Goal: Task Accomplishment & Management: Manage account settings

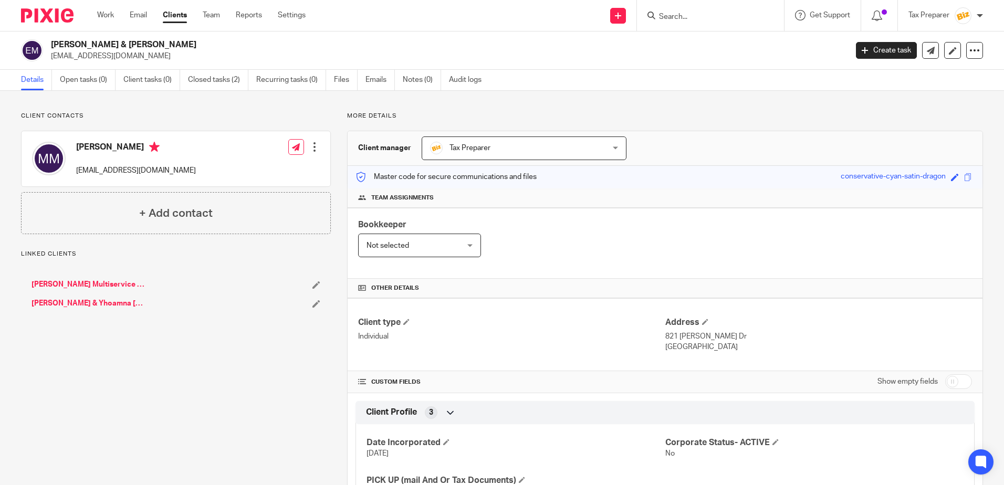
click at [669, 15] on input "Search" at bounding box center [705, 17] width 95 height 9
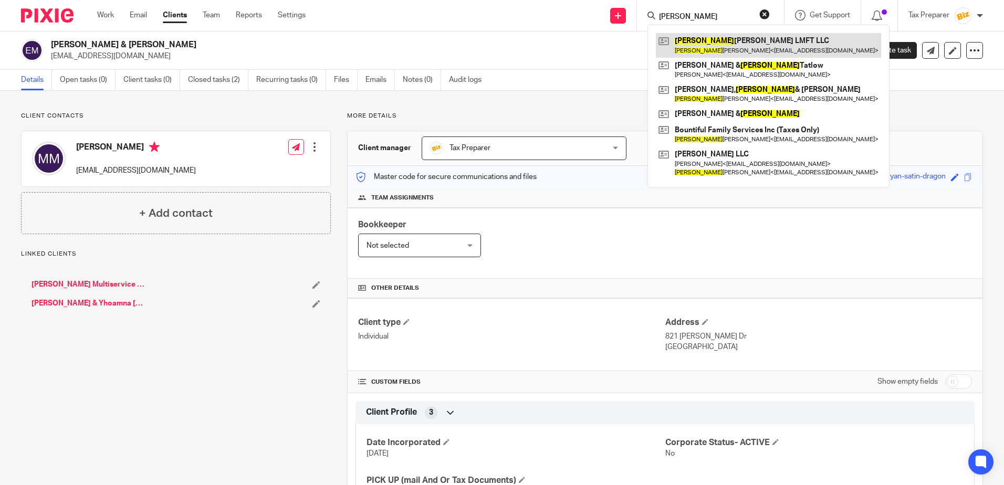
type input "arlene"
click at [707, 43] on link at bounding box center [768, 45] width 225 height 24
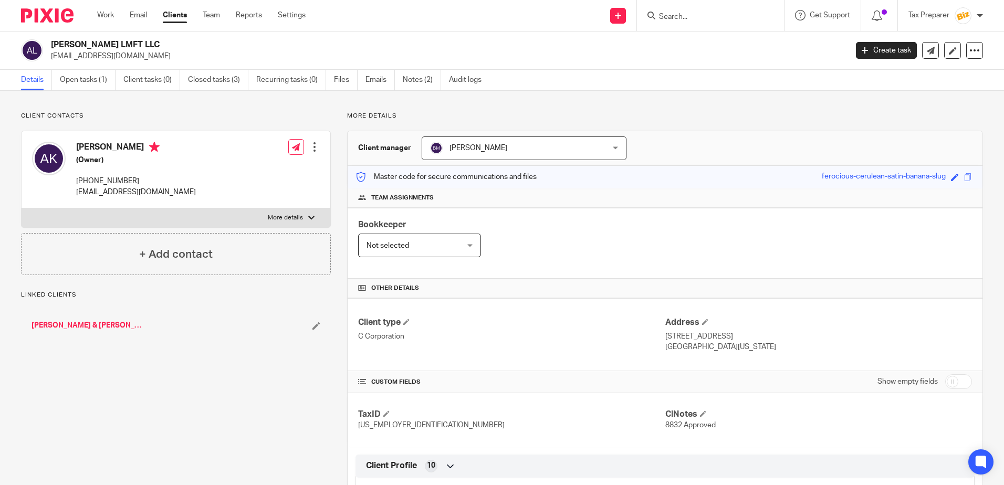
click at [74, 324] on link "Kauffman, Arlene & Roger" at bounding box center [90, 325] width 116 height 11
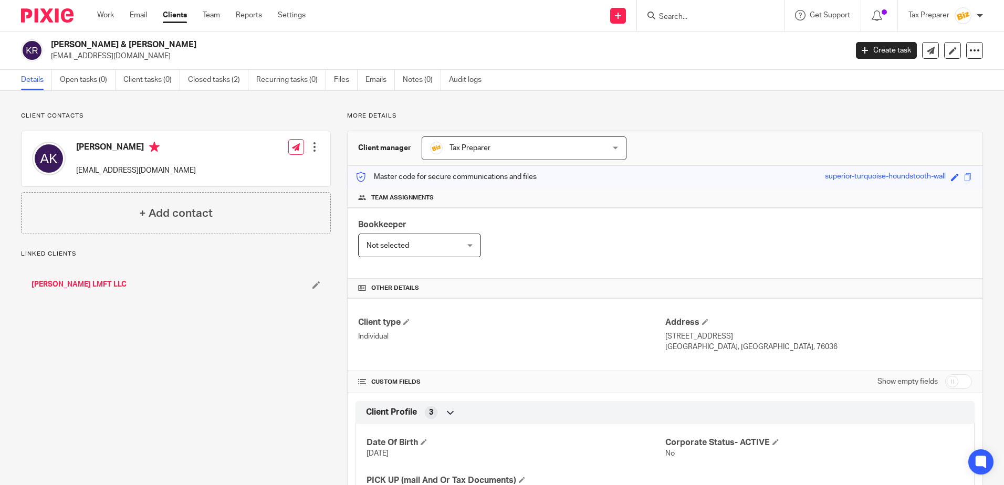
click at [86, 285] on link "[PERSON_NAME] LMFT LLC" at bounding box center [79, 284] width 95 height 11
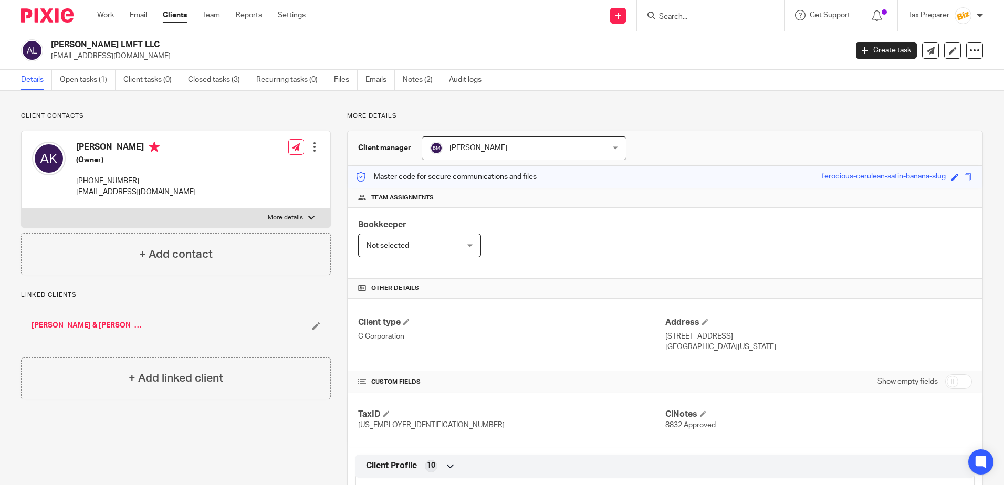
click at [677, 18] on input "Search" at bounding box center [705, 17] width 95 height 9
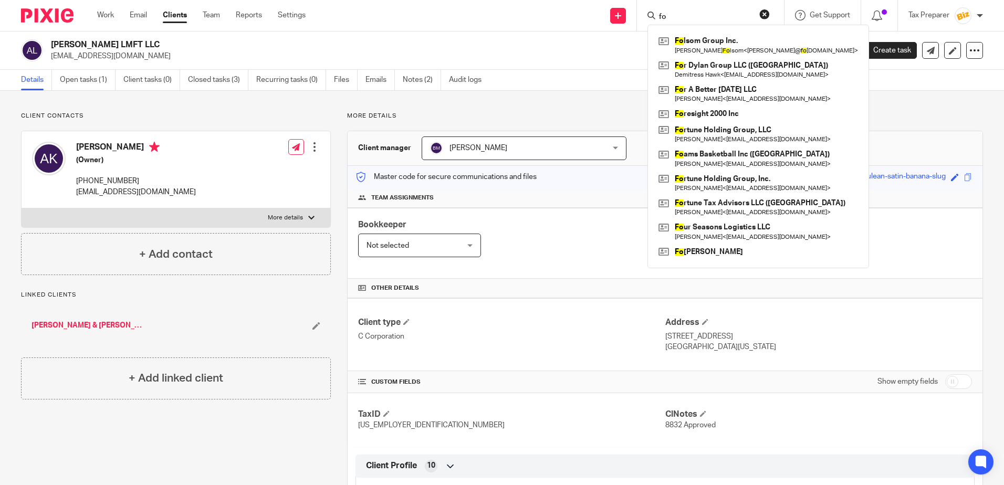
type input "f"
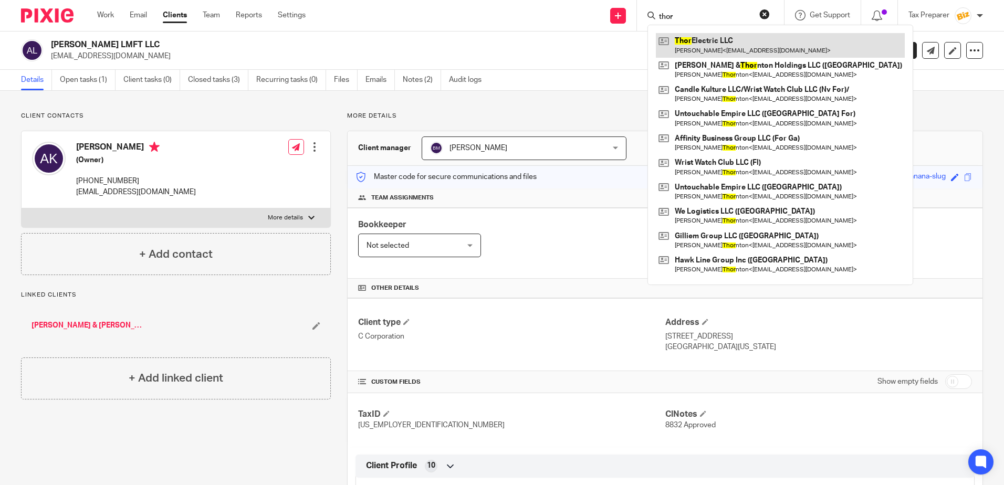
type input "thor"
click at [710, 44] on link at bounding box center [780, 45] width 249 height 24
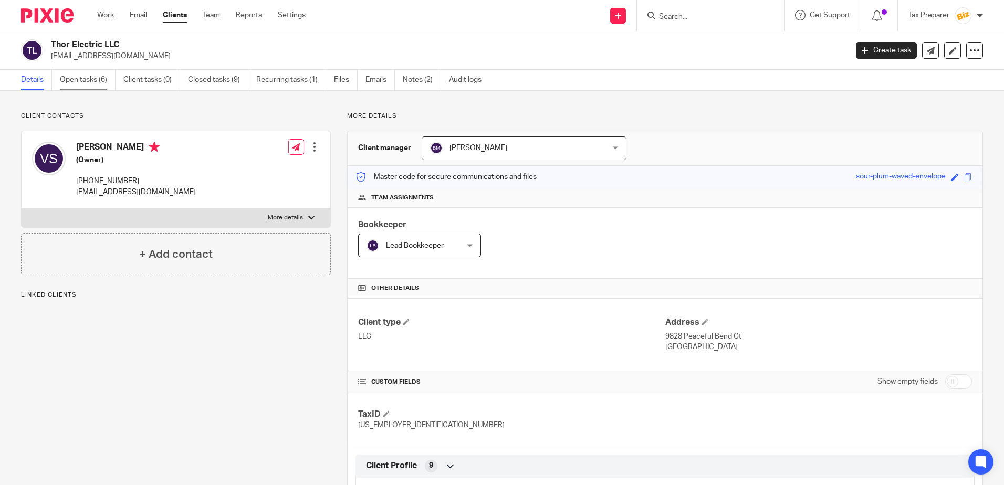
click at [88, 81] on link "Open tasks (6)" at bounding box center [88, 80] width 56 height 20
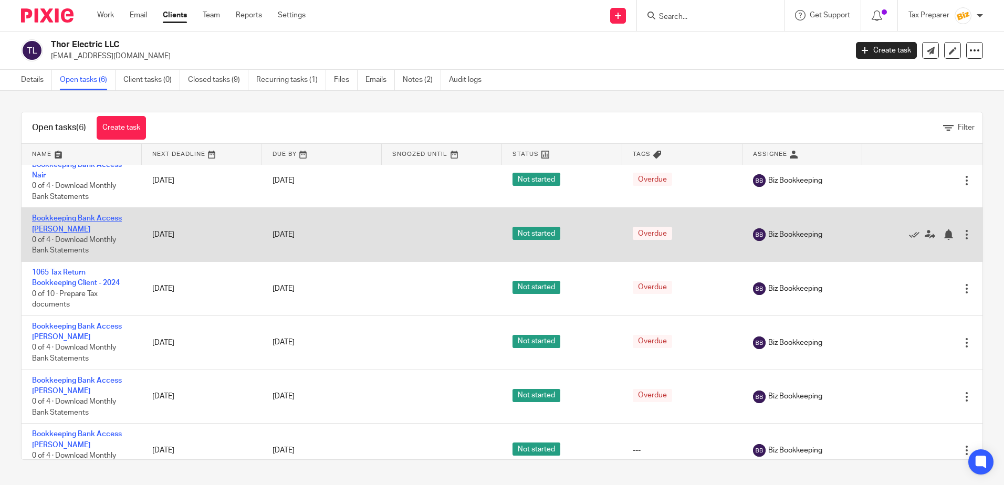
scroll to position [29, 0]
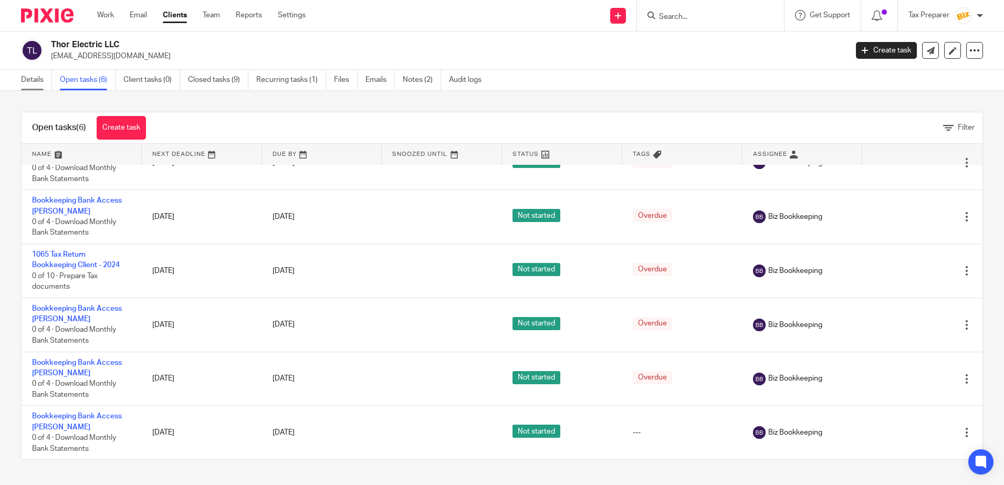
click at [35, 79] on link "Details" at bounding box center [36, 80] width 31 height 20
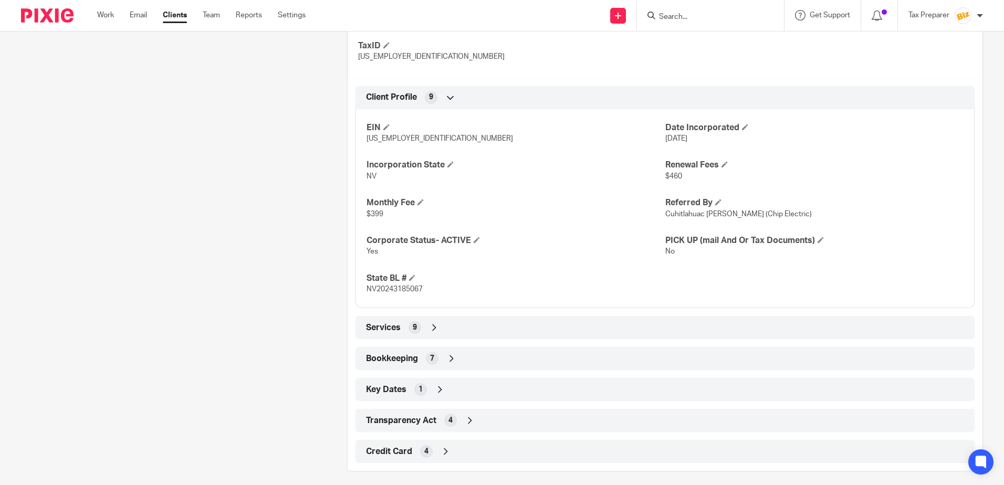
scroll to position [376, 0]
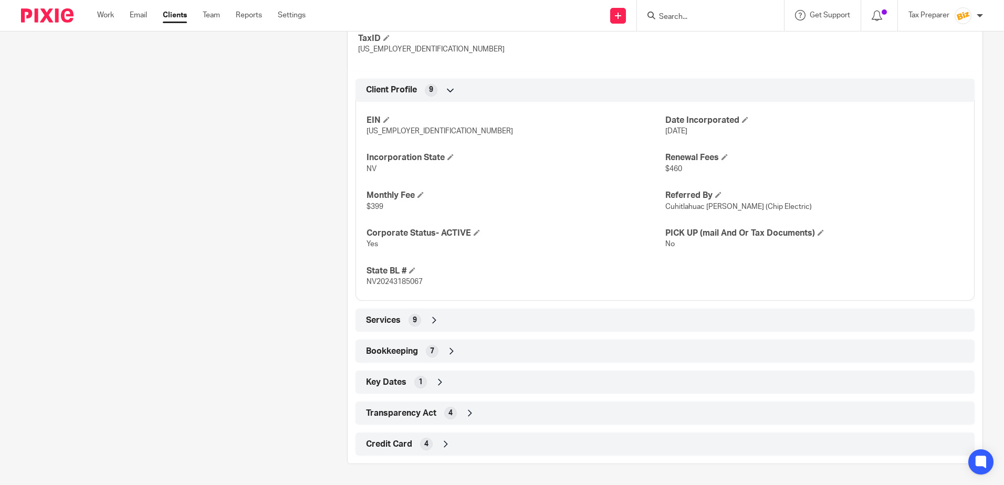
click at [439, 326] on div "Services 9" at bounding box center [666, 321] width 604 height 18
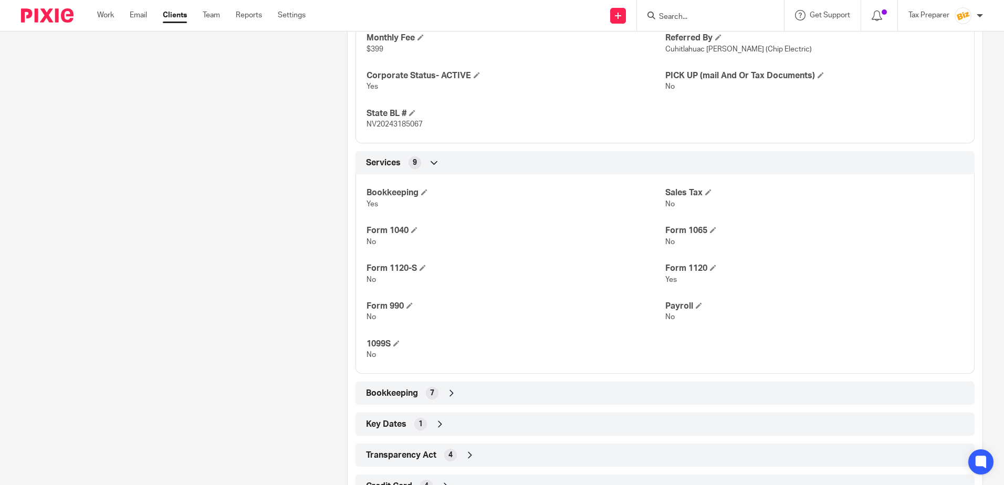
scroll to position [576, 0]
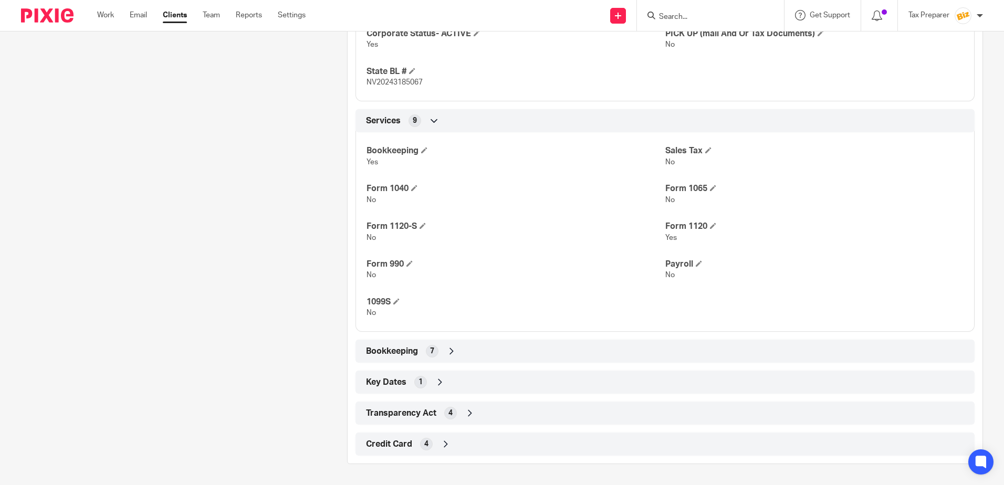
click at [447, 349] on icon at bounding box center [452, 351] width 11 height 11
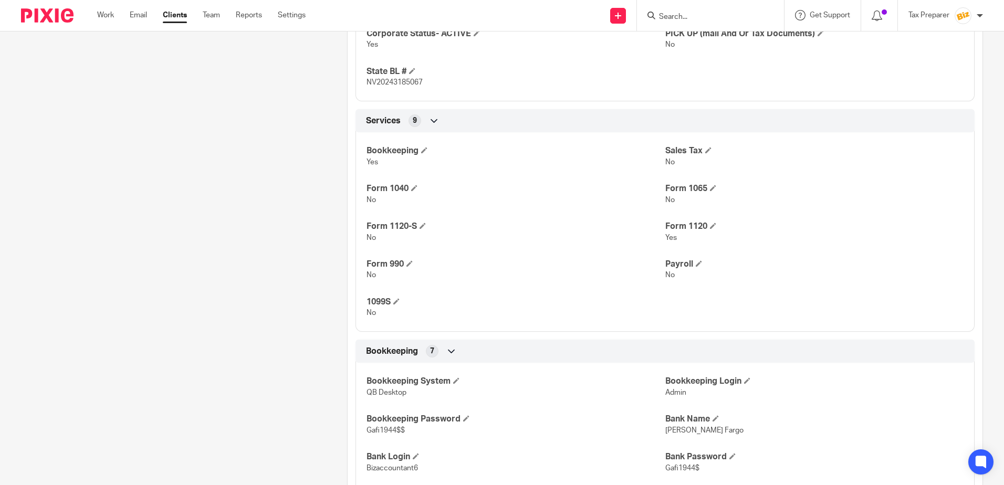
scroll to position [738, 0]
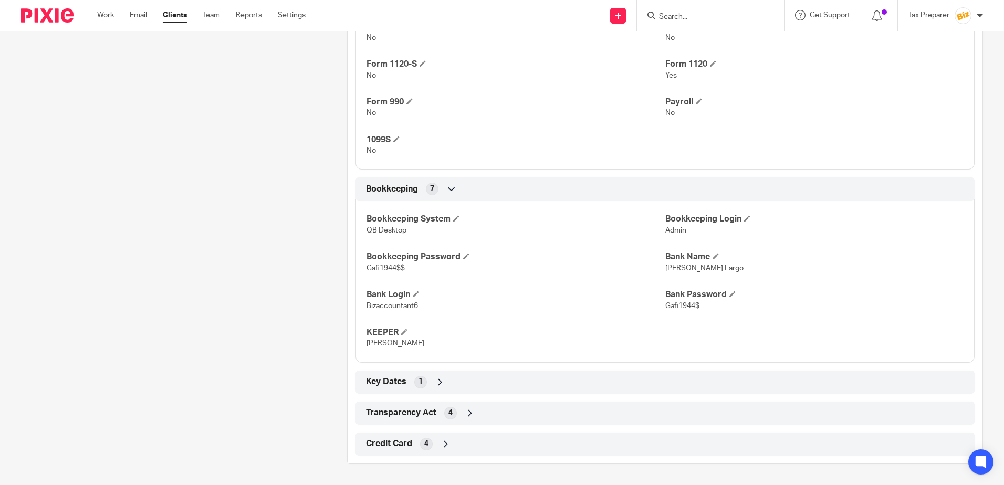
click at [438, 379] on icon at bounding box center [440, 382] width 11 height 11
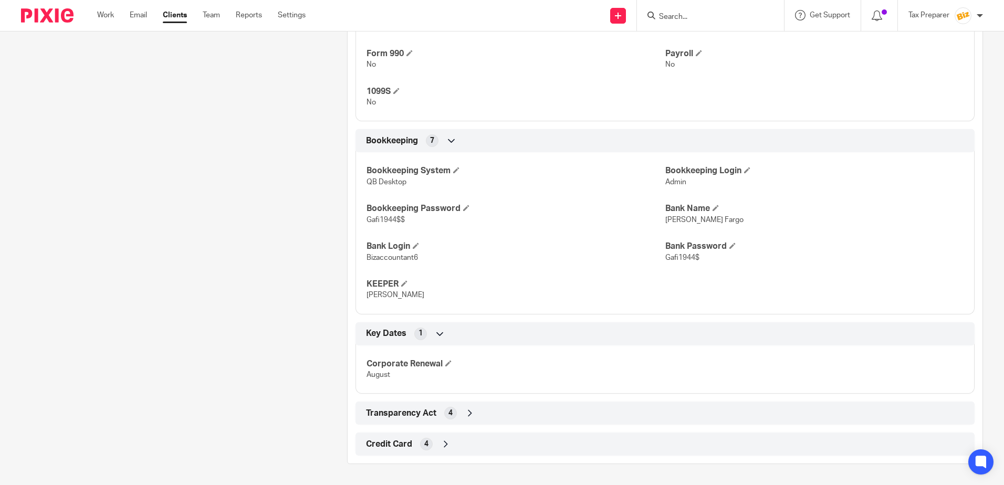
click at [461, 413] on div "Transparency Act 4" at bounding box center [666, 414] width 604 height 18
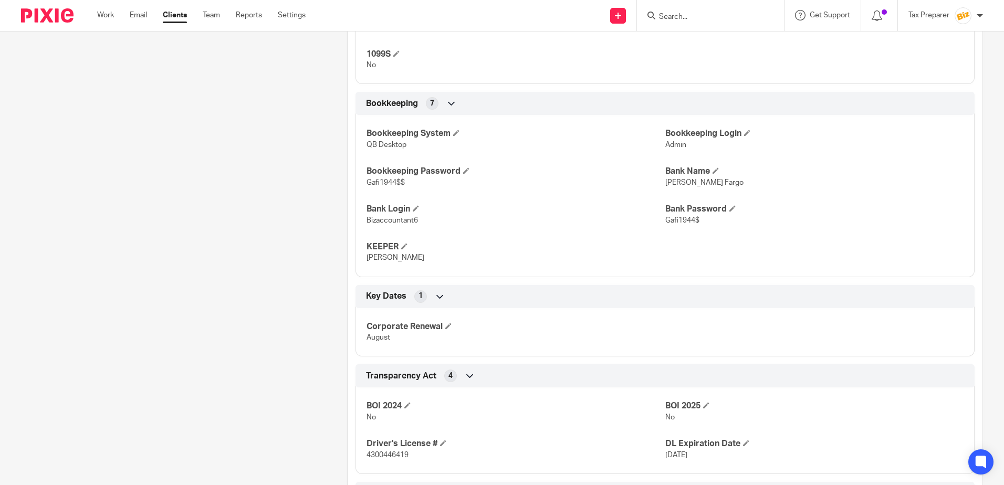
scroll to position [873, 0]
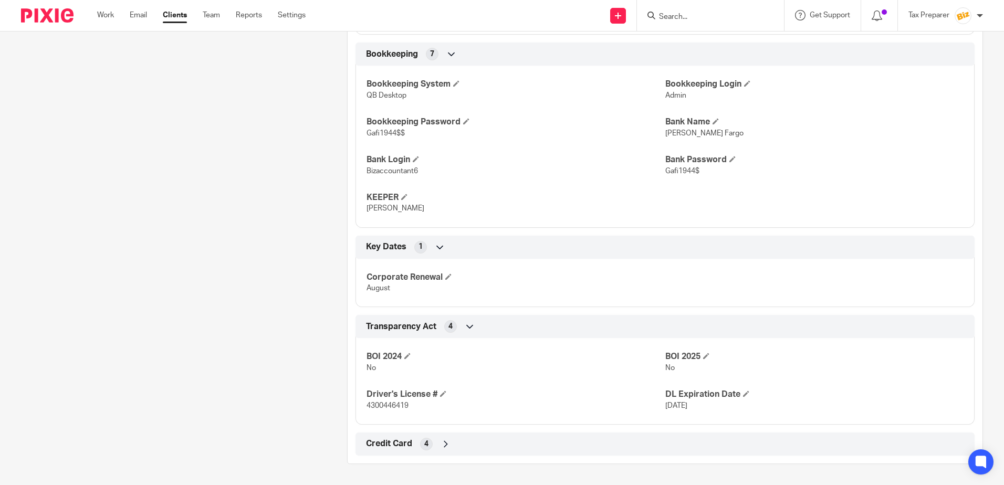
click at [433, 447] on div "Credit Card 4" at bounding box center [666, 445] width 604 height 18
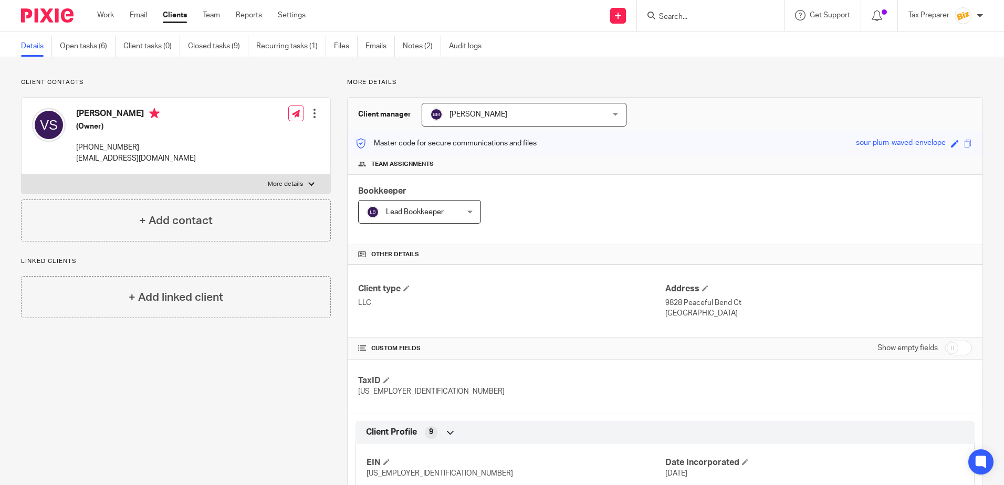
scroll to position [0, 0]
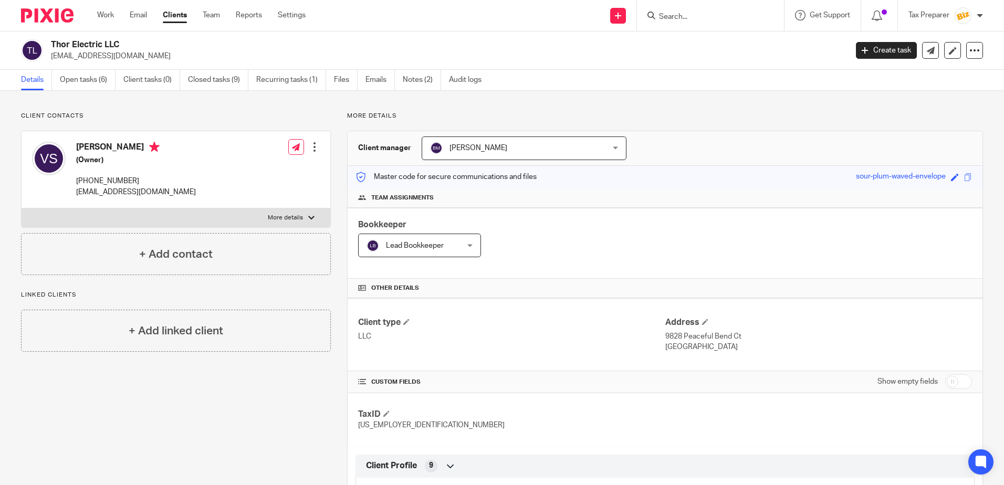
click at [672, 16] on input "Search" at bounding box center [705, 17] width 95 height 9
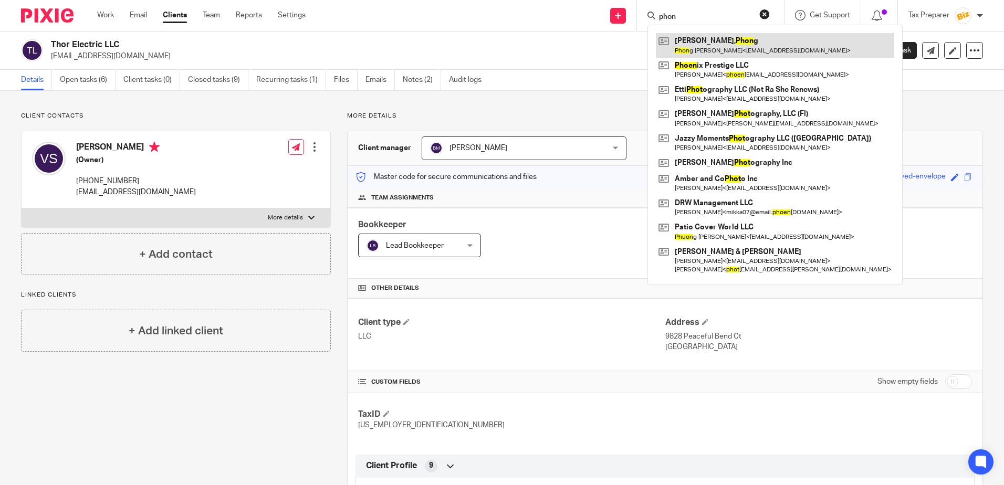
type input "phon"
click at [708, 39] on link at bounding box center [775, 45] width 239 height 24
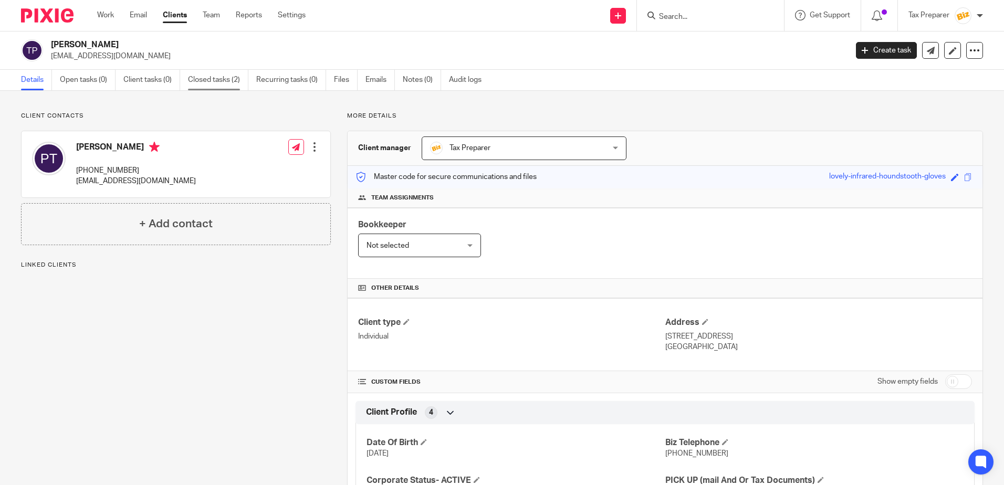
click at [205, 80] on link "Closed tasks (2)" at bounding box center [218, 80] width 60 height 20
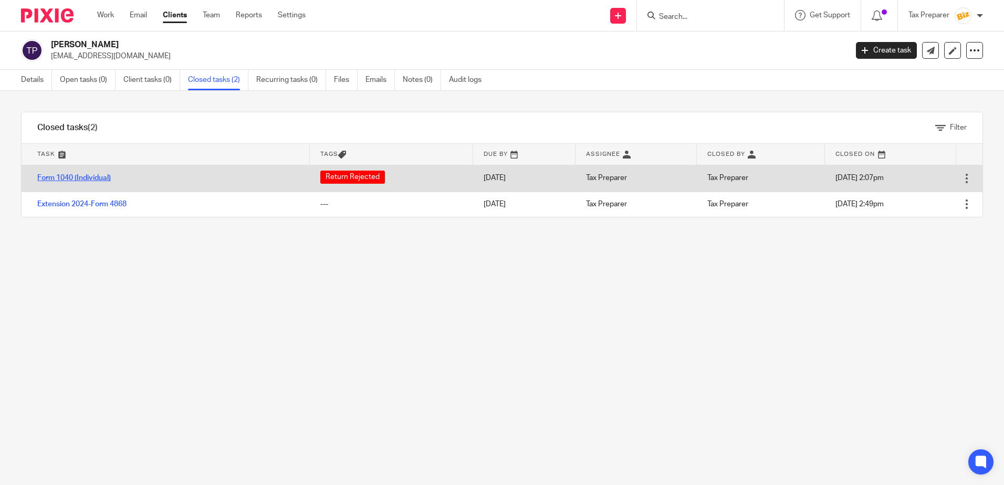
click at [101, 176] on link "Form 1040 (Individual)" at bounding box center [74, 177] width 74 height 7
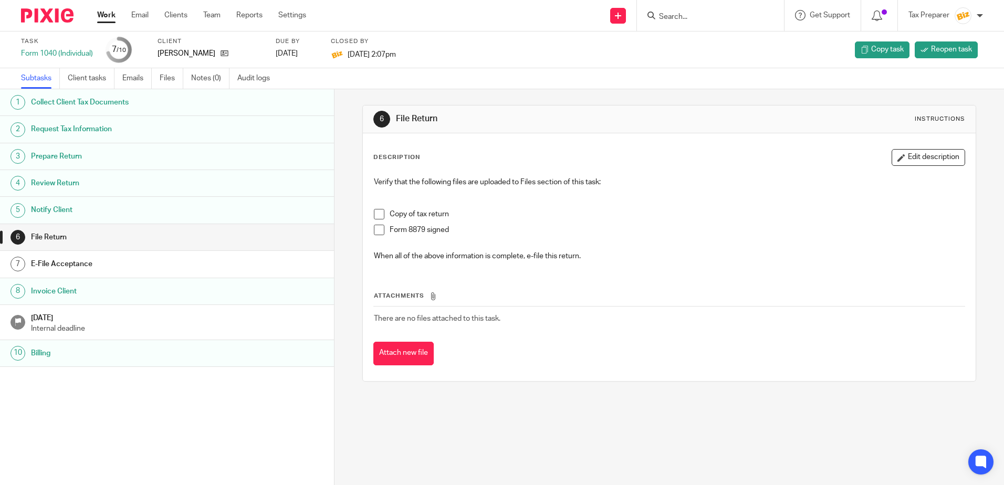
click at [92, 295] on h1 "Invoice Client" at bounding box center [128, 292] width 195 height 16
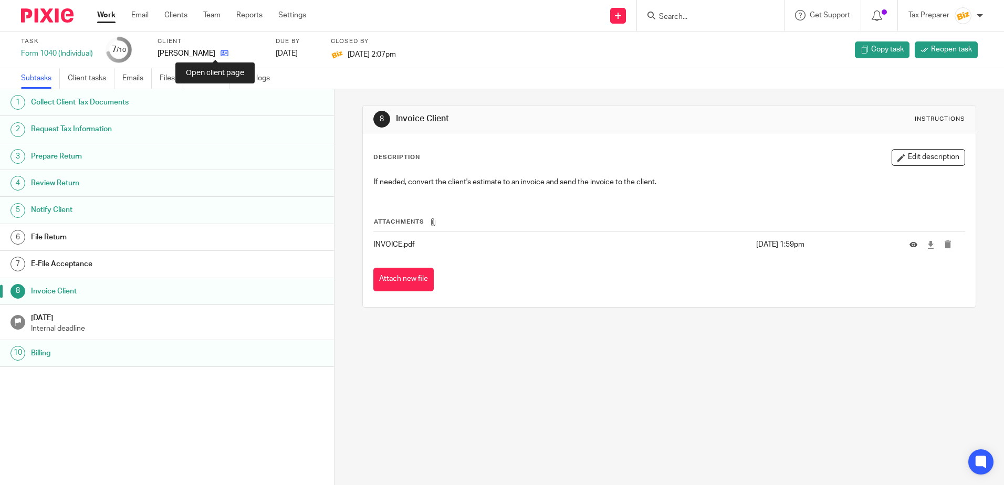
click at [221, 55] on icon at bounding box center [225, 53] width 8 height 8
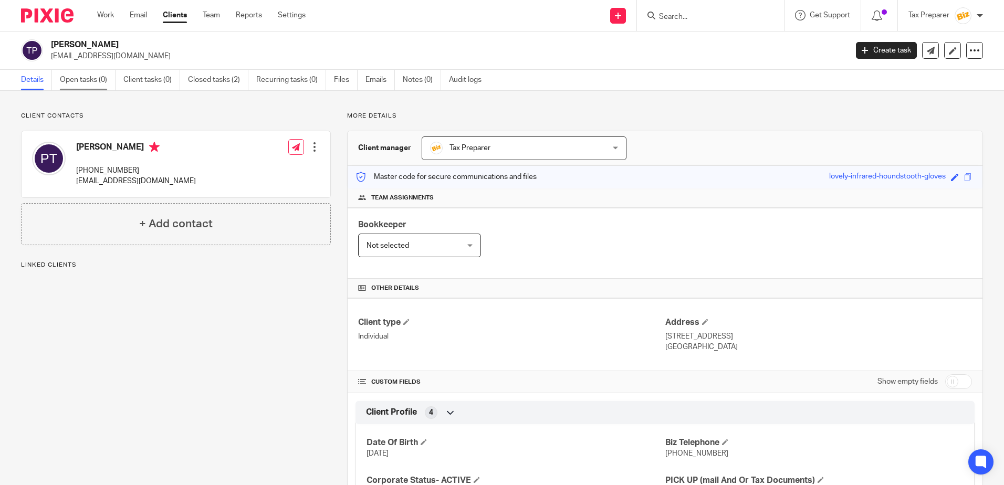
click at [99, 72] on link "Open tasks (0)" at bounding box center [88, 80] width 56 height 20
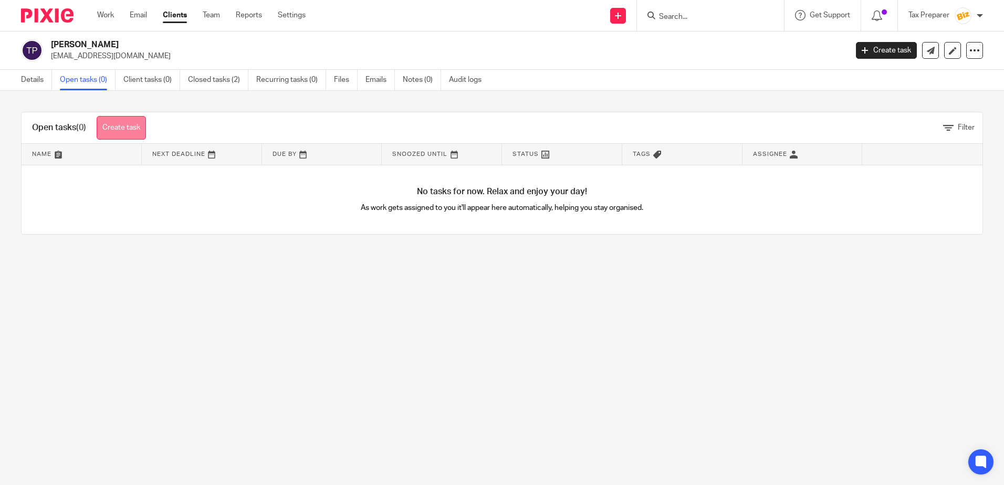
click at [122, 129] on link "Create task" at bounding box center [121, 128] width 49 height 24
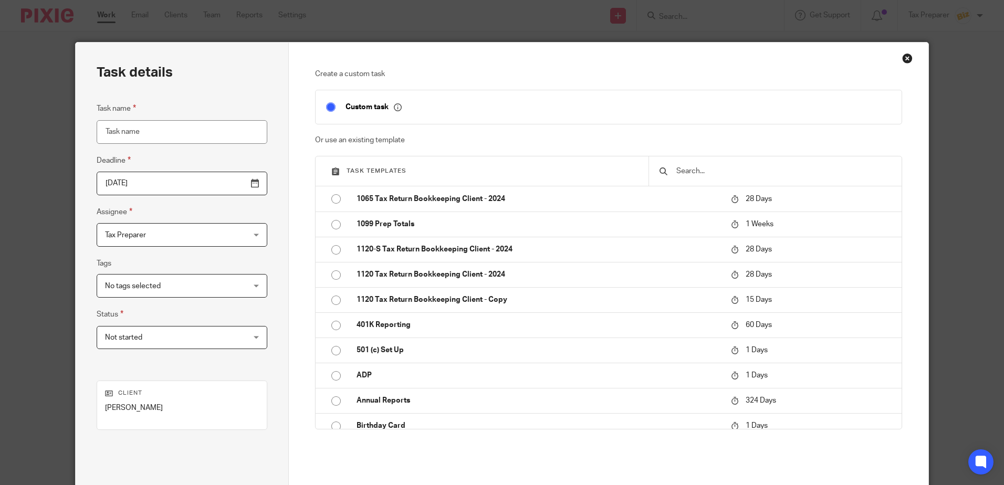
click at [702, 168] on input "text" at bounding box center [784, 171] width 216 height 12
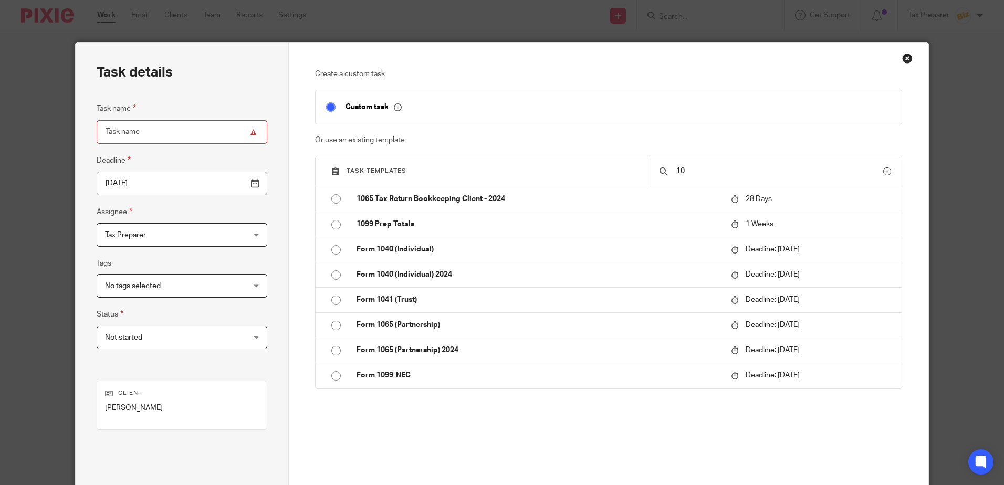
type input "1"
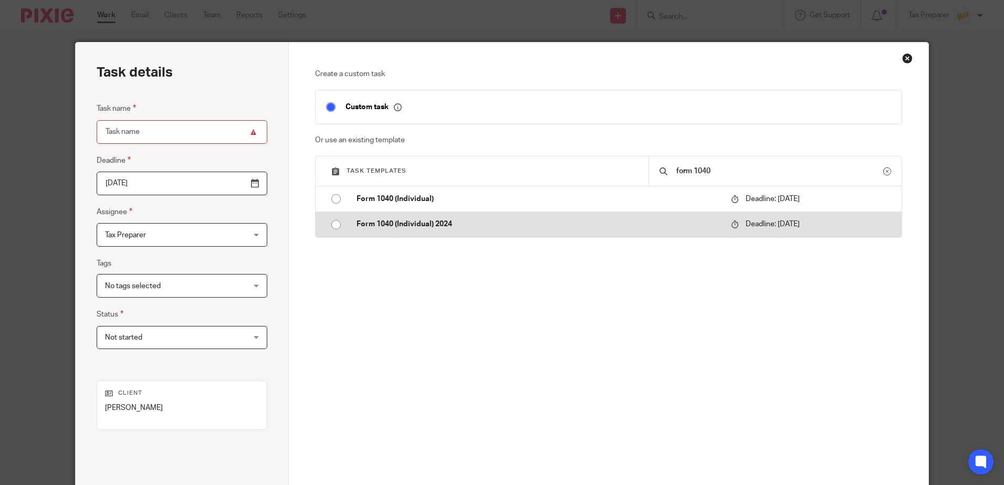
type input "form 1040"
click at [540, 224] on p "Form 1040 (Individual) 2024" at bounding box center [539, 224] width 364 height 11
type input "2026-04-15"
type input "Form 1040 (Individual) 2024"
checkbox input "false"
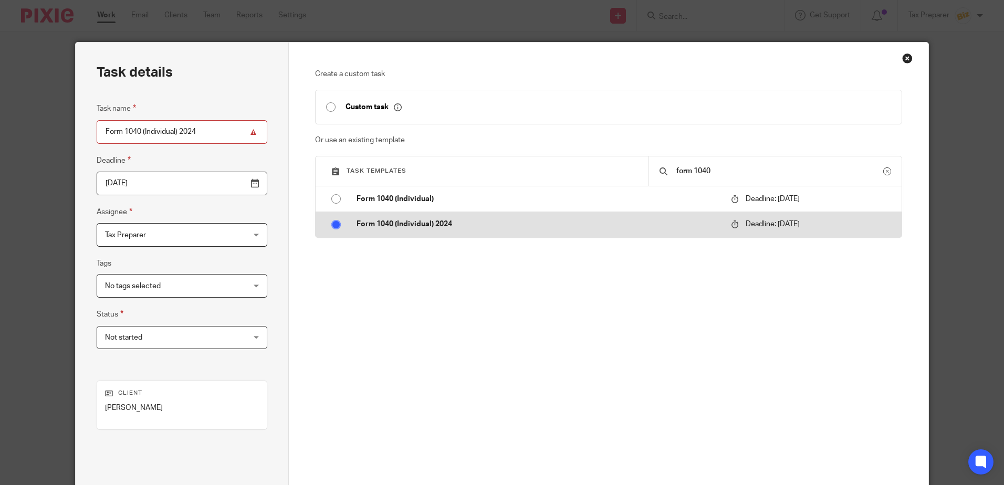
radio input "true"
click at [540, 224] on p "Form 1040 (Individual) 2024" at bounding box center [539, 224] width 364 height 11
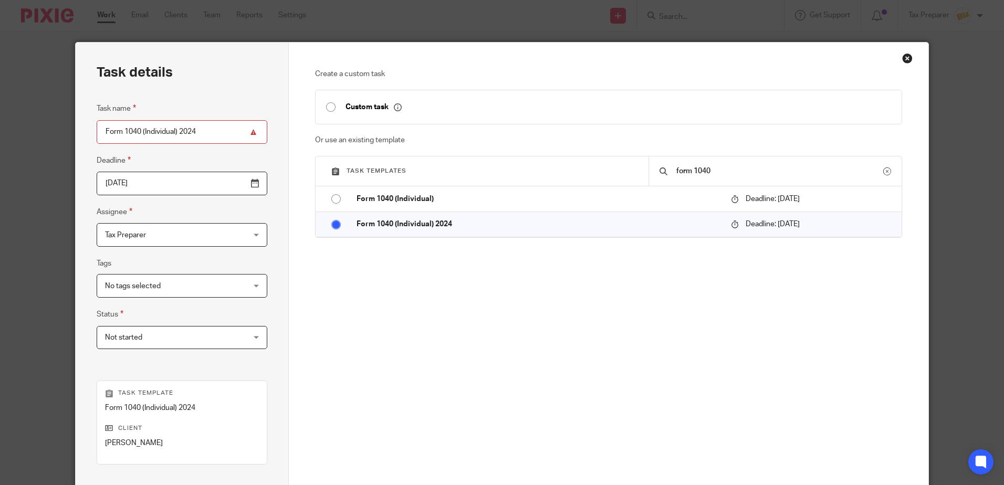
click at [172, 186] on input "2026-04-15" at bounding box center [182, 184] width 171 height 24
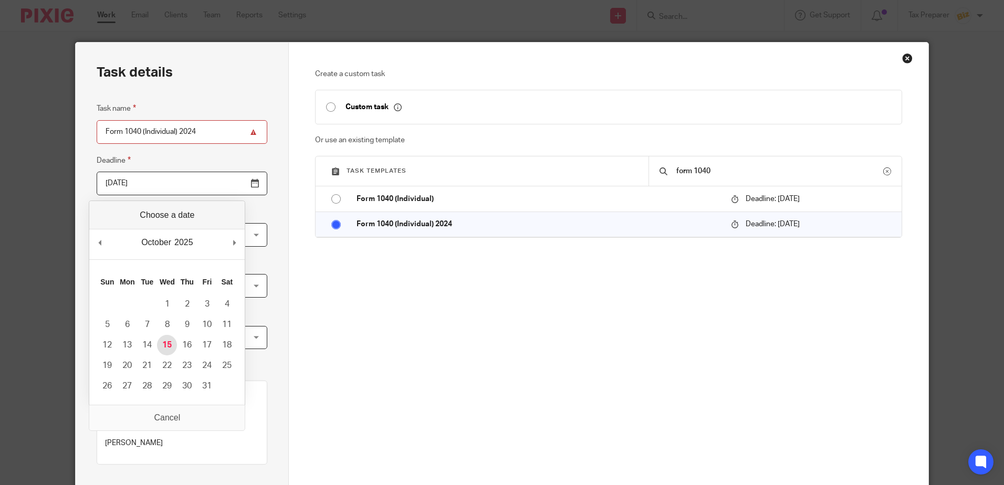
type input "2025-10-15"
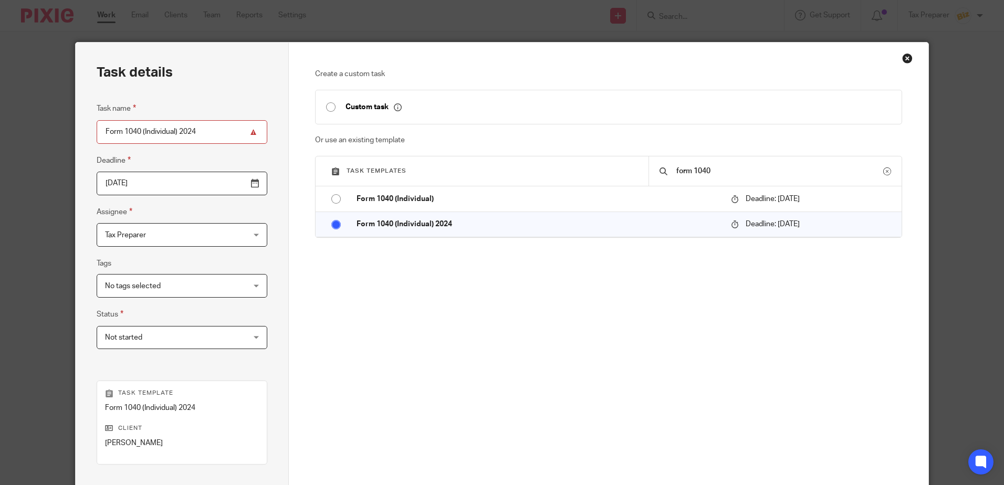
click at [147, 232] on span "Tax Preparer" at bounding box center [169, 235] width 129 height 22
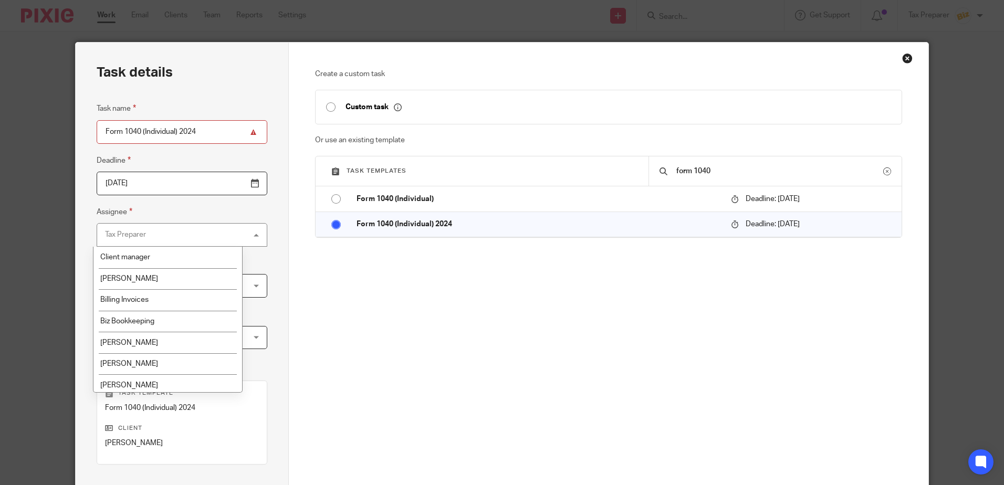
click at [153, 211] on fieldset "Assignee Tax Preparer Tax Preparer Client manager Bill Stocker Billing Invoices…" at bounding box center [182, 226] width 171 height 41
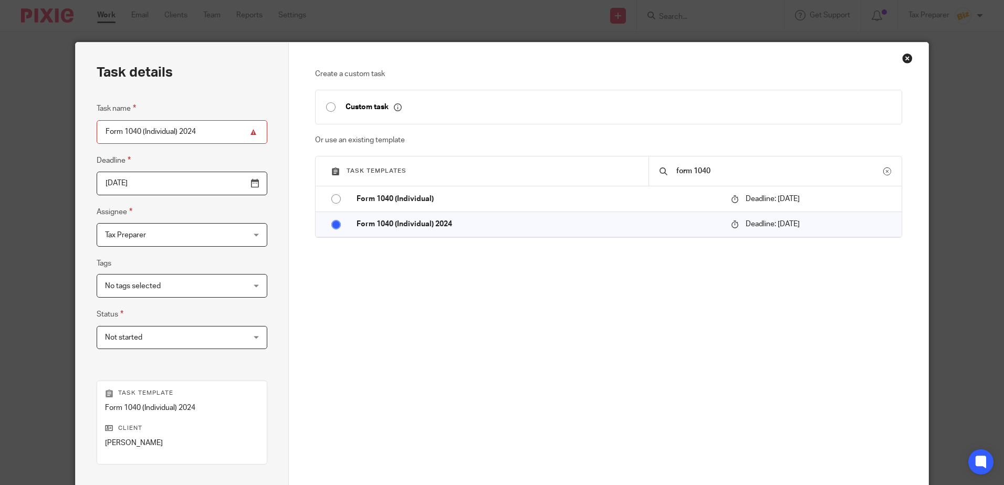
scroll to position [53, 0]
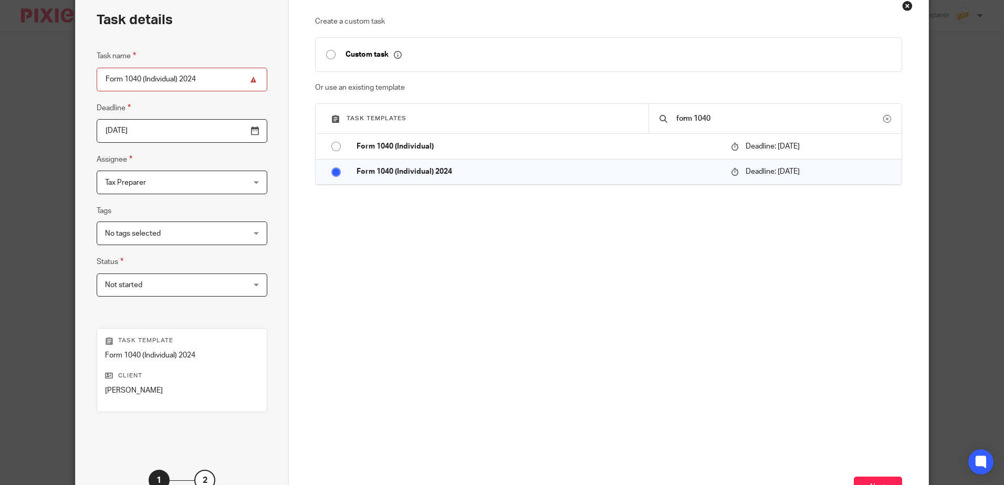
click at [155, 235] on span "No tags selected" at bounding box center [133, 233] width 56 height 7
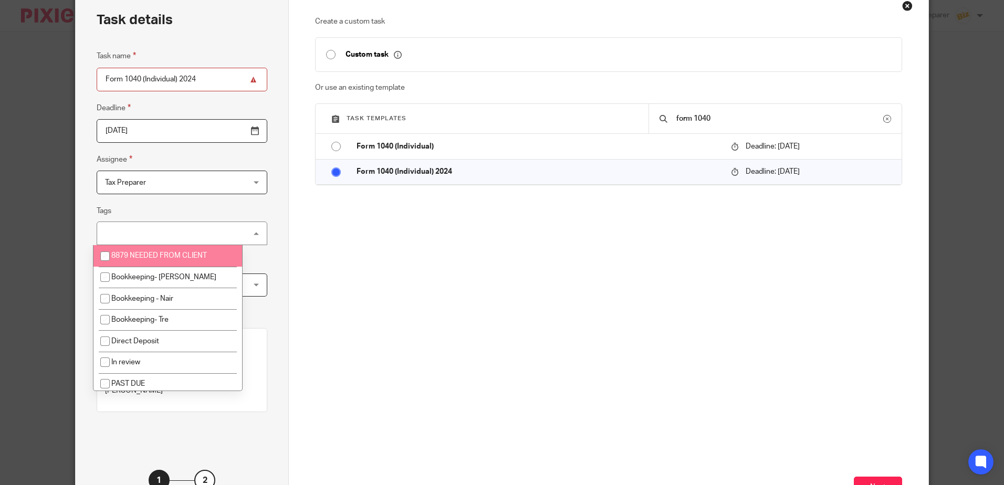
click at [138, 254] on span "8879 NEEDED FROM CLIENT" at bounding box center [159, 255] width 96 height 7
checkbox input "true"
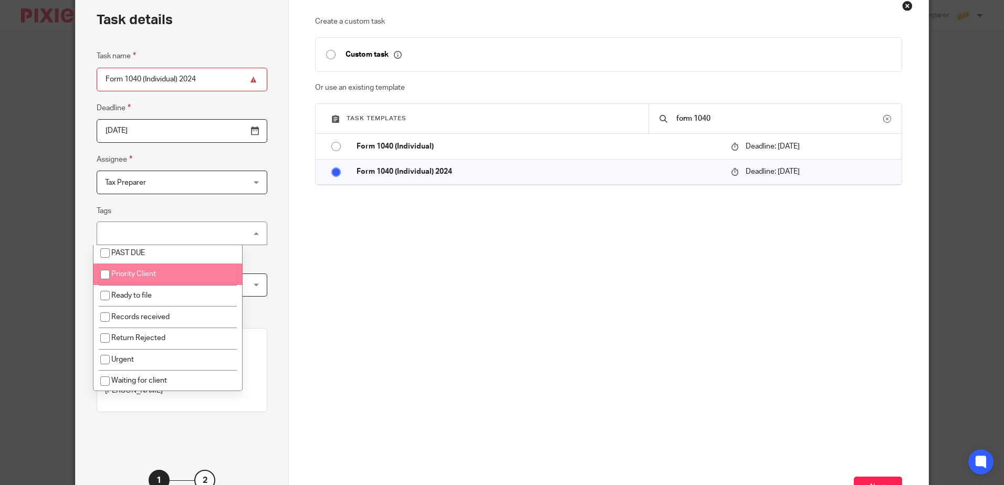
scroll to position [132, 0]
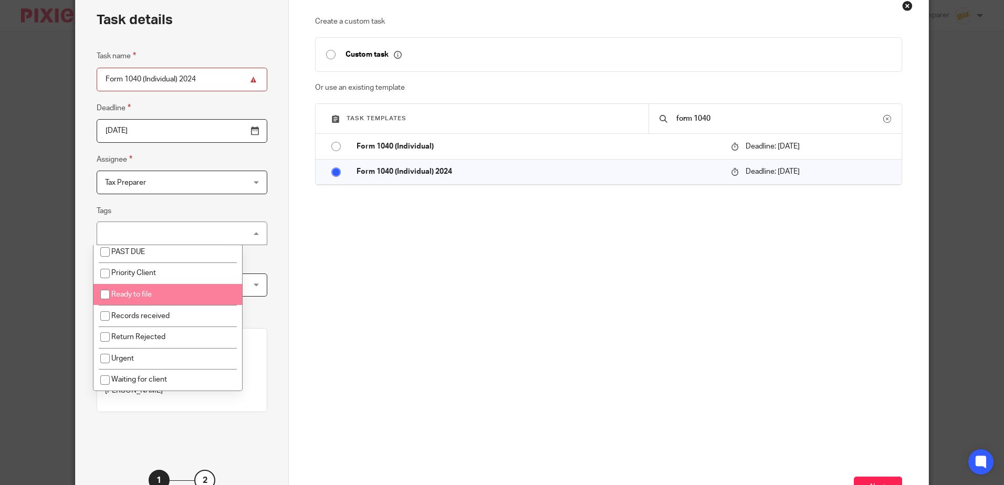
click at [138, 297] on span "Ready to file" at bounding box center [131, 294] width 40 height 7
checkbox input "true"
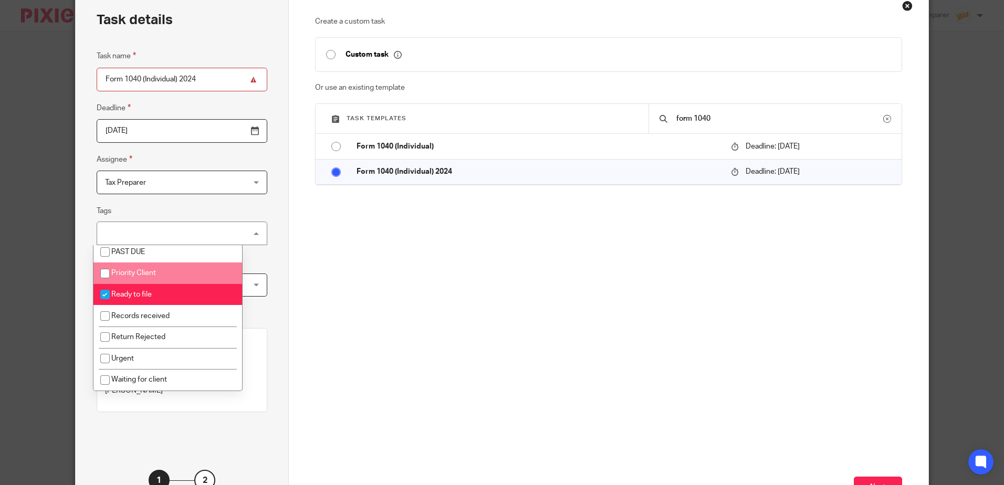
click at [85, 274] on div "Task details Task name Form 1040 (Individual) 2024 Deadline 2025-10-15 Assignee…" at bounding box center [182, 258] width 213 height 536
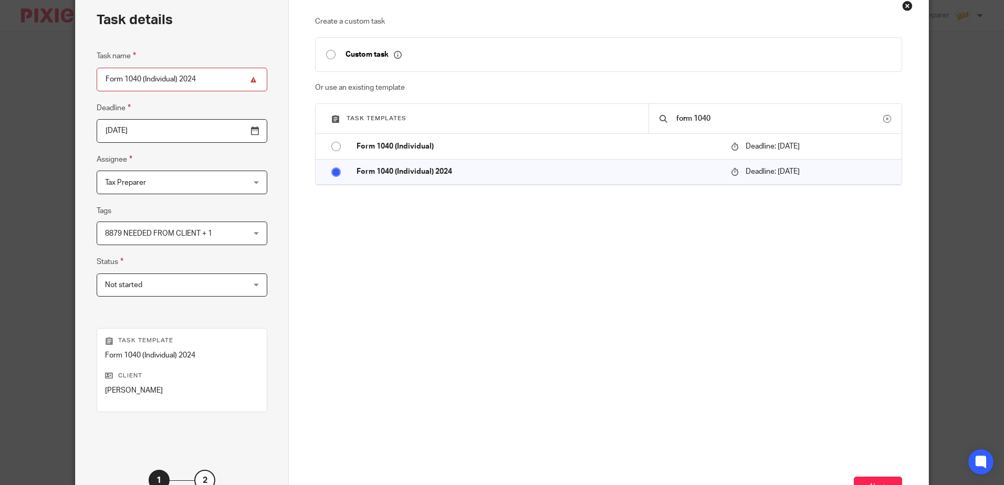
click at [143, 285] on span "Not started" at bounding box center [169, 285] width 129 height 22
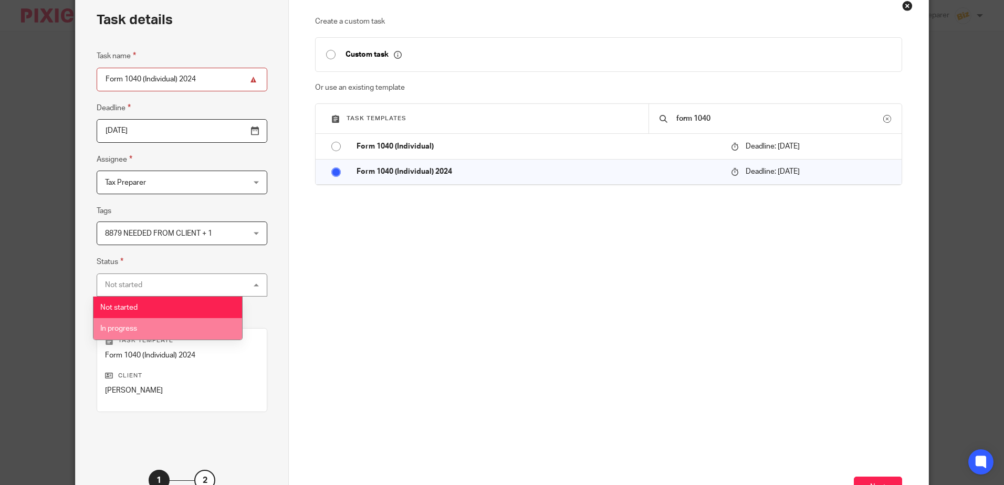
click at [136, 324] on li "In progress" at bounding box center [168, 329] width 149 height 22
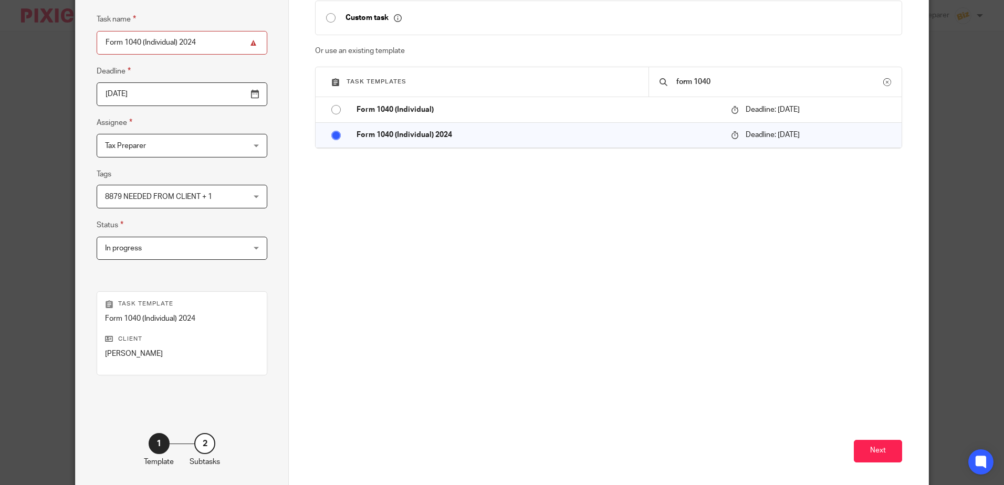
scroll to position [136, 0]
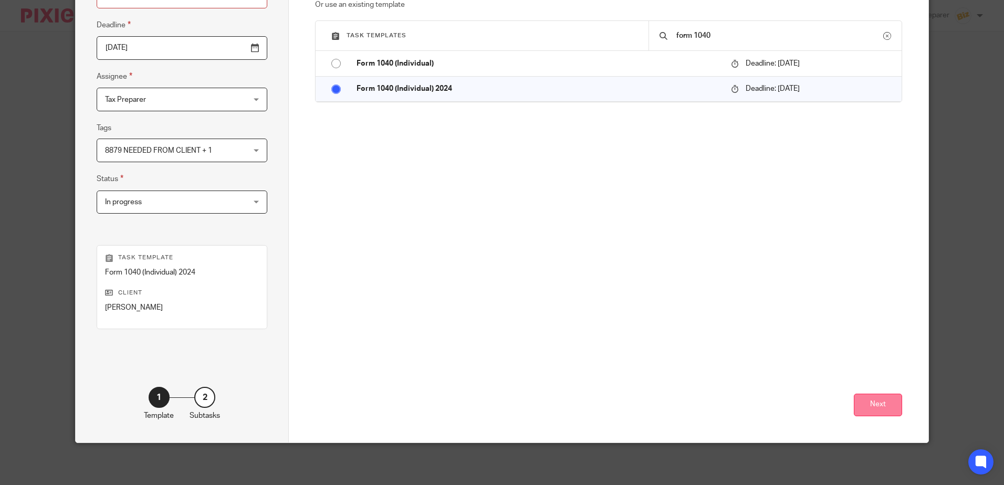
click at [882, 406] on button "Next" at bounding box center [878, 405] width 48 height 23
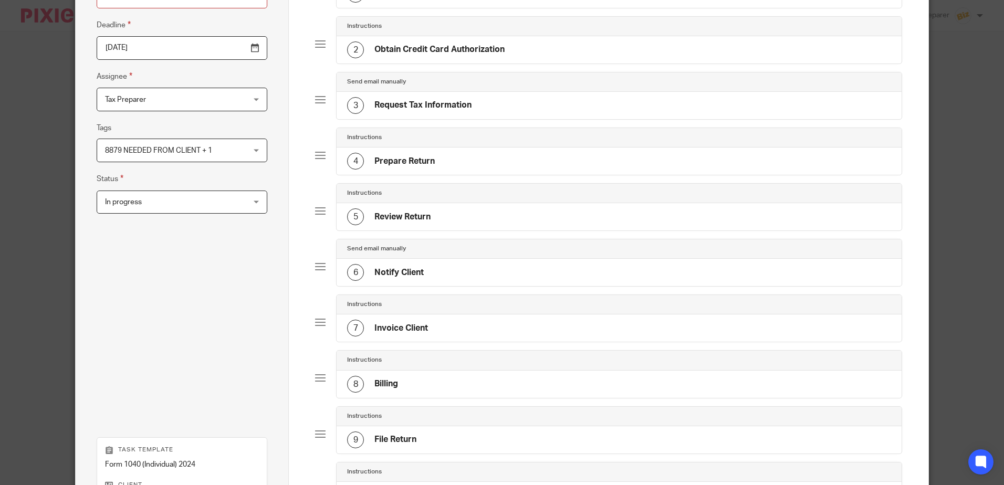
click at [419, 275] on h4 "Notify Client" at bounding box center [399, 272] width 49 height 11
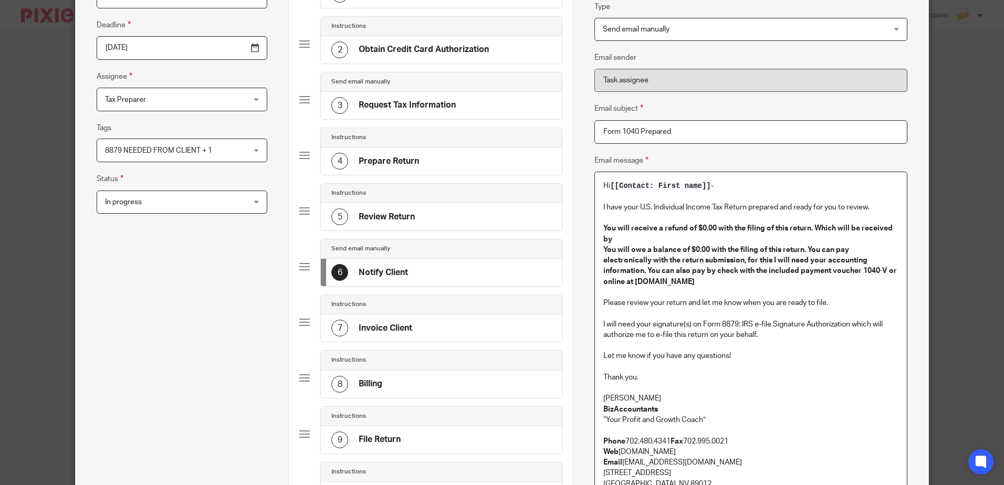
click at [651, 393] on p "Anna McDaniel" at bounding box center [751, 398] width 295 height 11
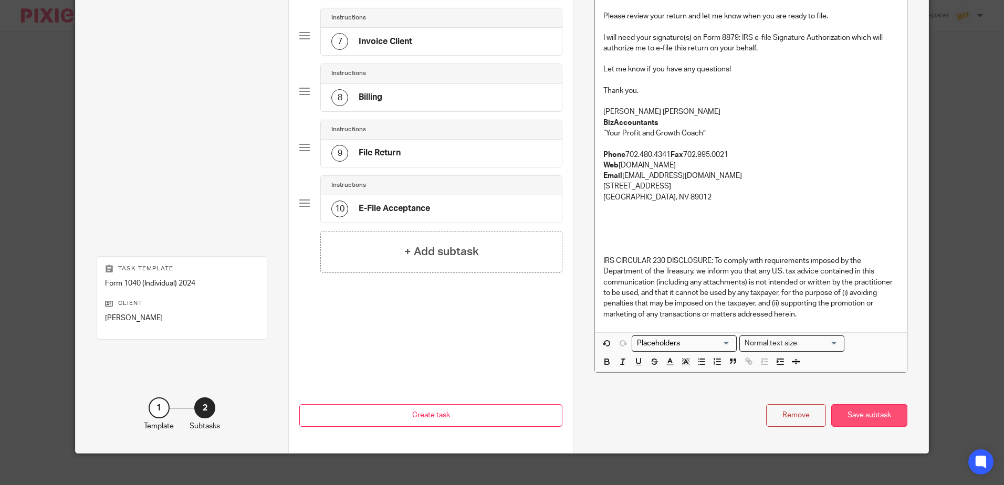
click at [869, 405] on div "Save subtask" at bounding box center [870, 416] width 76 height 23
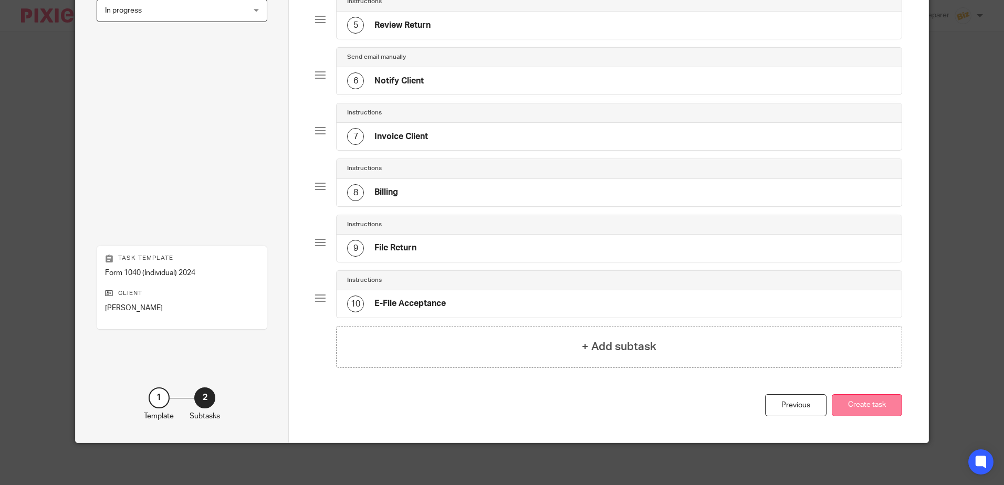
click at [870, 404] on button "Create task" at bounding box center [867, 406] width 70 height 23
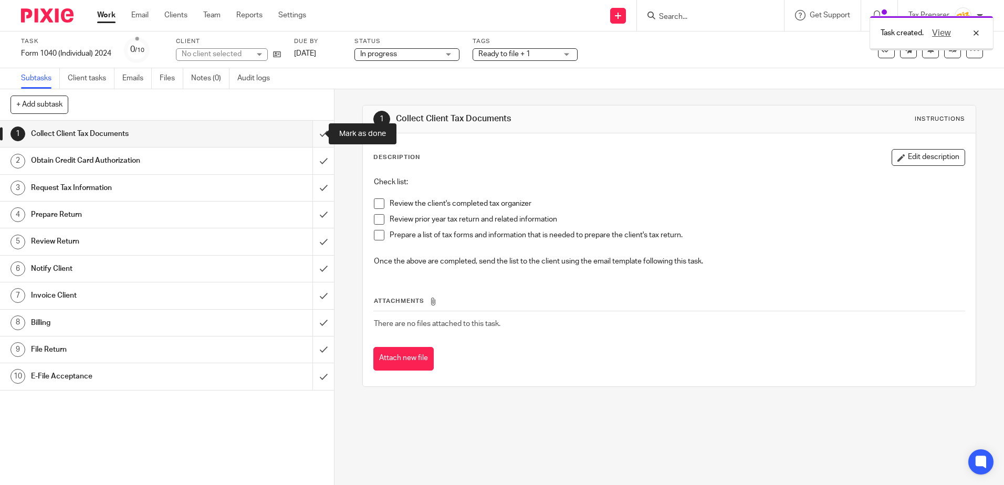
click at [319, 139] on input "submit" at bounding box center [167, 134] width 334 height 26
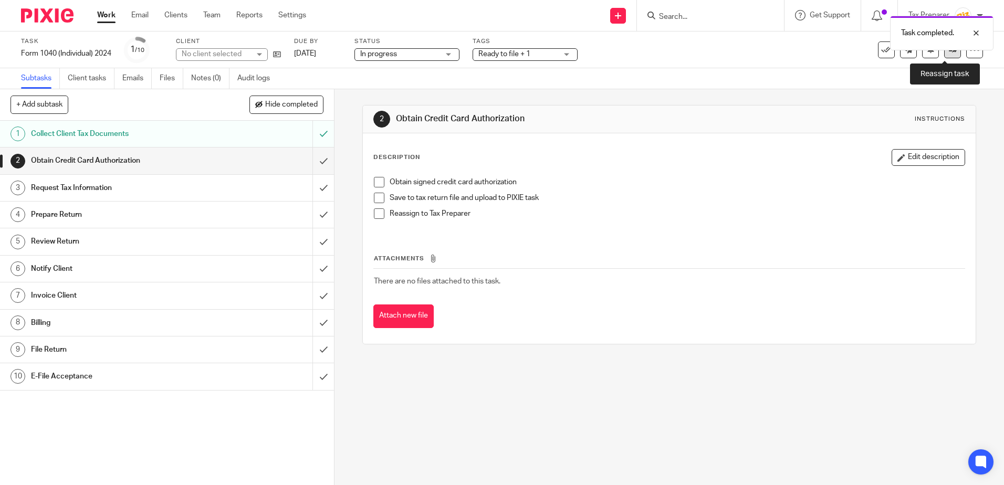
click at [945, 54] on link at bounding box center [953, 50] width 17 height 17
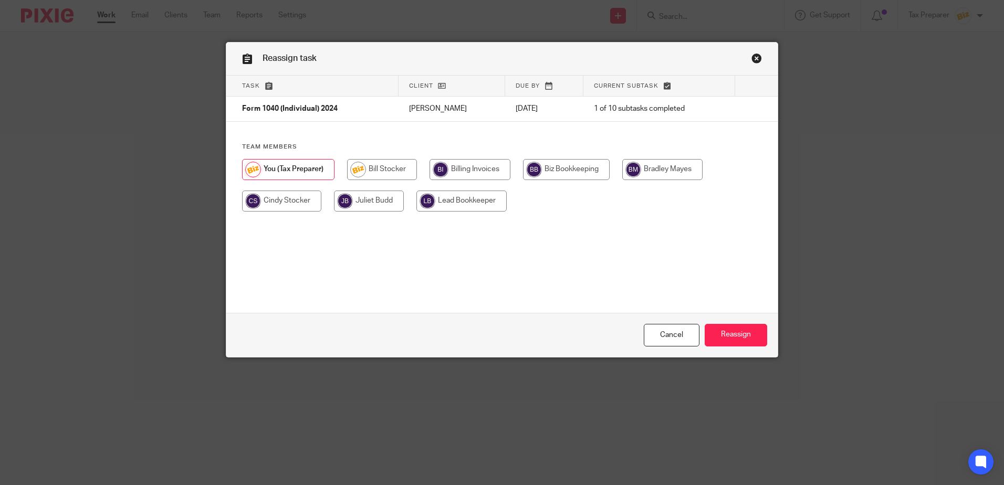
click at [286, 206] on input "radio" at bounding box center [281, 201] width 79 height 21
radio input "true"
click at [725, 339] on input "Reassign" at bounding box center [736, 335] width 63 height 23
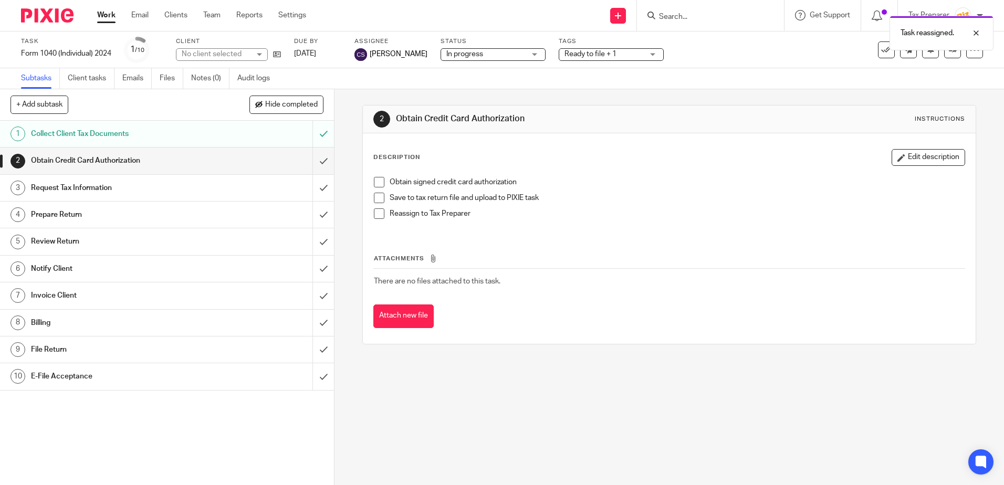
click at [165, 192] on h1 "Request Tax Information" at bounding box center [121, 188] width 181 height 16
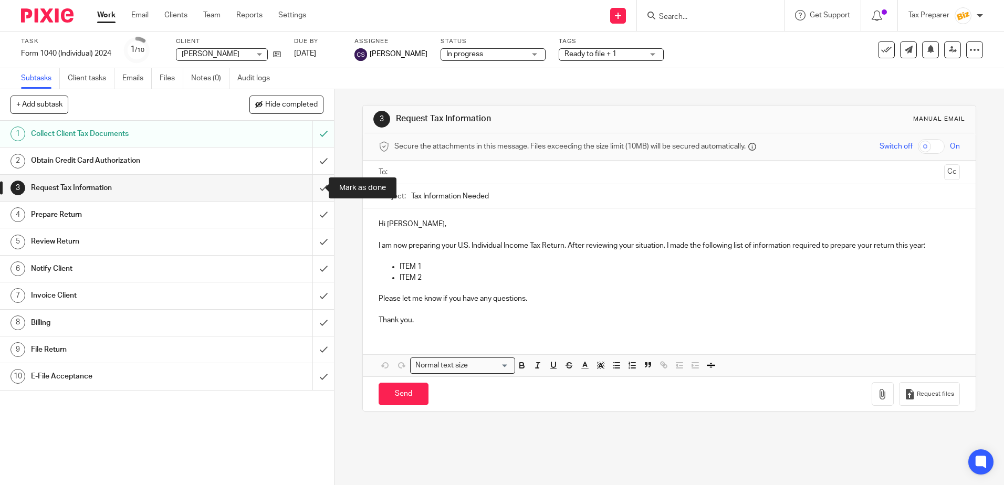
click at [311, 192] on input "submit" at bounding box center [167, 188] width 334 height 26
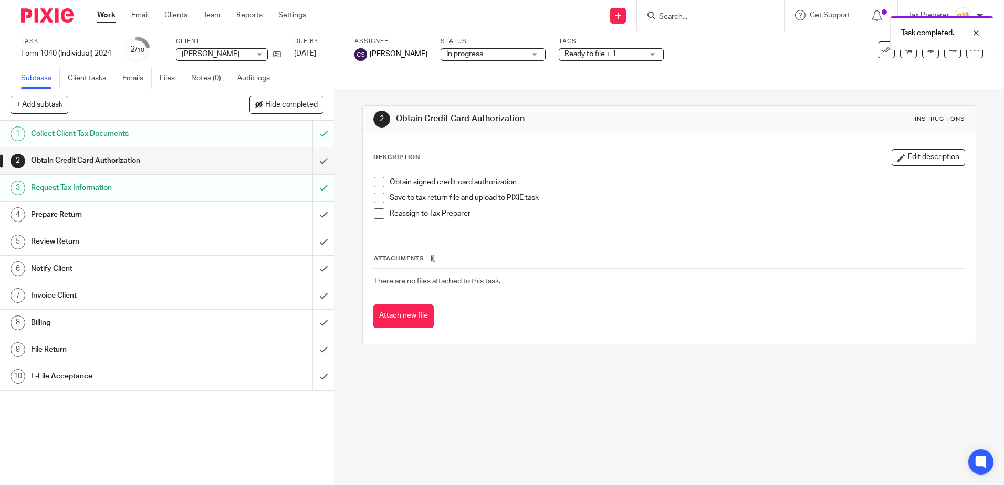
click at [224, 217] on div "Prepare Return" at bounding box center [167, 215] width 272 height 16
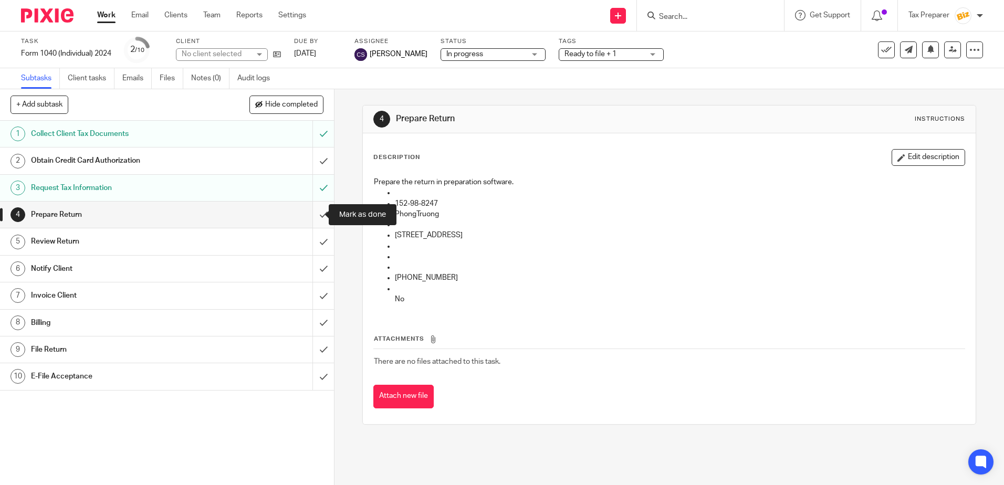
click at [315, 222] on input "submit" at bounding box center [167, 215] width 334 height 26
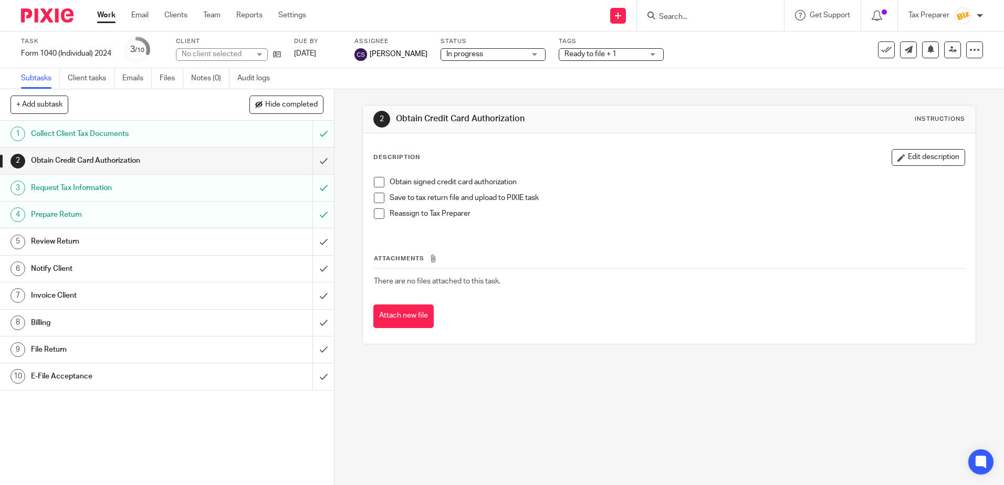
click at [263, 243] on div "Review Return" at bounding box center [167, 242] width 272 height 16
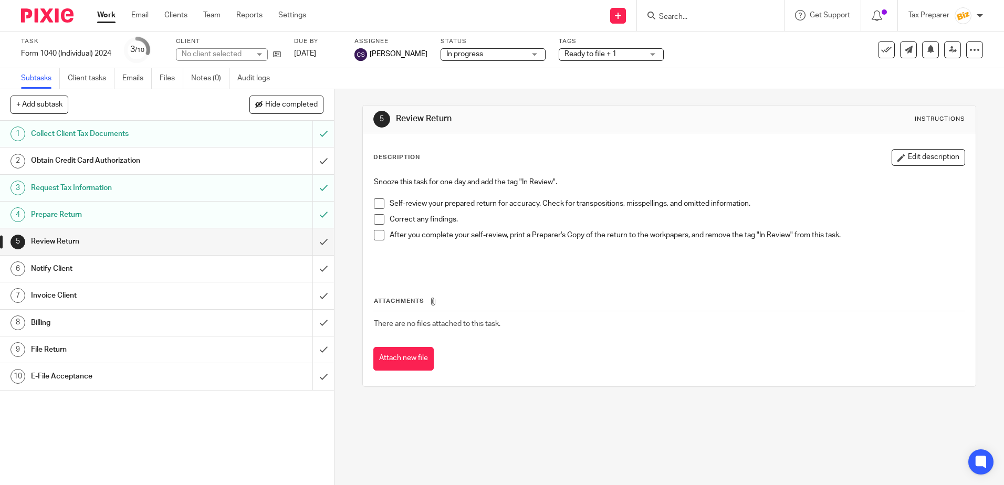
click at [378, 206] on span at bounding box center [379, 204] width 11 height 11
click at [378, 220] on span at bounding box center [379, 219] width 11 height 11
click at [377, 236] on span at bounding box center [379, 235] width 11 height 11
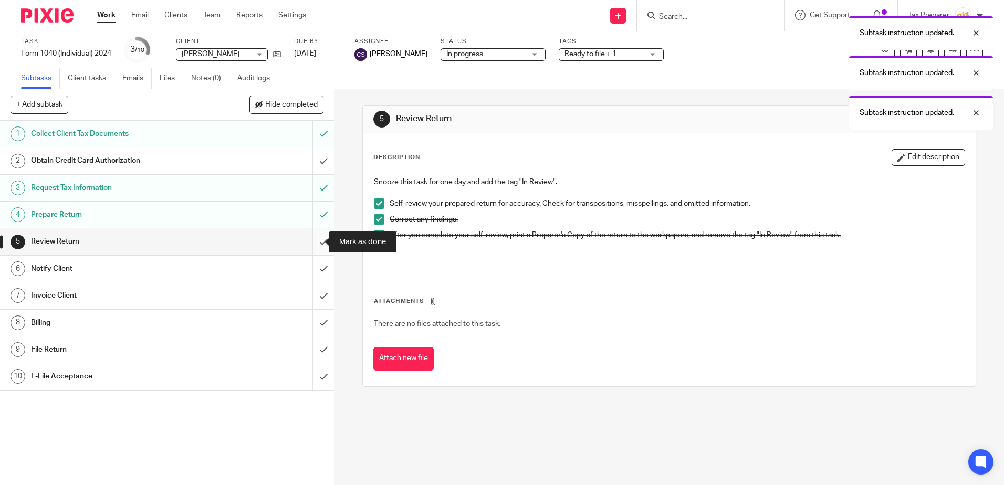
click at [307, 247] on input "submit" at bounding box center [167, 242] width 334 height 26
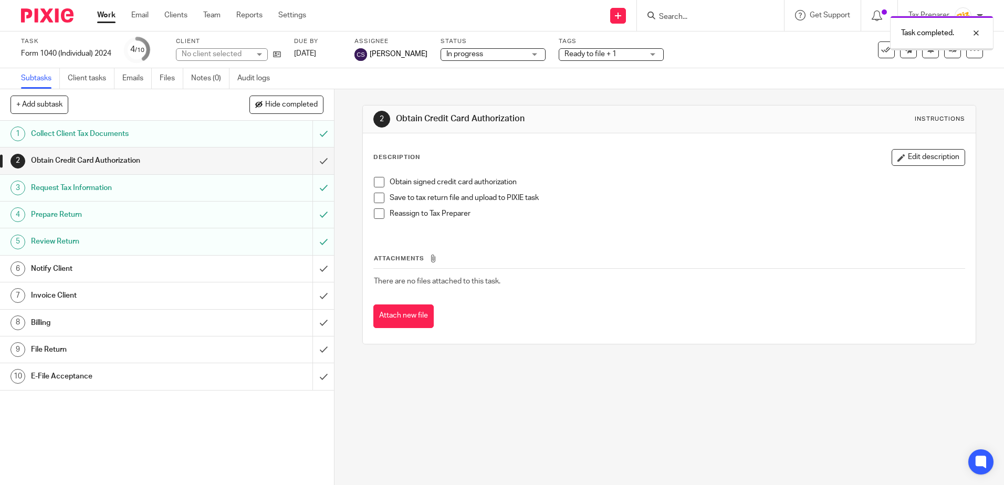
click at [262, 275] on div "Notify Client" at bounding box center [167, 269] width 272 height 16
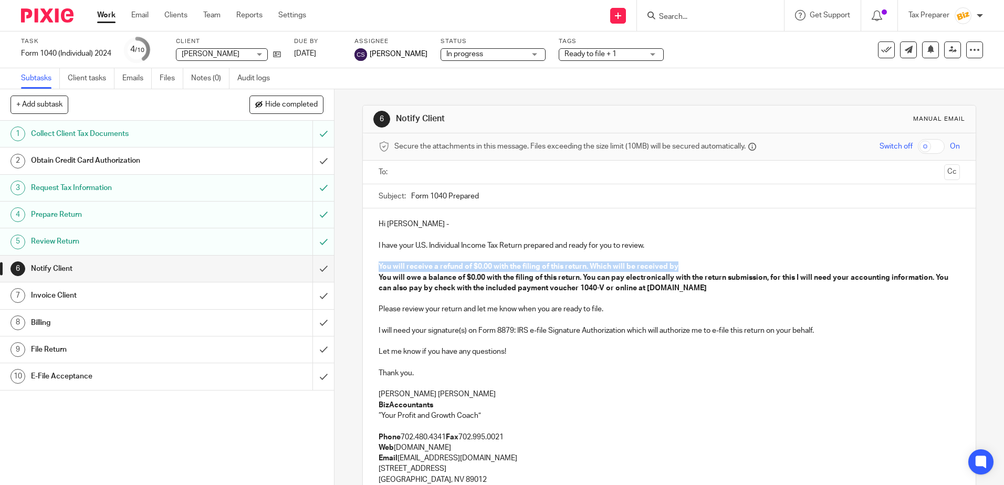
drag, startPoint x: 374, startPoint y: 266, endPoint x: 676, endPoint y: 267, distance: 301.5
click at [676, 267] on div "Hi Phong - I have your U.S. Individual Income Tax Return prepared and ready for…" at bounding box center [669, 394] width 613 height 370
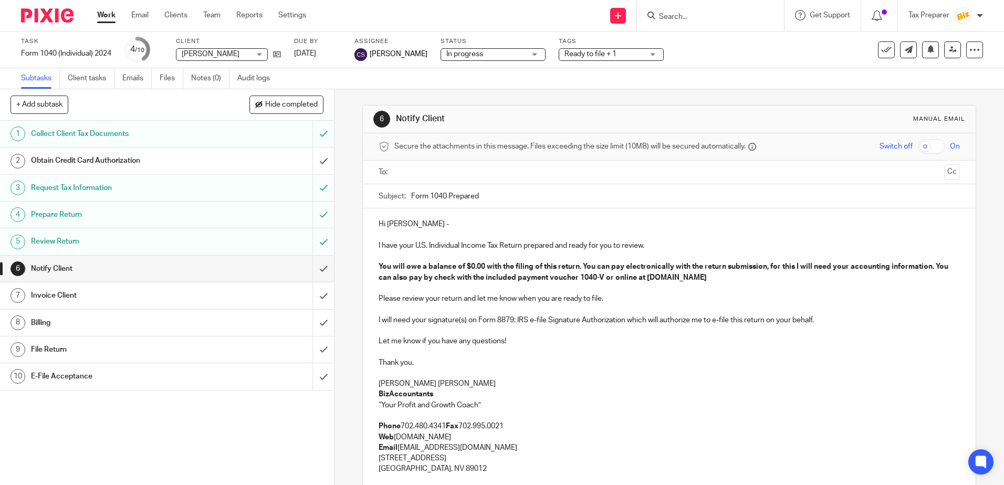
click at [479, 264] on strong "You will owe a balance of $0.00 with the filing of this return. You can pay ele…" at bounding box center [665, 272] width 572 height 18
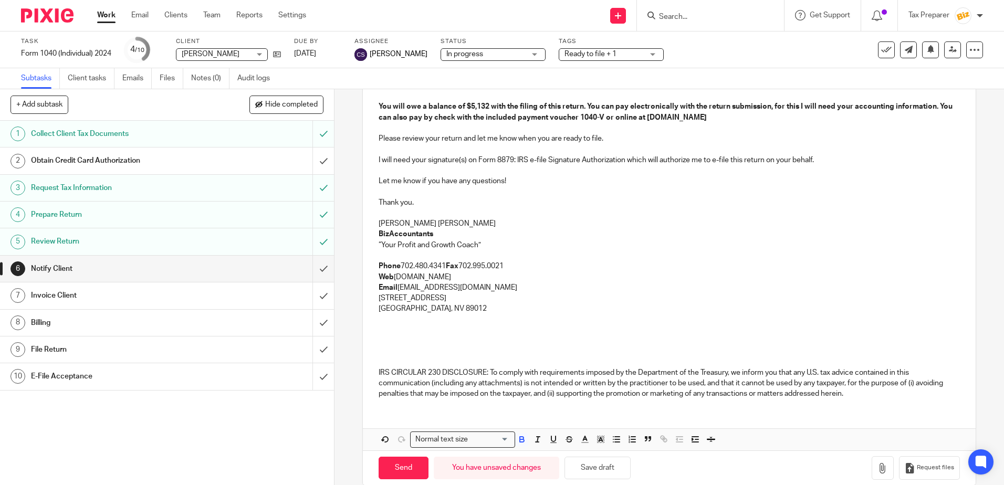
scroll to position [177, 0]
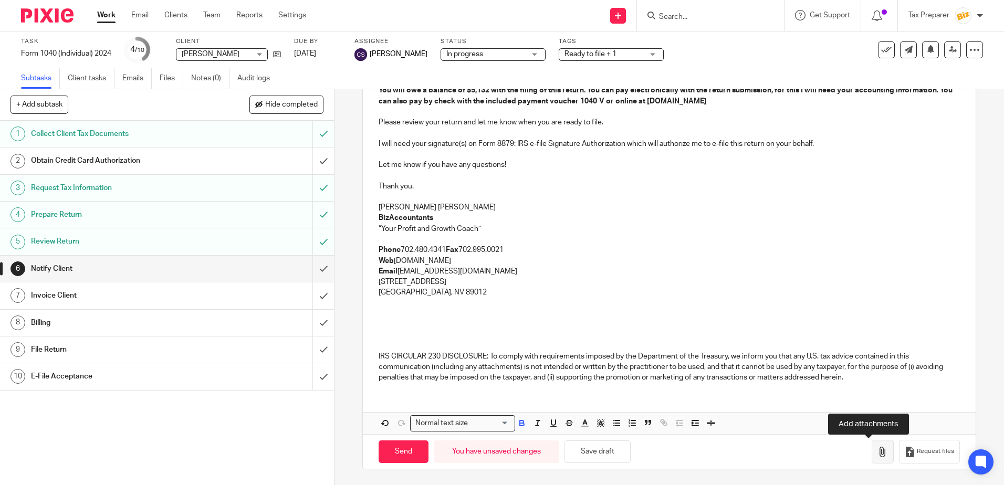
click at [878, 451] on icon "button" at bounding box center [883, 452] width 11 height 11
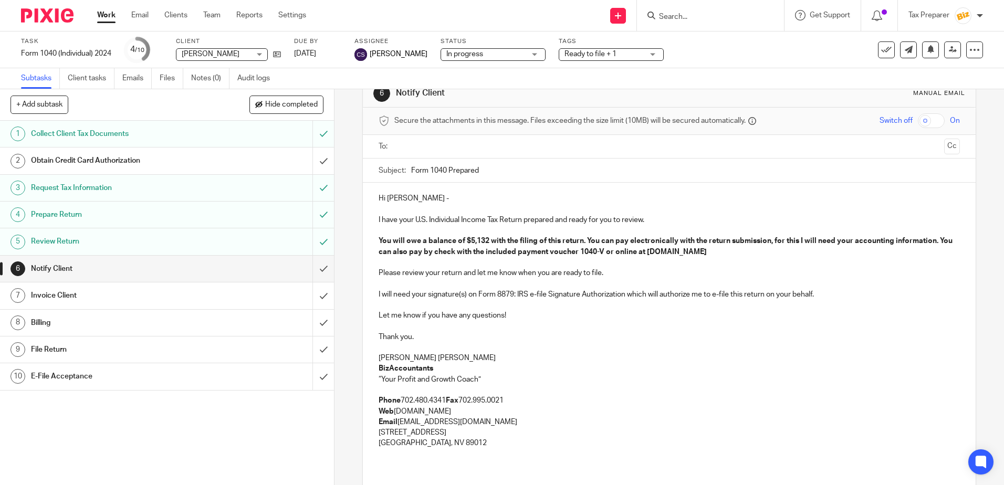
scroll to position [0, 0]
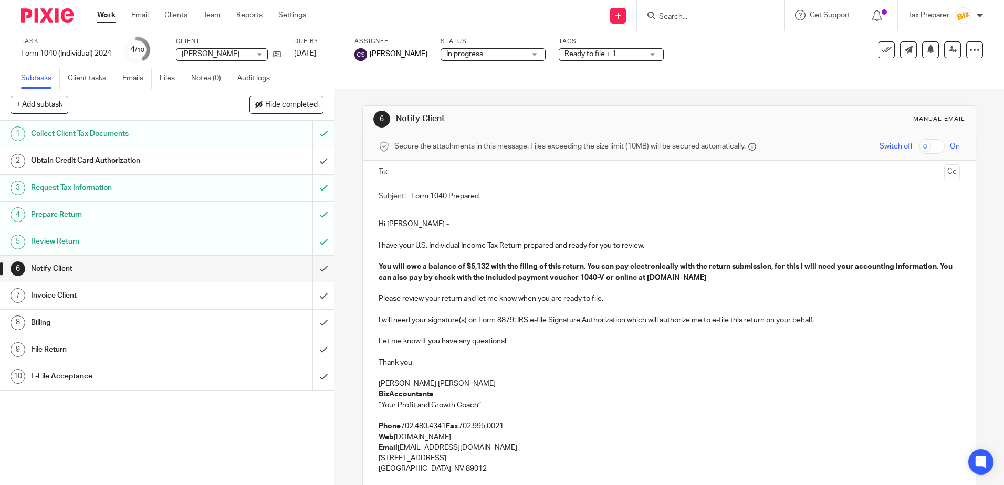
click at [458, 174] on input "text" at bounding box center [669, 173] width 542 height 12
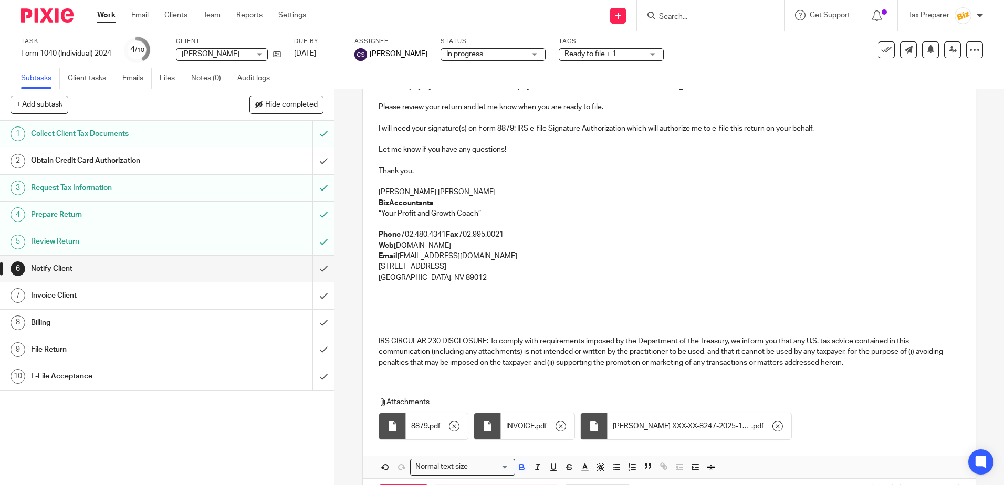
scroll to position [238, 0]
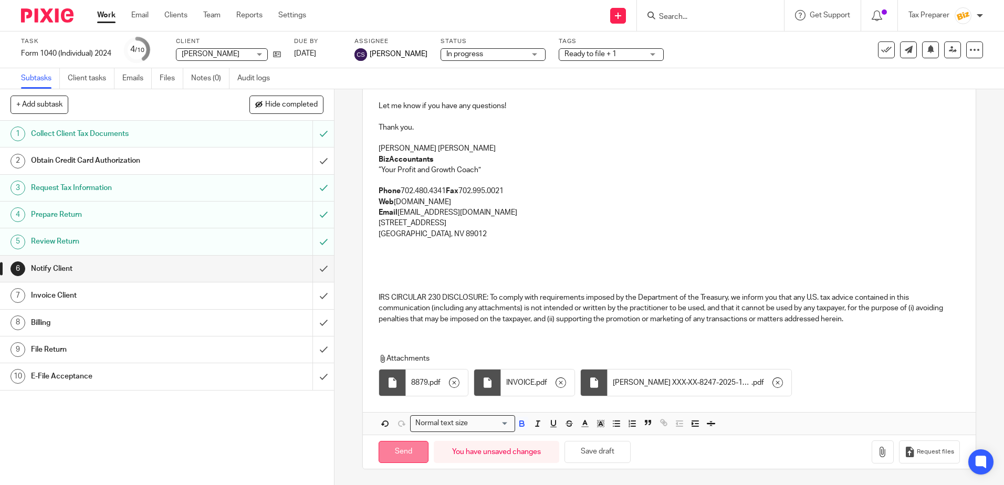
drag, startPoint x: 407, startPoint y: 458, endPoint x: 449, endPoint y: 437, distance: 47.7
click at [407, 459] on input "Send" at bounding box center [404, 452] width 50 height 23
type input "Sent"
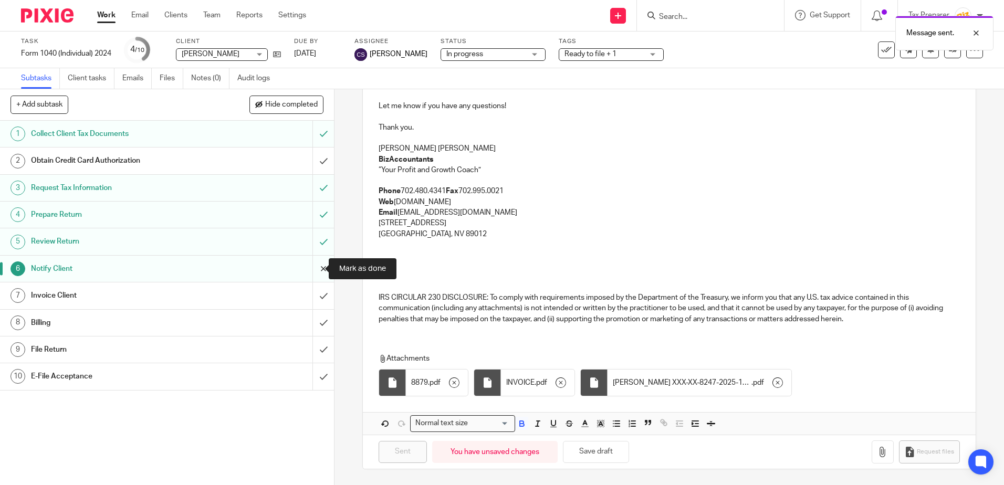
click at [319, 272] on input "submit" at bounding box center [167, 269] width 334 height 26
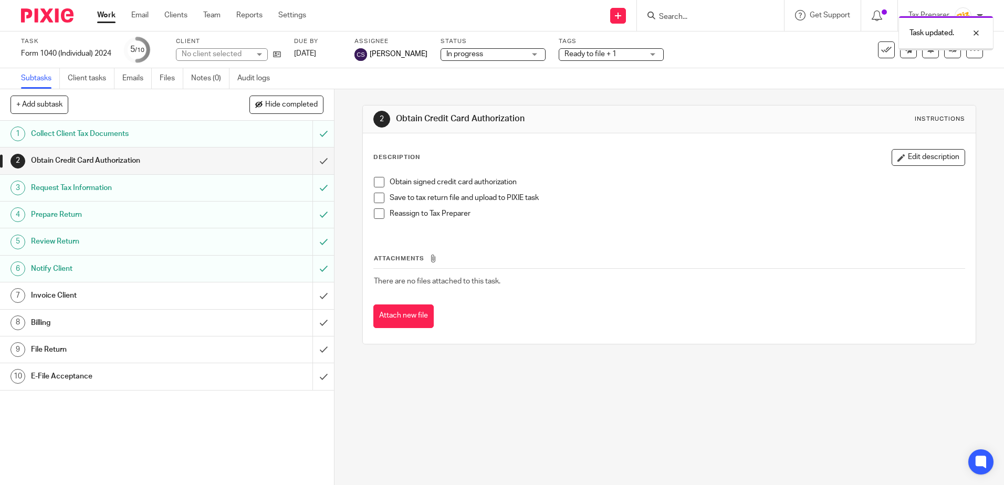
click at [263, 304] on div "Invoice Client" at bounding box center [167, 296] width 272 height 16
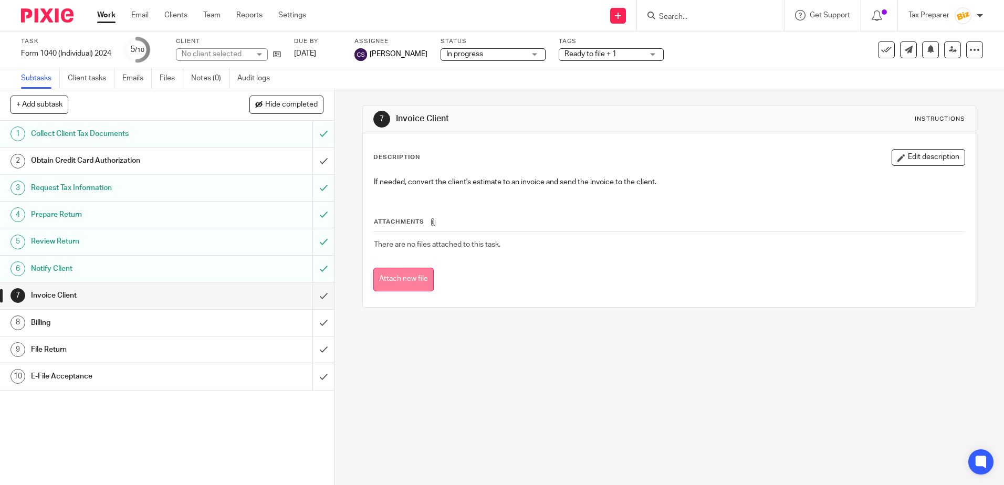
click at [418, 278] on button "Attach new file" at bounding box center [404, 280] width 60 height 24
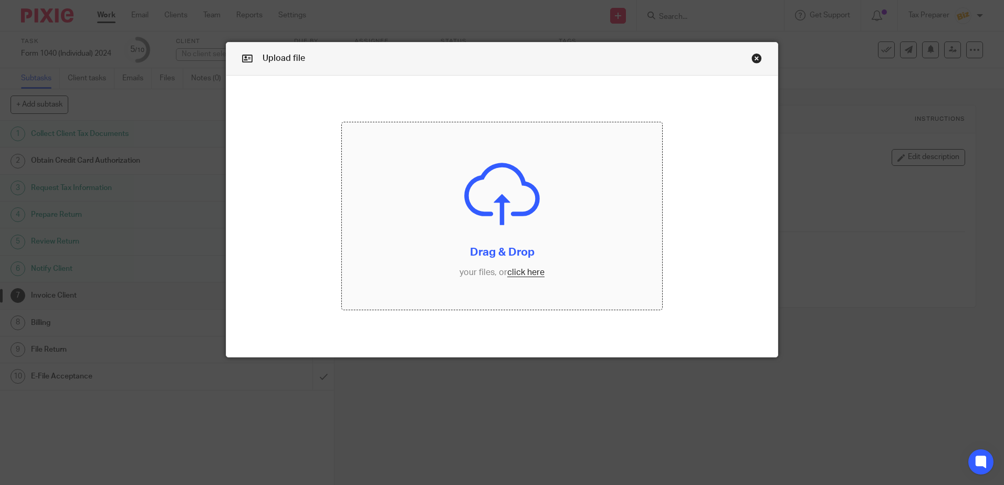
click at [524, 270] on input "file" at bounding box center [502, 216] width 320 height 188
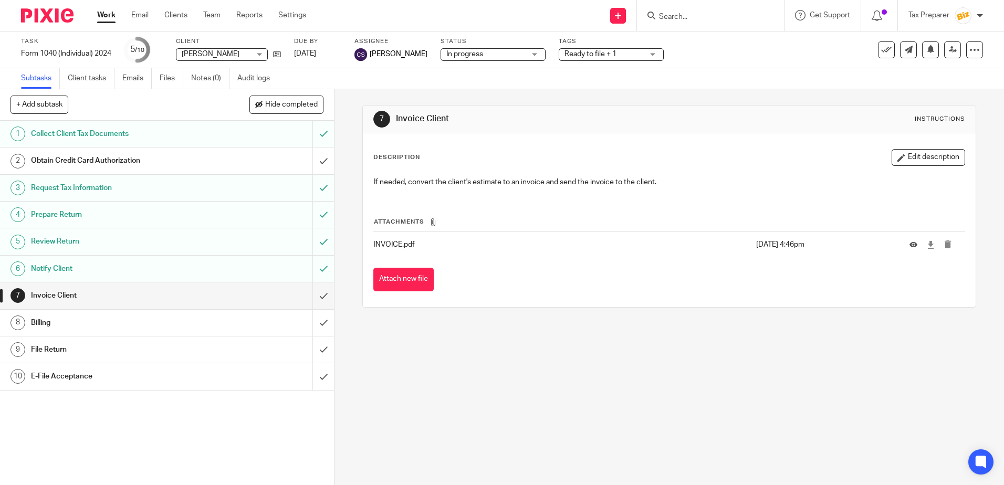
click at [112, 16] on link "Work" at bounding box center [106, 15] width 18 height 11
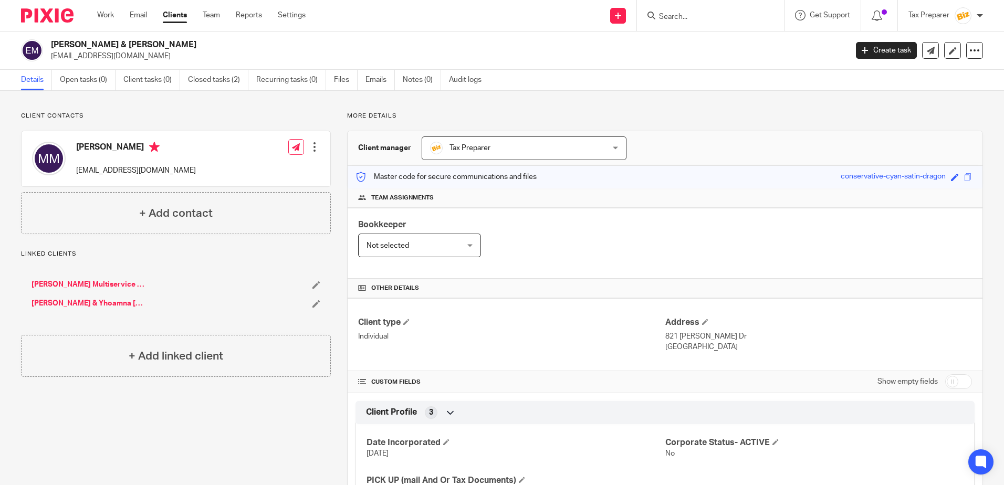
click at [680, 19] on input "Search" at bounding box center [705, 17] width 95 height 9
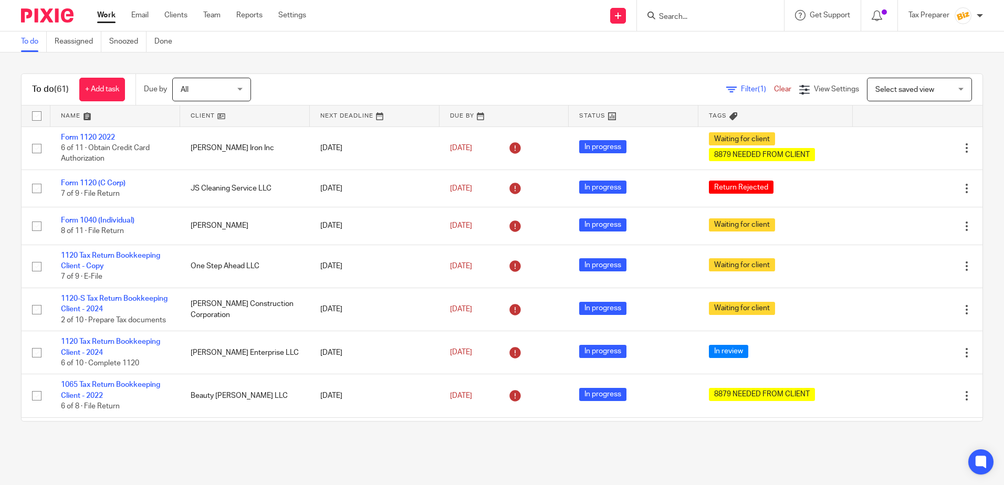
click at [685, 27] on div at bounding box center [710, 15] width 147 height 31
click at [685, 22] on form at bounding box center [714, 15] width 112 height 13
click at [683, 17] on input "Search" at bounding box center [705, 17] width 95 height 9
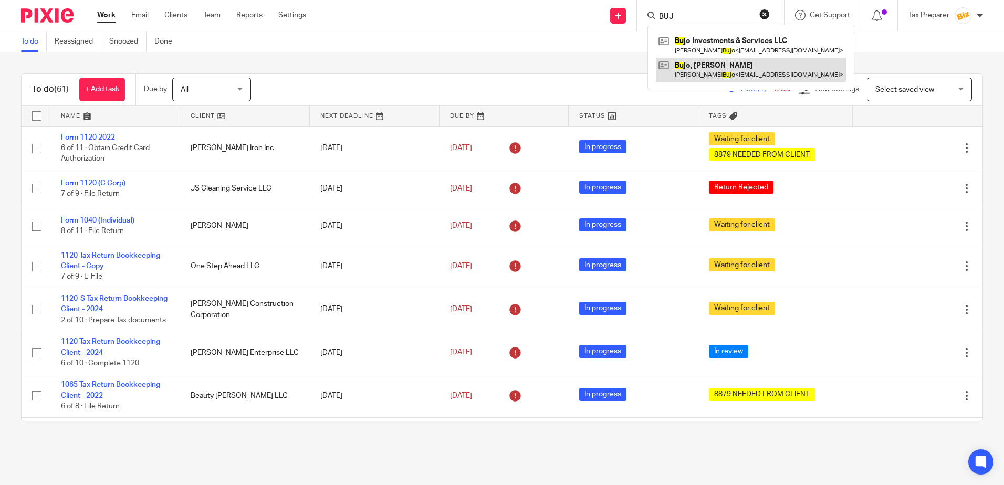
type input "BUJ"
click at [706, 66] on link at bounding box center [751, 70] width 190 height 24
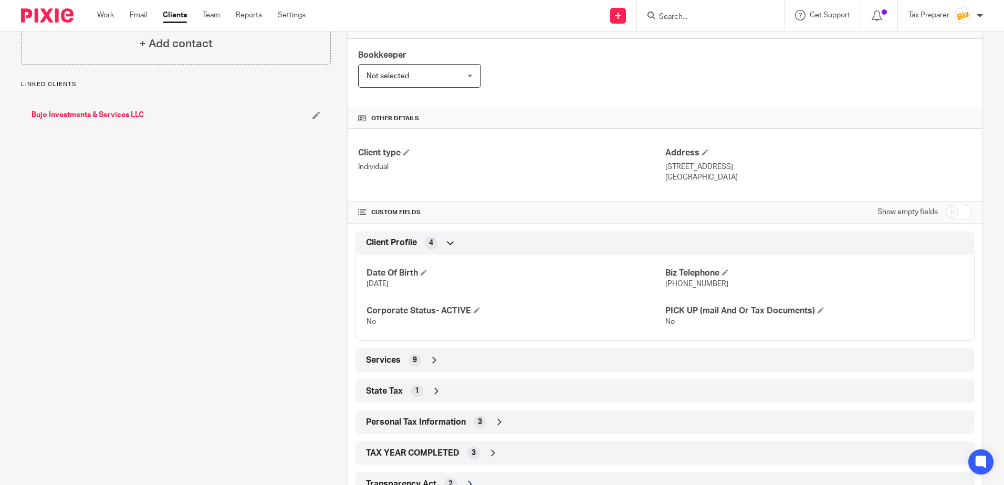
scroll to position [210, 0]
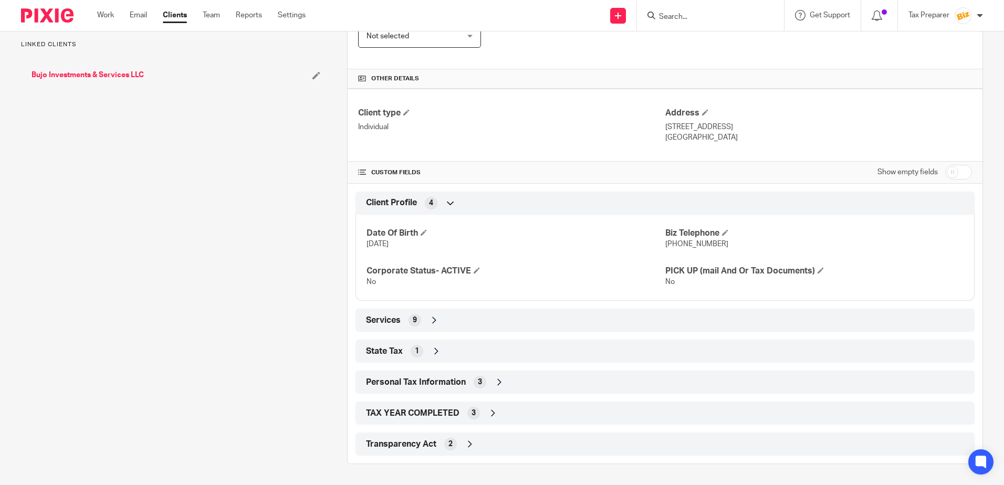
click at [459, 444] on div "Transparency Act 2" at bounding box center [666, 445] width 604 height 18
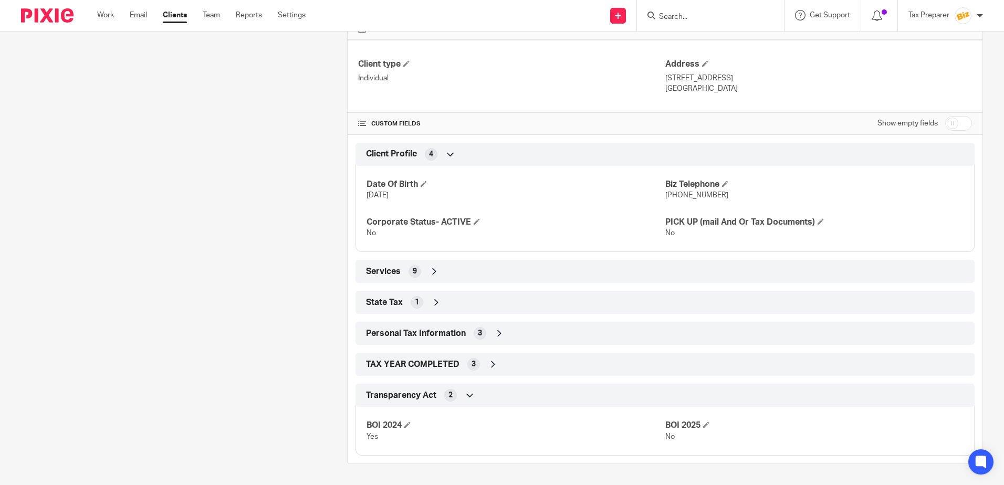
click at [466, 395] on icon at bounding box center [470, 395] width 11 height 11
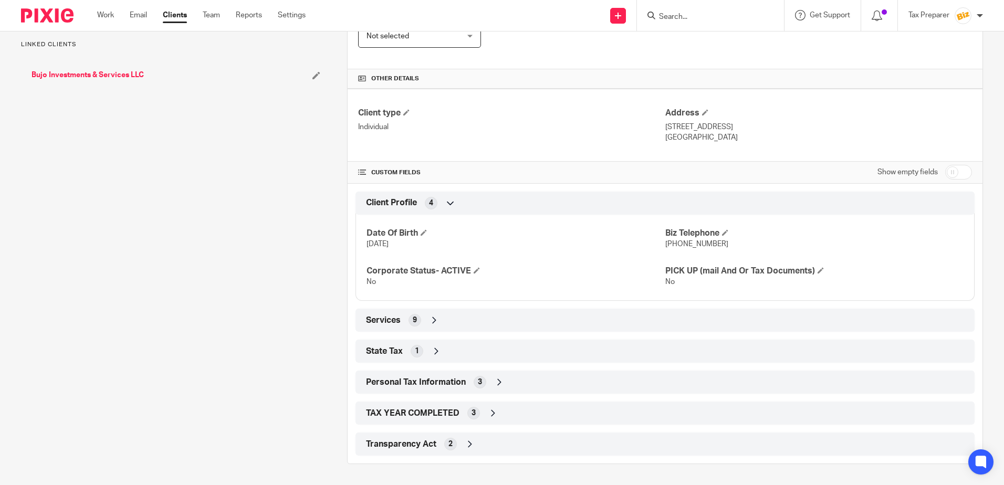
scroll to position [0, 0]
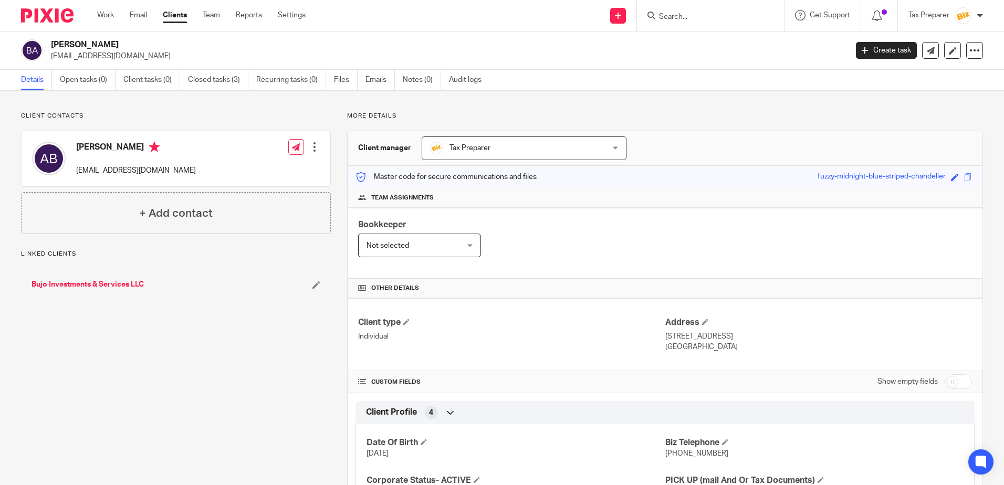
click at [97, 279] on link "Bujo Investments & Services LLC" at bounding box center [88, 284] width 112 height 11
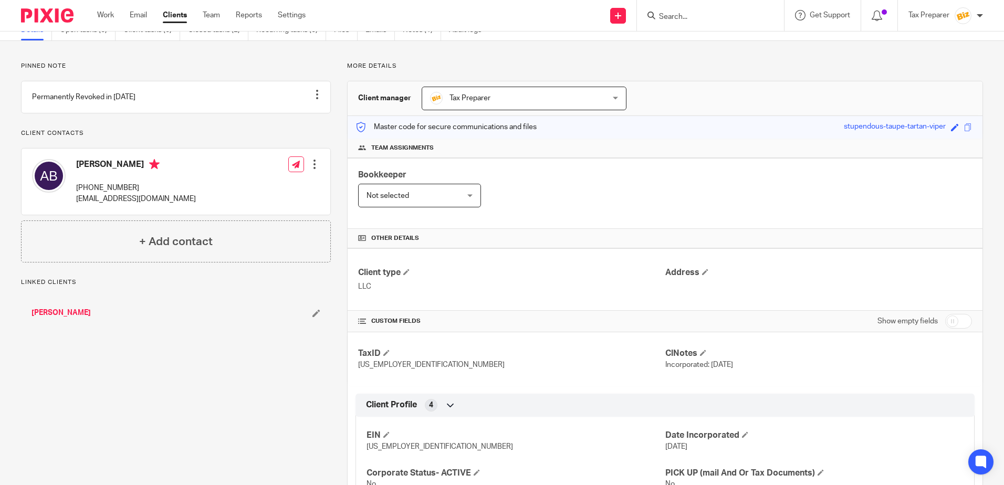
scroll to position [98, 0]
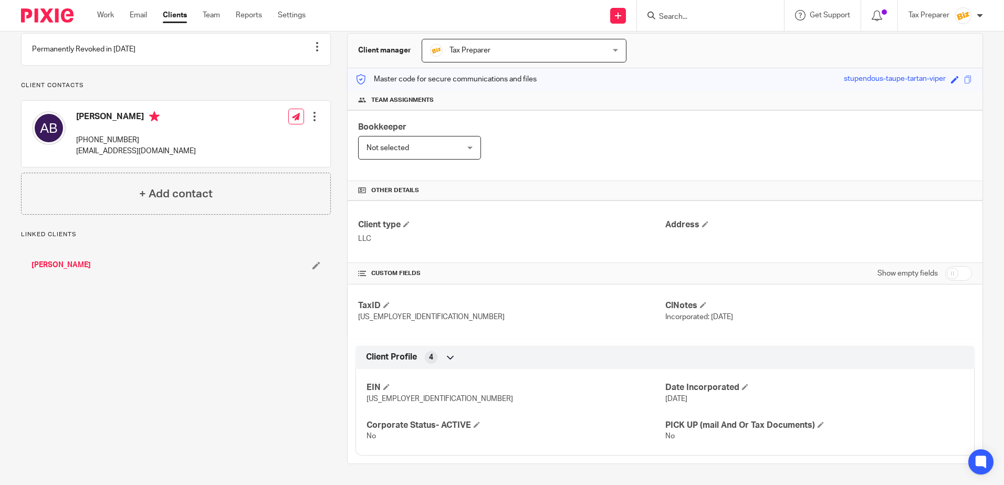
click at [57, 271] on link "[PERSON_NAME]" at bounding box center [61, 265] width 59 height 11
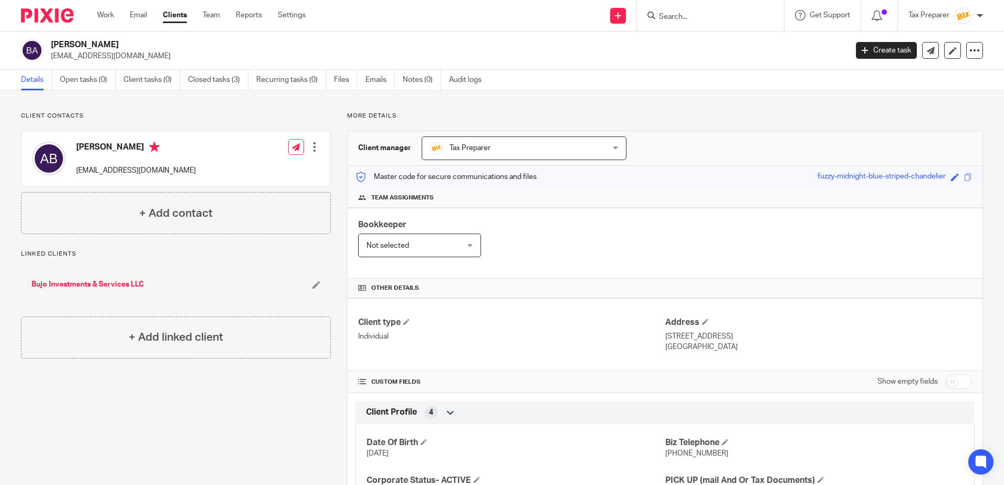
click at [676, 15] on input "Search" at bounding box center [705, 17] width 95 height 9
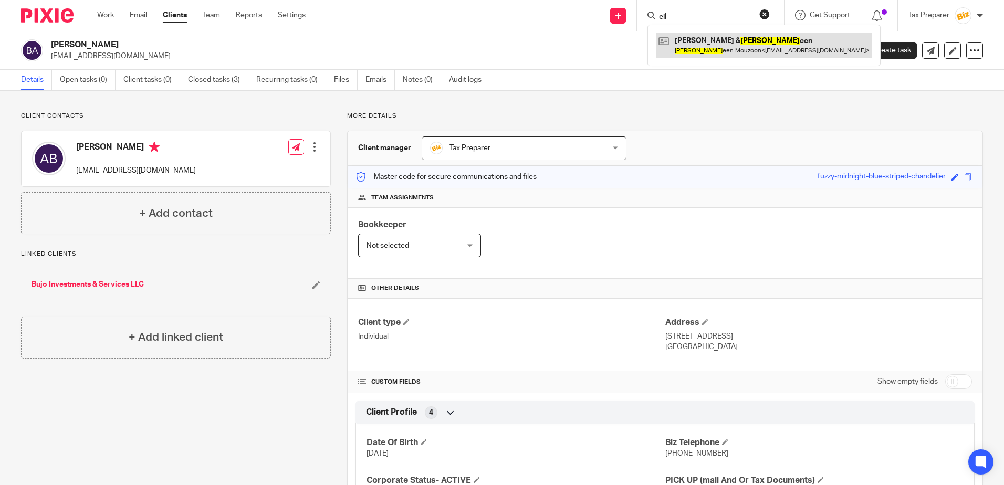
type input "eil"
click at [706, 48] on link at bounding box center [764, 45] width 216 height 24
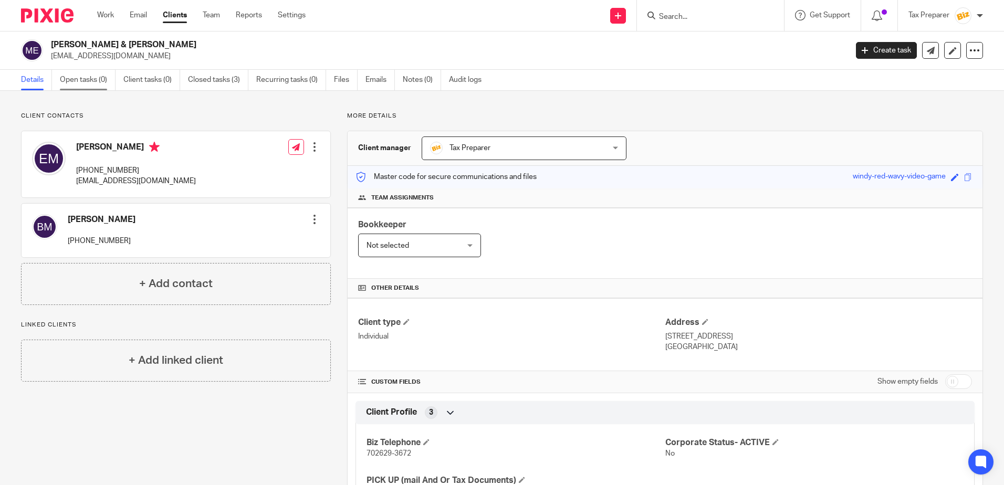
click at [93, 85] on link "Open tasks (0)" at bounding box center [88, 80] width 56 height 20
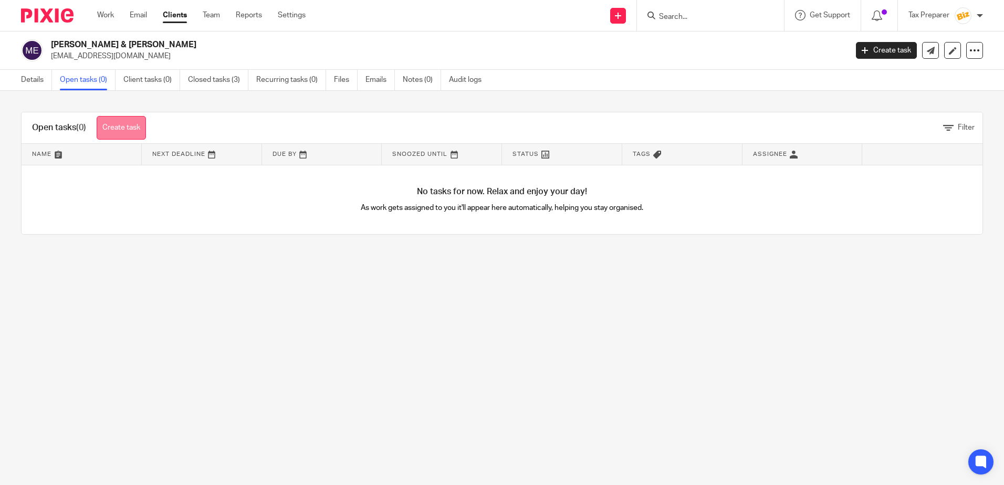
click at [110, 126] on link "Create task" at bounding box center [121, 128] width 49 height 24
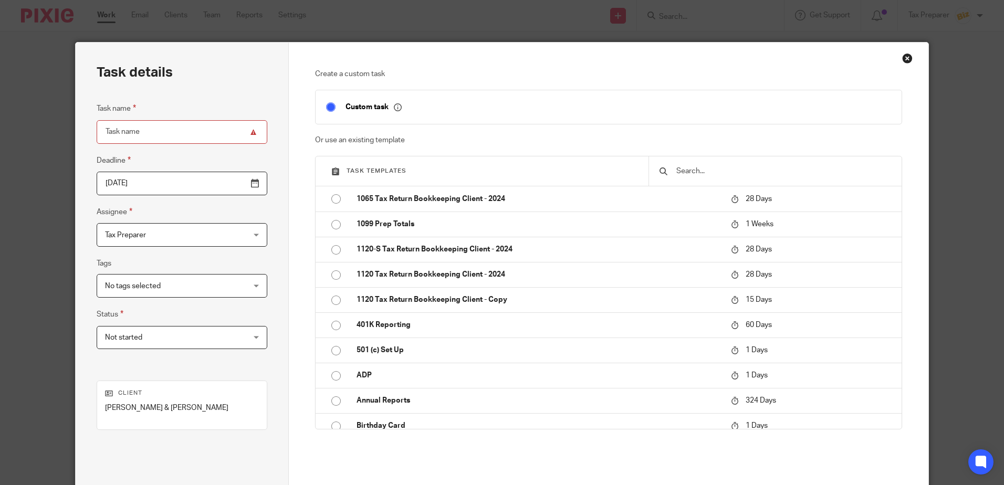
click at [702, 177] on input "text" at bounding box center [784, 171] width 216 height 12
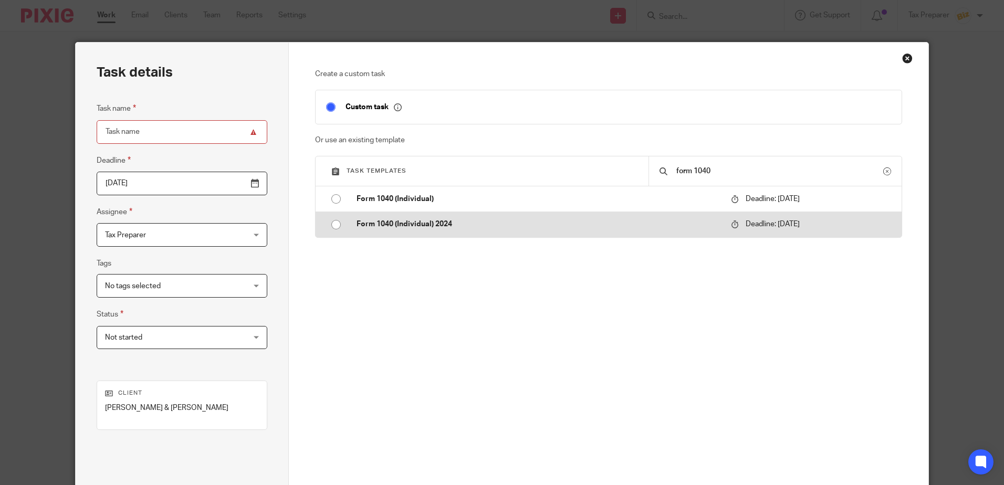
type input "form 1040"
click at [463, 222] on p "Form 1040 (Individual) 2024" at bounding box center [539, 224] width 364 height 11
type input "[DATE]"
type input "Form 1040 (Individual) 2024"
checkbox input "false"
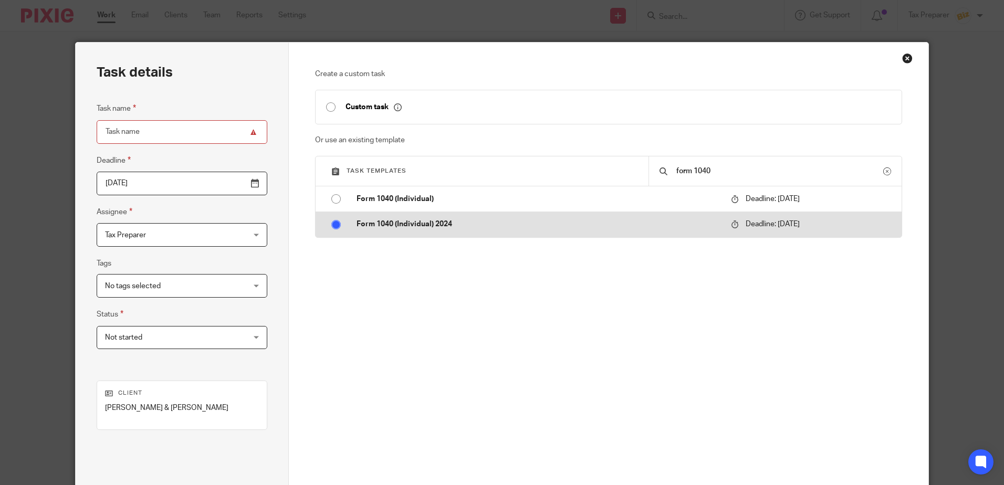
radio input "true"
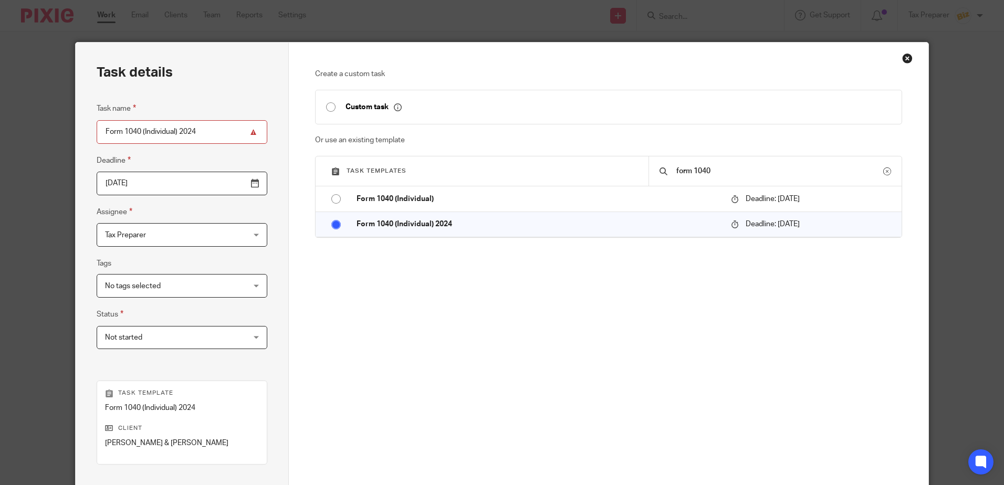
click at [181, 193] on input "[DATE]" at bounding box center [182, 184] width 171 height 24
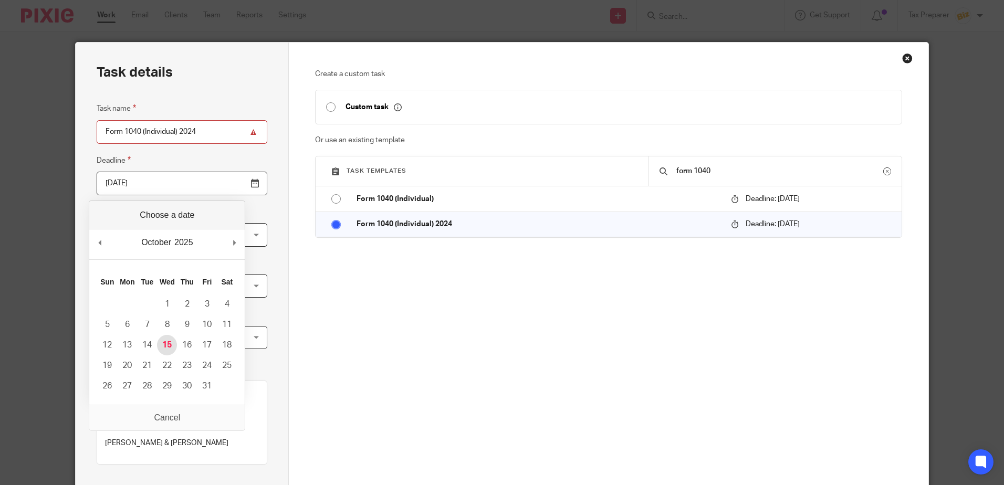
type input "2025-10-15"
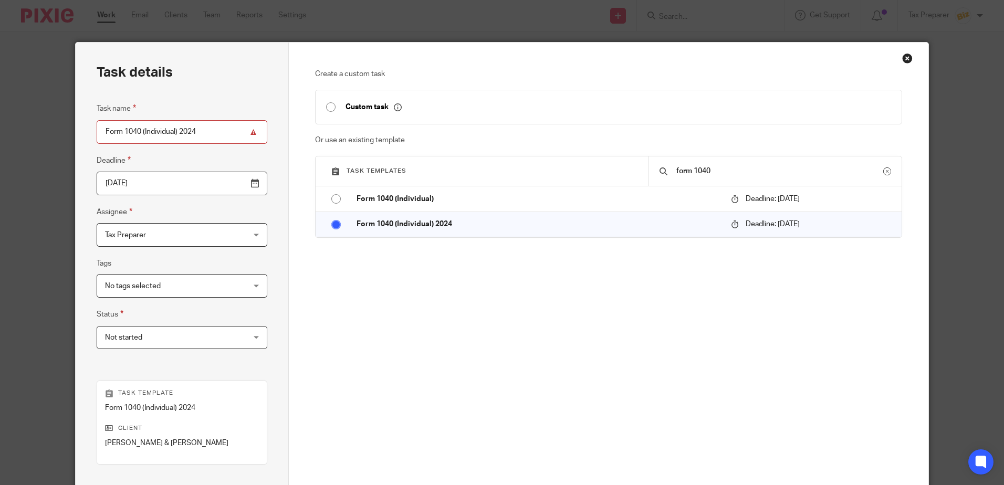
click at [162, 287] on span "No tags selected" at bounding box center [169, 286] width 129 height 22
click at [148, 262] on fieldset "Tags No tags selected 8879 NEEDED FROM CLIENT Bookkeeping- Kane Bookkeeping - N…" at bounding box center [182, 277] width 171 height 40
click at [160, 338] on span "Not started" at bounding box center [169, 338] width 129 height 22
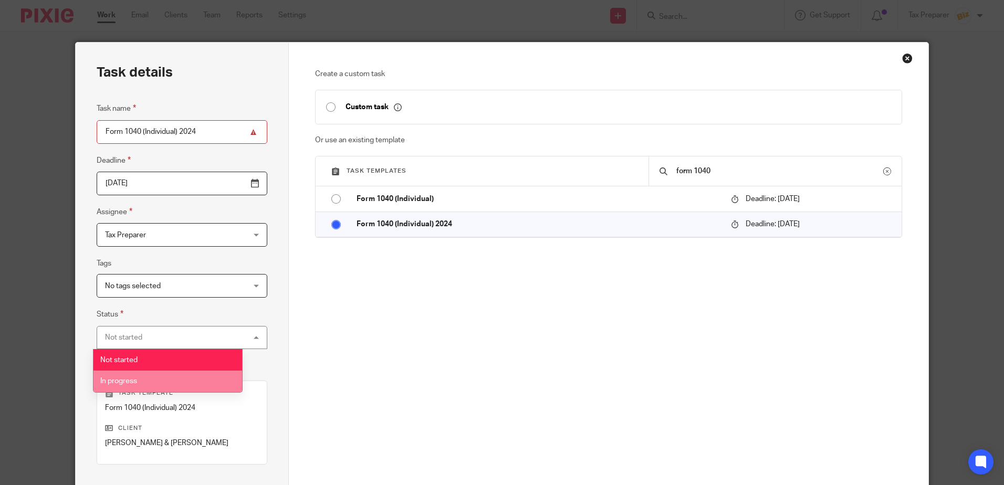
click at [157, 380] on li "In progress" at bounding box center [168, 382] width 149 height 22
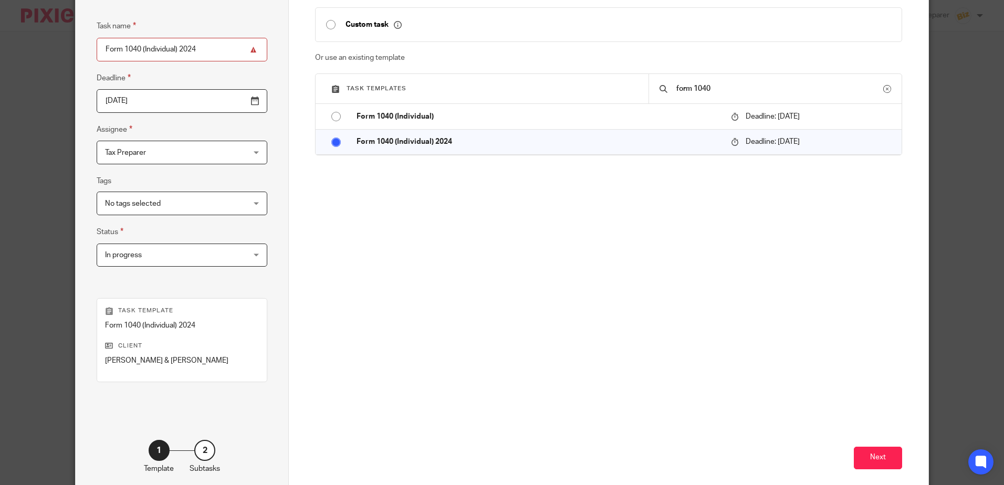
scroll to position [136, 0]
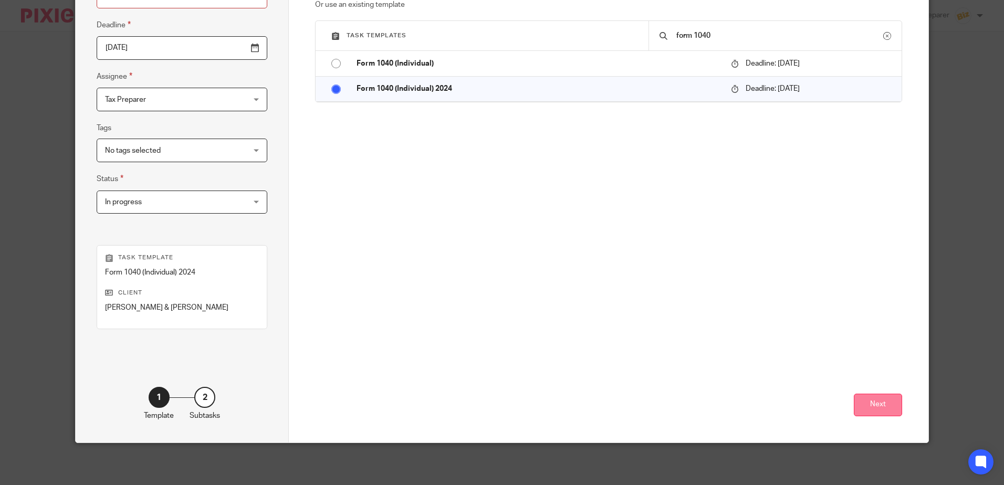
click at [865, 406] on button "Next" at bounding box center [878, 405] width 48 height 23
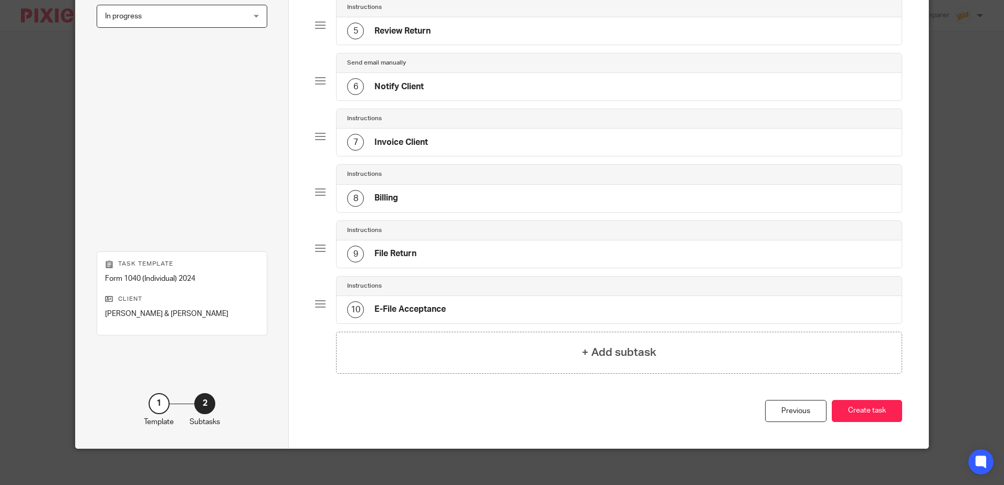
scroll to position [327, 0]
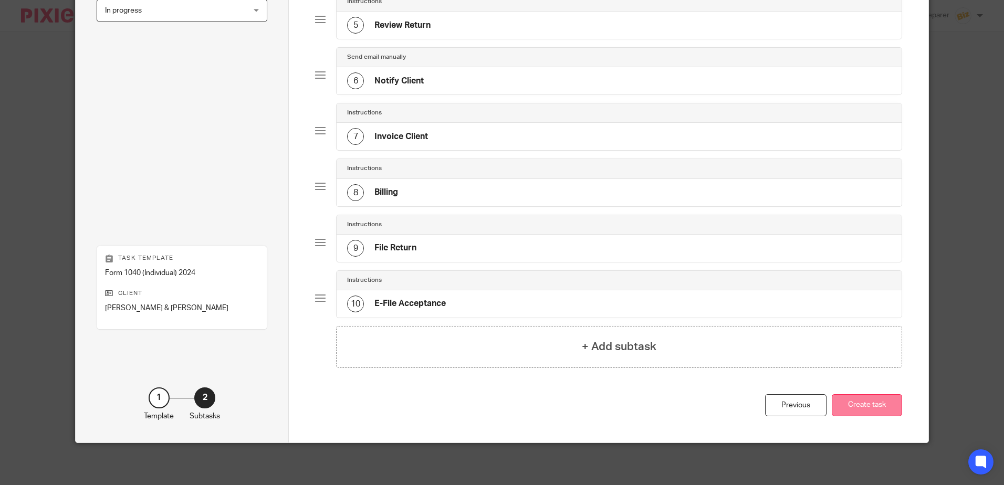
click at [878, 410] on button "Create task" at bounding box center [867, 406] width 70 height 23
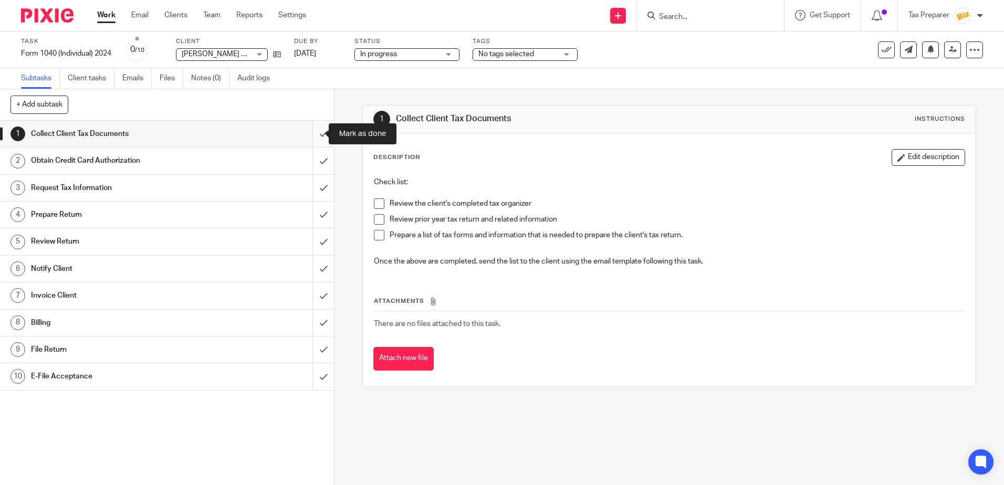
click at [315, 133] on input "submit" at bounding box center [167, 134] width 334 height 26
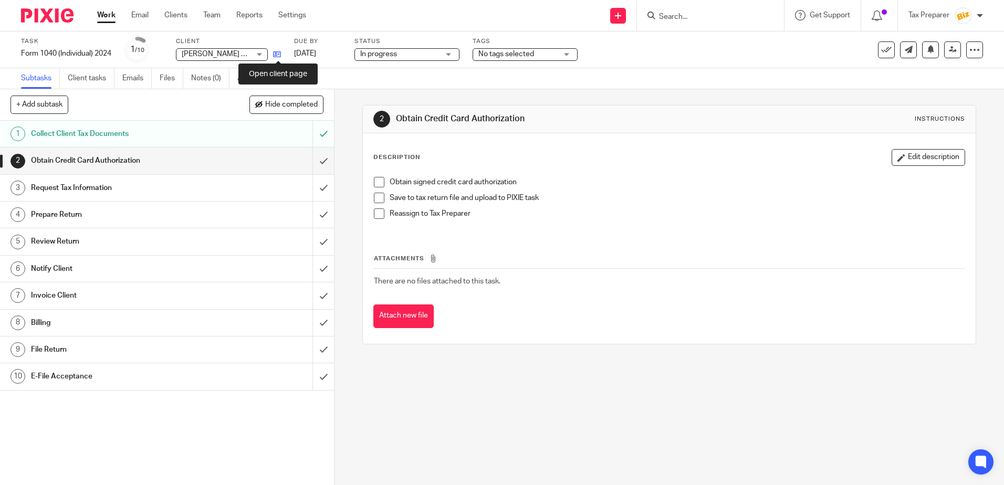
click at [279, 55] on icon at bounding box center [277, 54] width 8 height 8
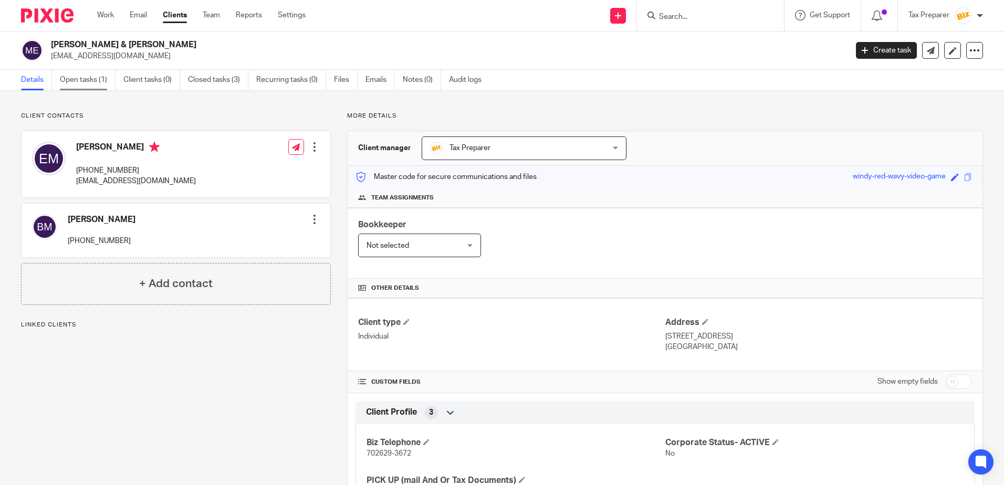
click at [96, 85] on link "Open tasks (1)" at bounding box center [88, 80] width 56 height 20
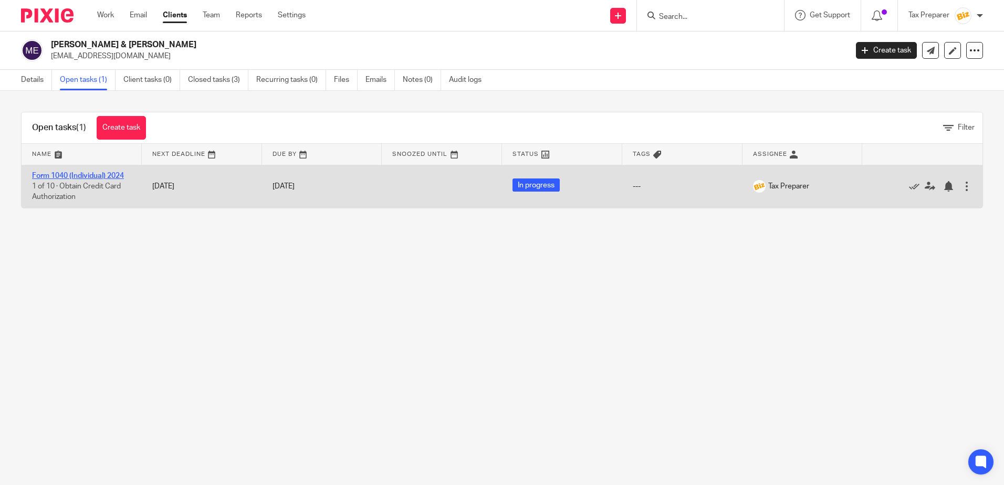
click at [107, 174] on link "Form 1040 (Individual) 2024" at bounding box center [78, 175] width 92 height 7
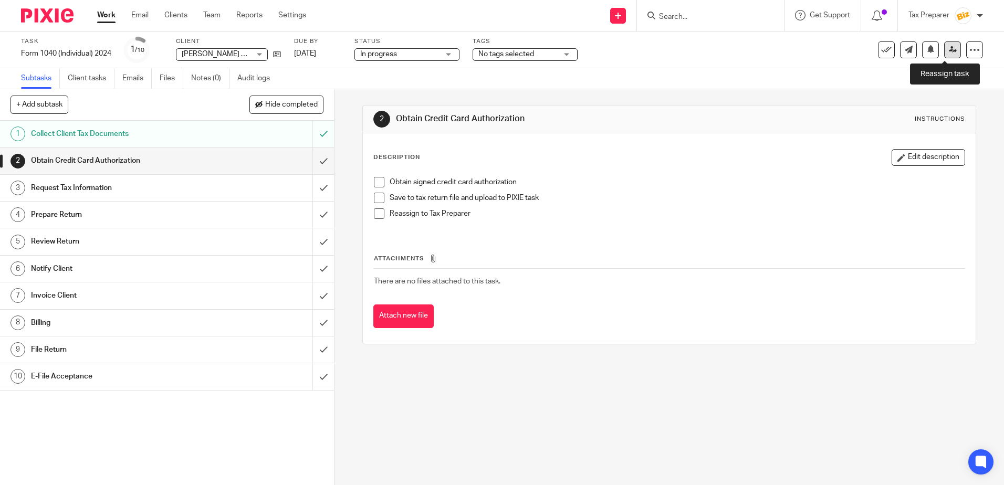
click at [949, 53] on icon at bounding box center [953, 50] width 8 height 8
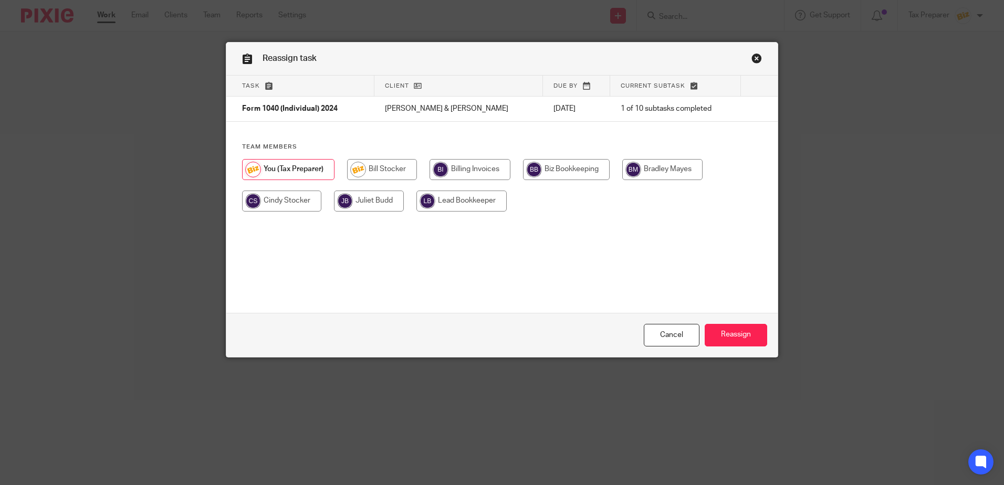
click at [312, 205] on input "radio" at bounding box center [281, 201] width 79 height 21
radio input "true"
click at [731, 337] on input "Reassign" at bounding box center [736, 335] width 63 height 23
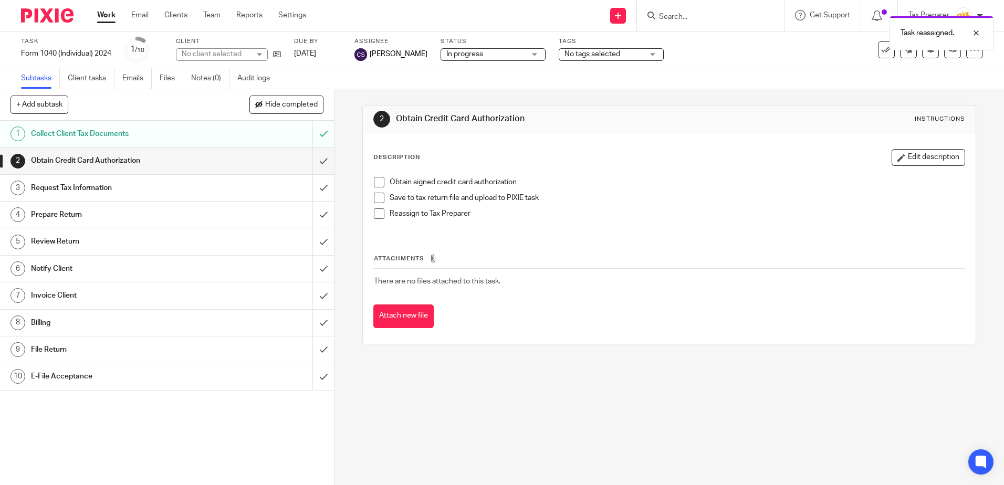
click at [230, 188] on div "Request Tax Information" at bounding box center [167, 188] width 272 height 16
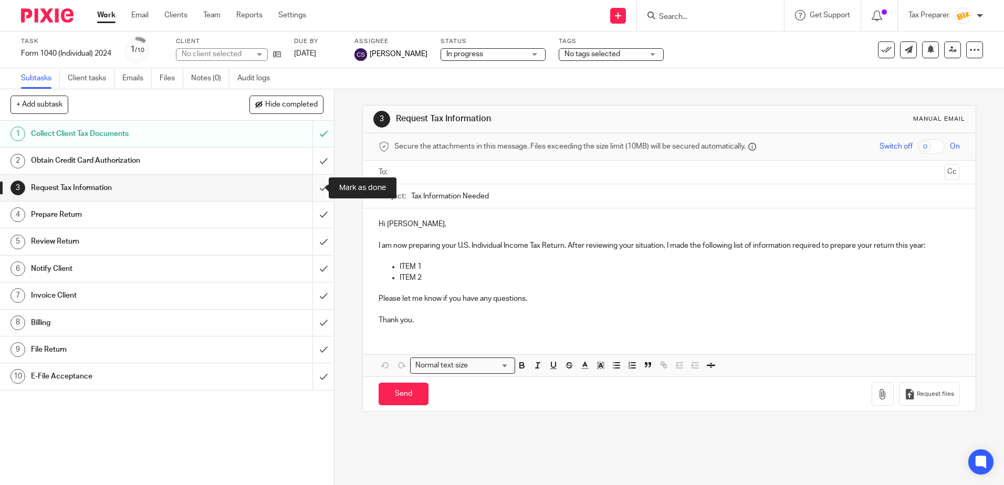
click at [316, 196] on input "submit" at bounding box center [167, 188] width 334 height 26
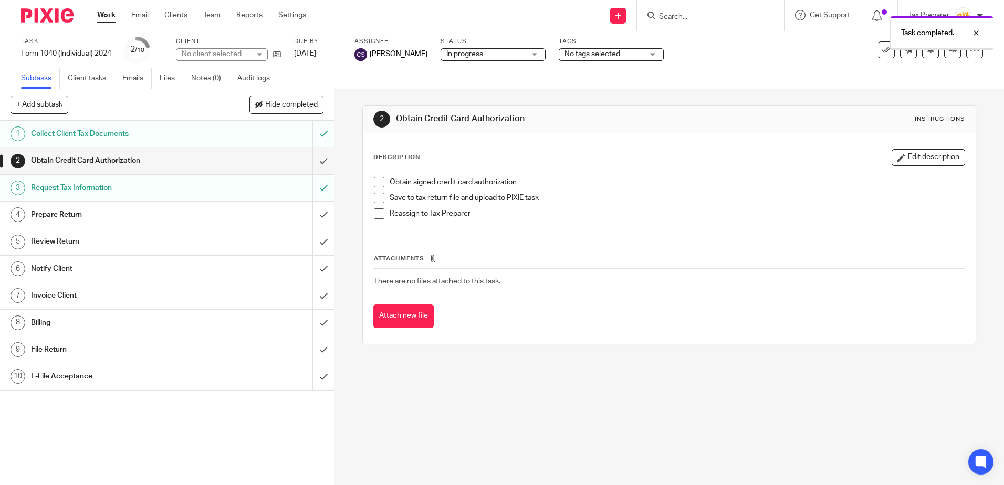
click at [272, 218] on div "Prepare Return" at bounding box center [167, 215] width 272 height 16
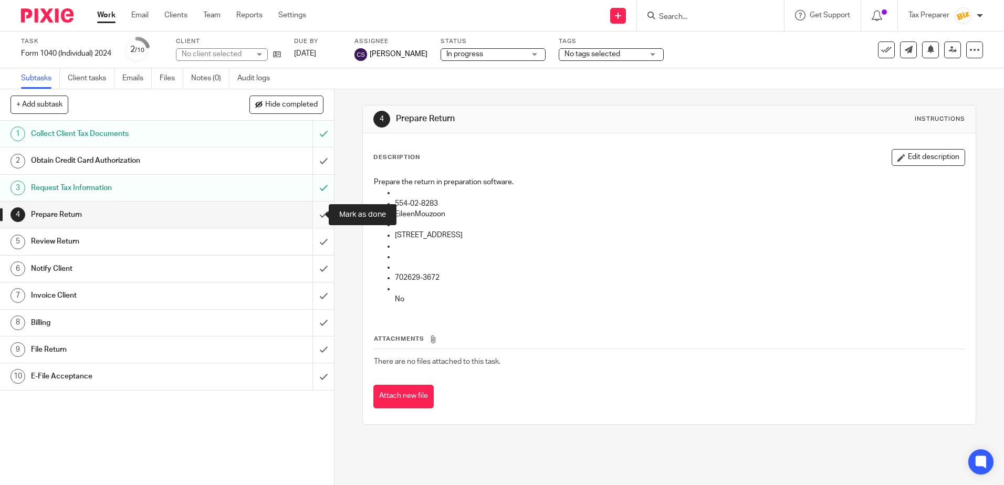
click at [313, 223] on input "submit" at bounding box center [167, 215] width 334 height 26
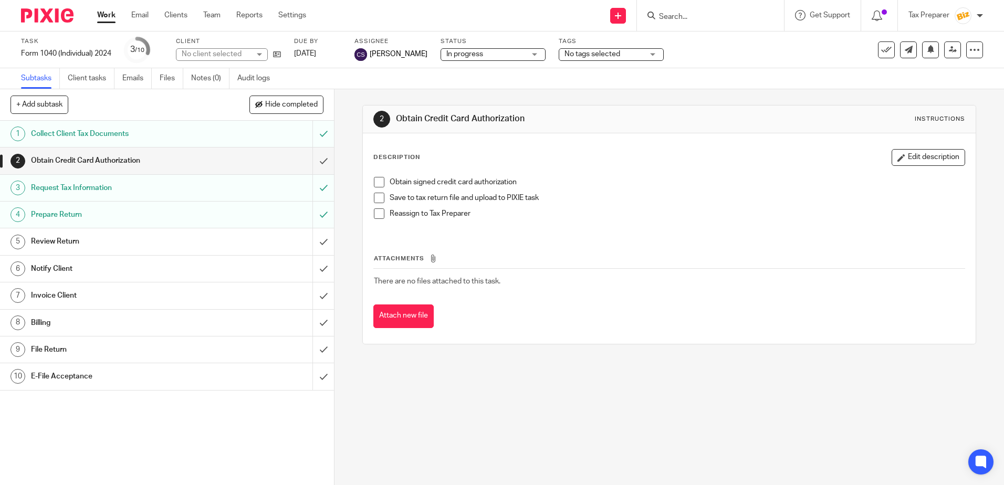
click at [263, 237] on div "Review Return" at bounding box center [167, 242] width 272 height 16
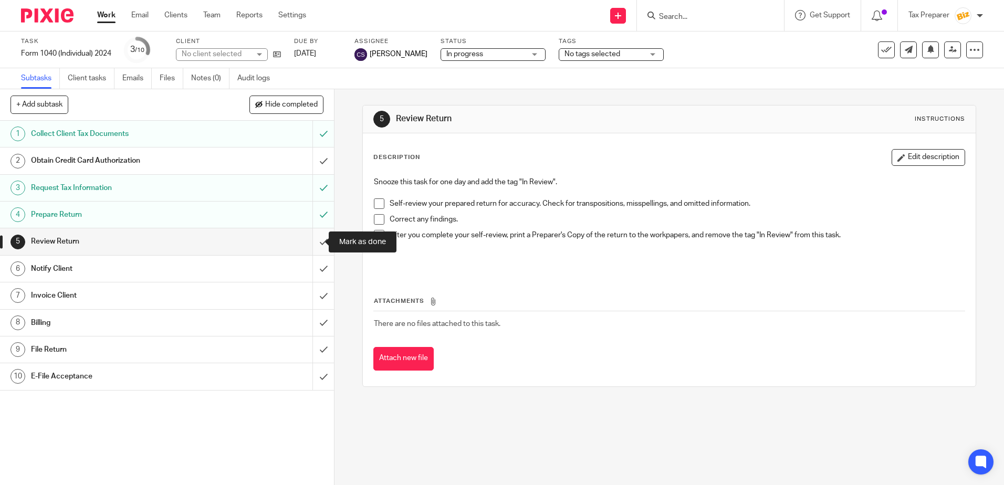
click at [315, 250] on input "submit" at bounding box center [167, 242] width 334 height 26
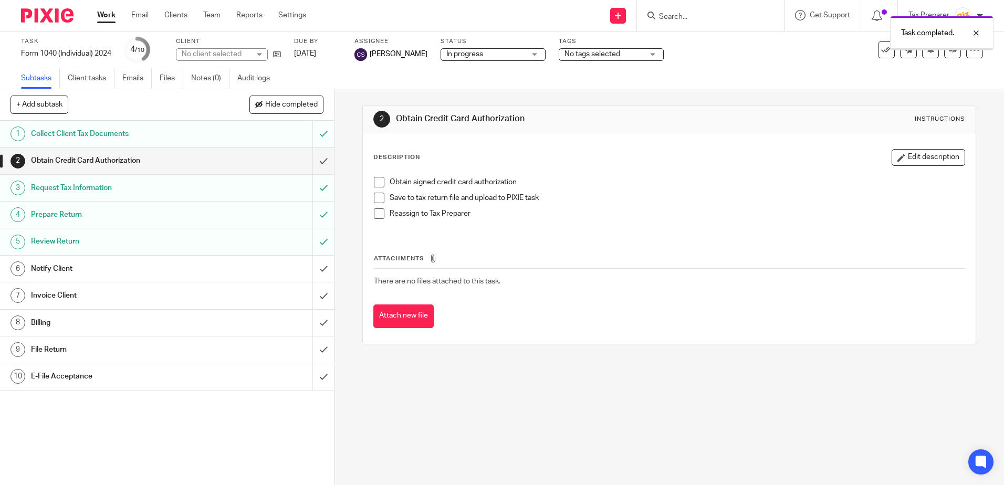
click at [240, 271] on div "Notify Client" at bounding box center [167, 269] width 272 height 16
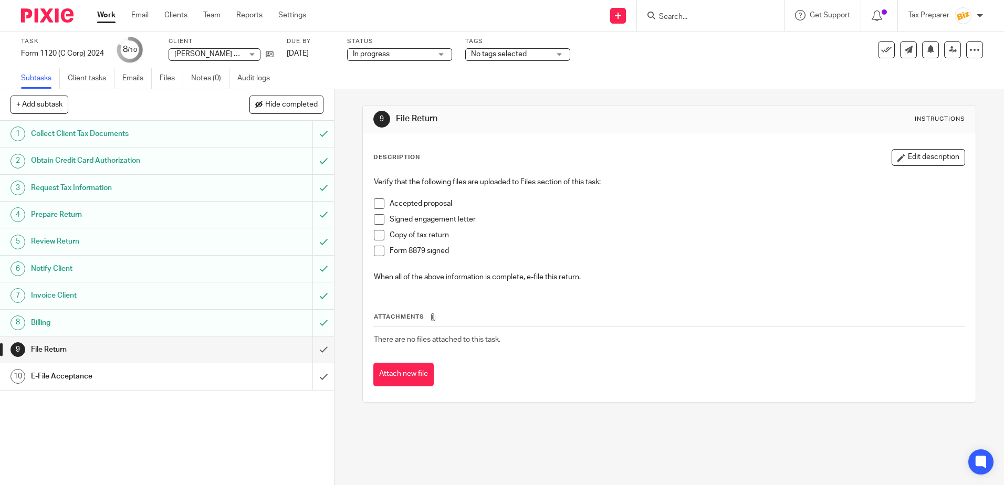
click at [379, 208] on span at bounding box center [379, 204] width 11 height 11
click at [378, 220] on span at bounding box center [379, 219] width 11 height 11
click at [378, 237] on span at bounding box center [379, 235] width 11 height 11
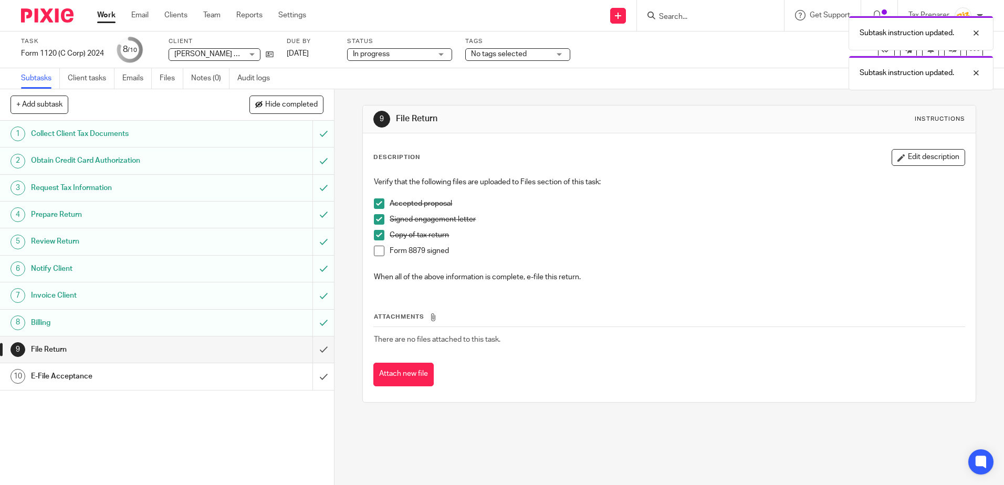
click at [379, 252] on span at bounding box center [379, 251] width 11 height 11
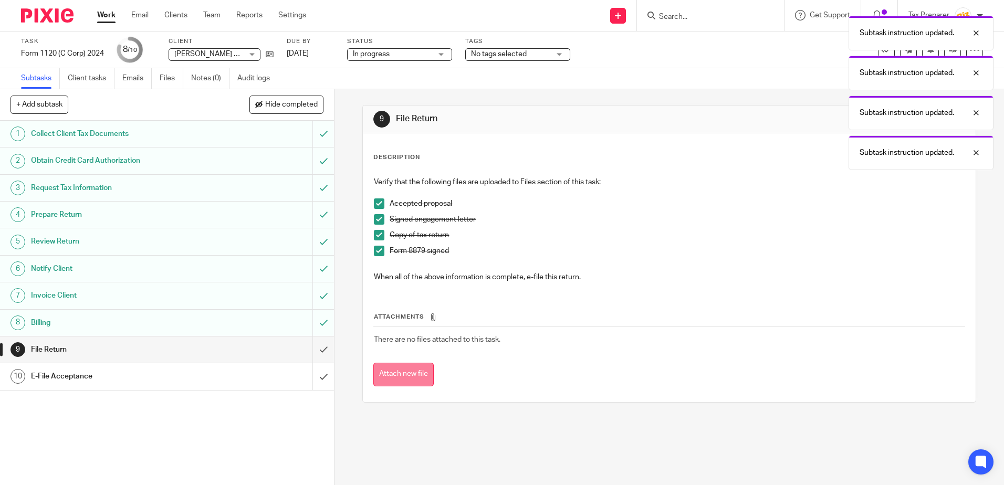
click at [406, 376] on button "Attach new file" at bounding box center [404, 375] width 60 height 24
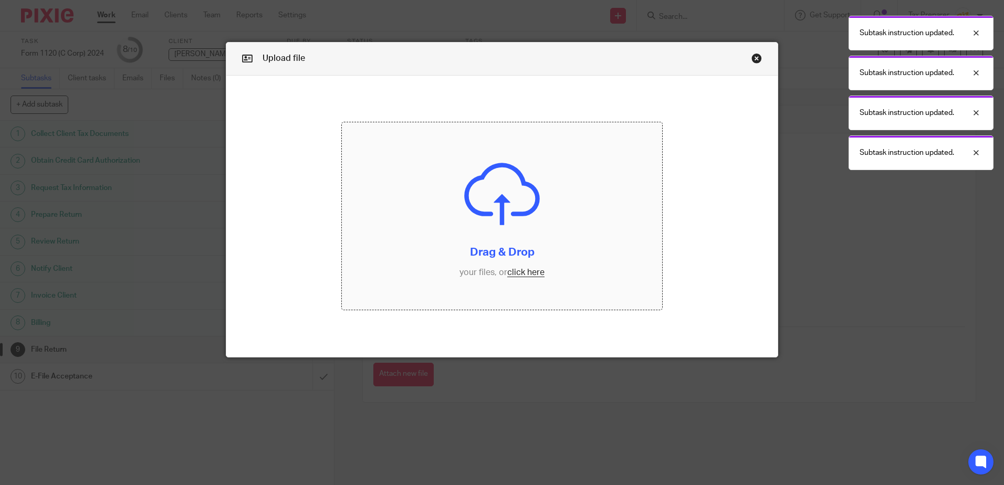
click at [531, 279] on input "file" at bounding box center [502, 216] width 320 height 188
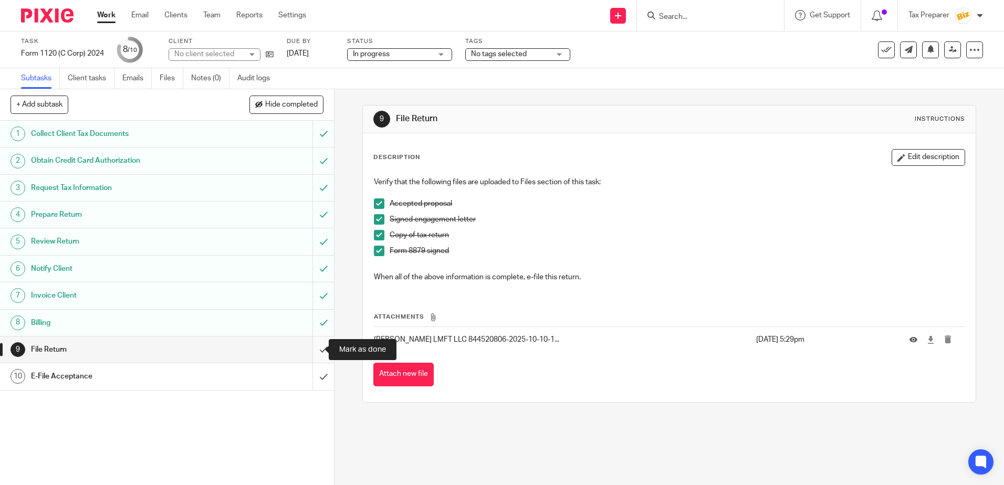
click at [312, 354] on input "submit" at bounding box center [167, 350] width 334 height 26
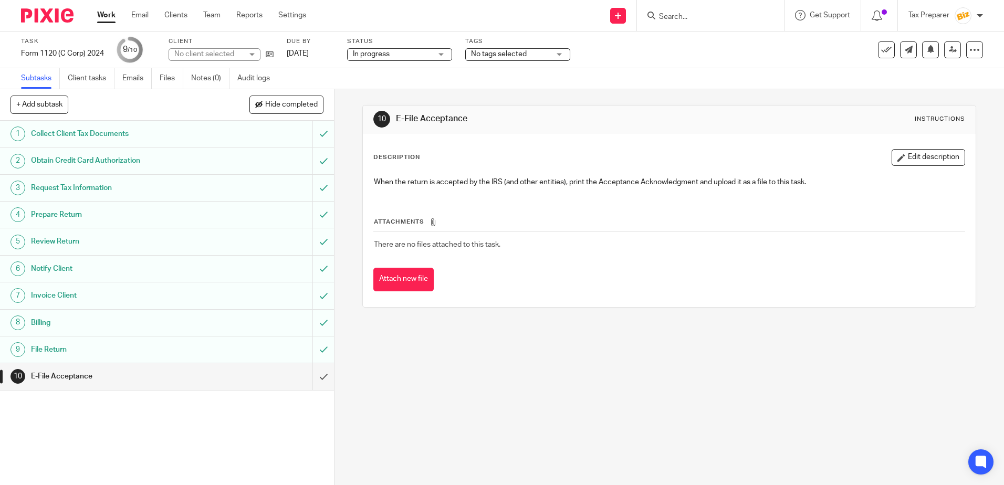
click at [316, 377] on input "submit" at bounding box center [167, 377] width 334 height 26
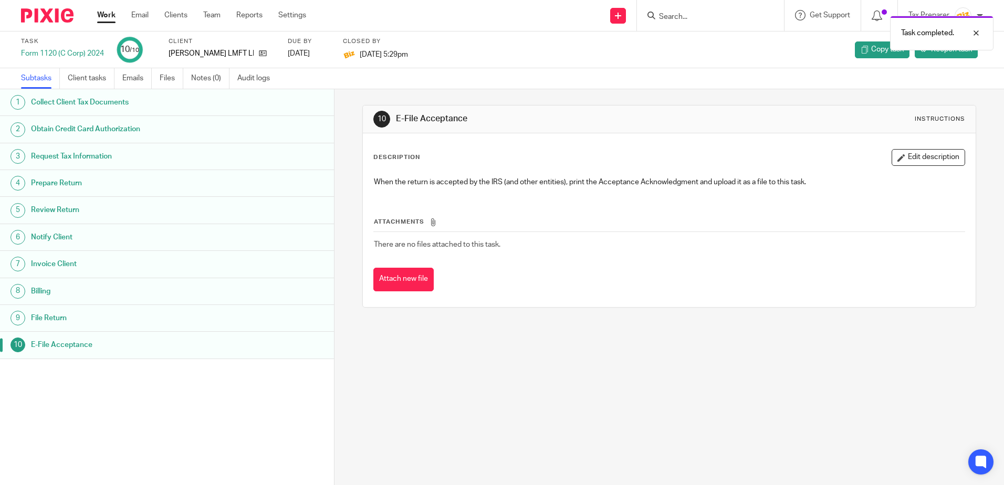
click at [105, 17] on link "Work" at bounding box center [106, 15] width 18 height 11
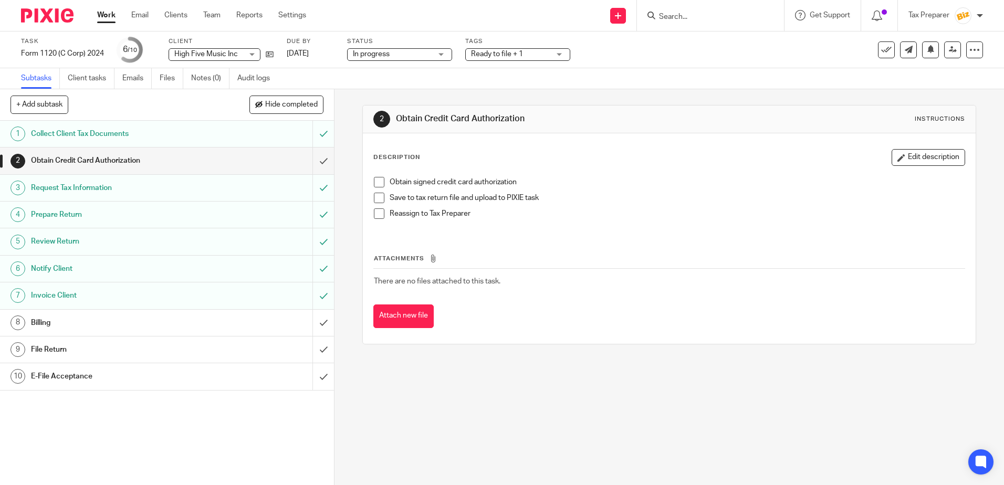
click at [225, 302] on div "Invoice Client" at bounding box center [167, 296] width 272 height 16
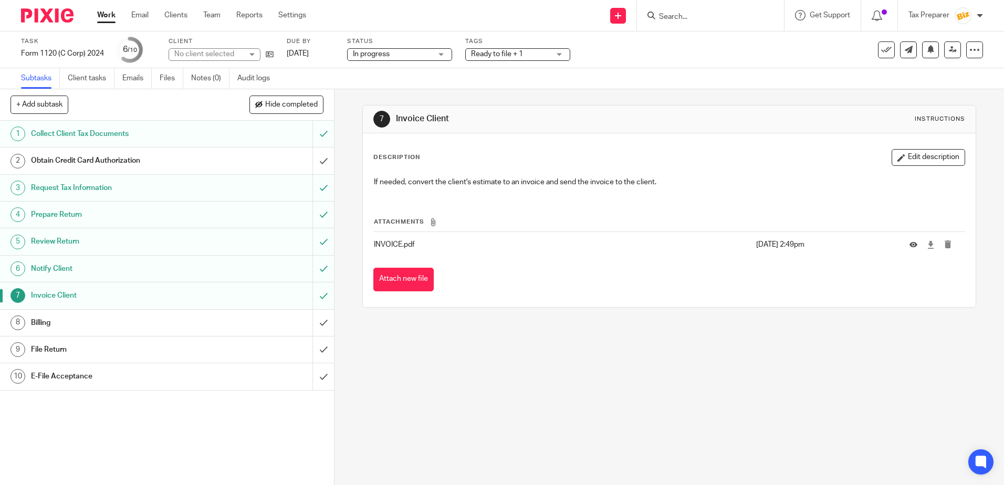
click at [208, 328] on div "Billing" at bounding box center [167, 323] width 272 height 16
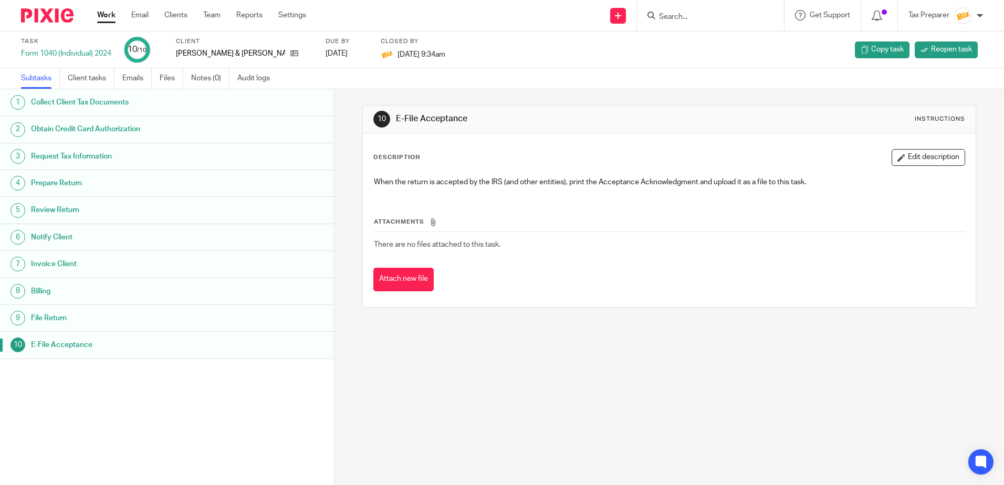
click at [99, 12] on link "Work" at bounding box center [106, 15] width 18 height 11
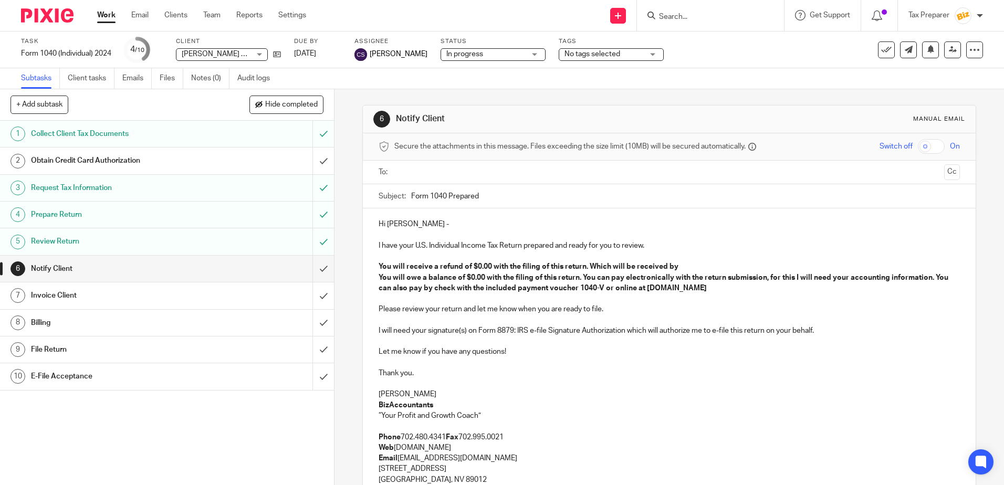
click at [679, 17] on input "Search" at bounding box center [705, 17] width 95 height 9
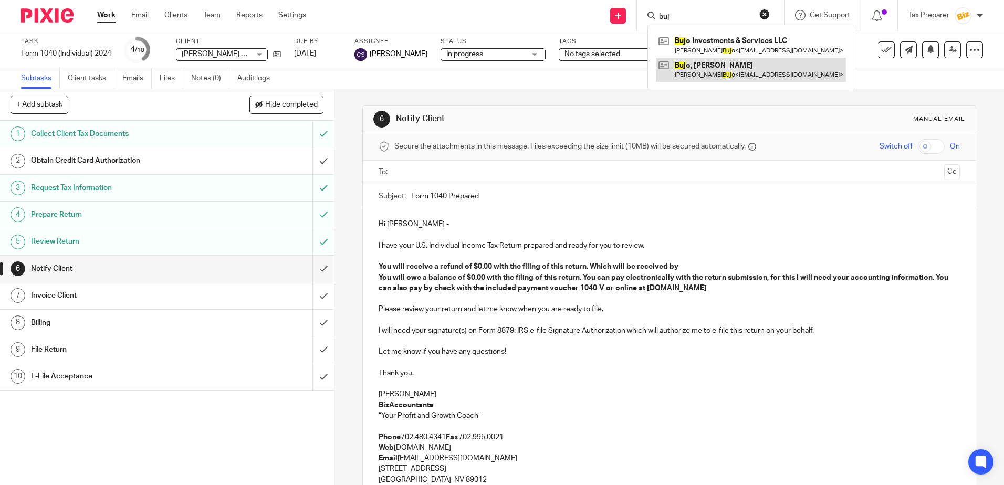
type input "buj"
click at [699, 67] on link at bounding box center [751, 70] width 190 height 24
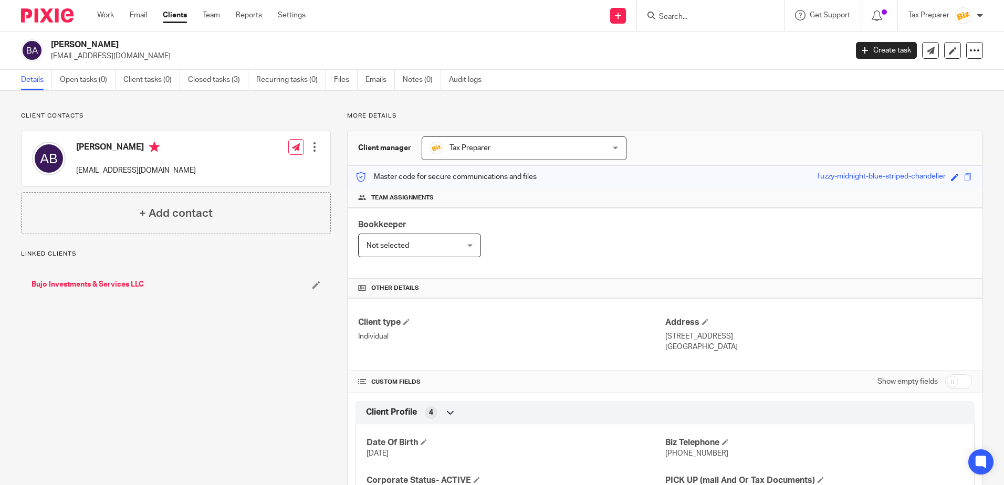
click at [123, 287] on link "Bujo Investments & Services LLC" at bounding box center [88, 284] width 112 height 11
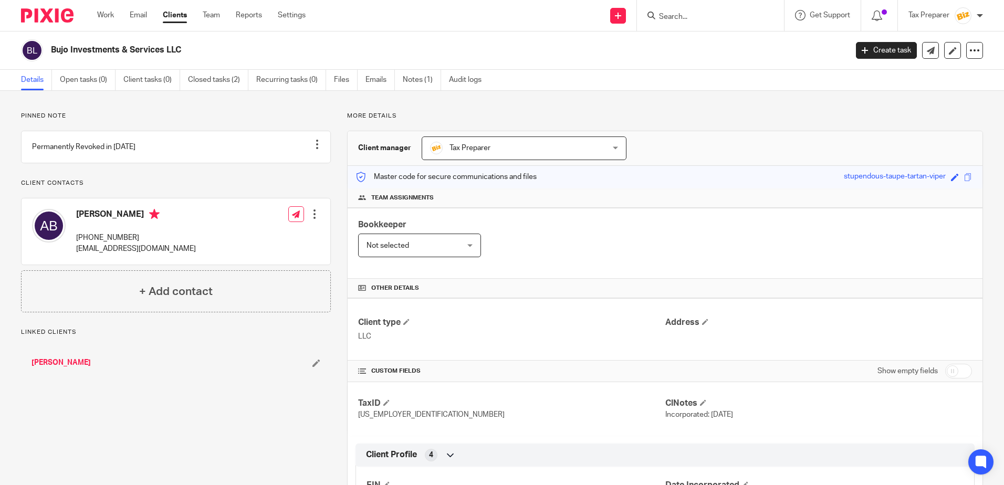
click at [66, 368] on link "[PERSON_NAME]" at bounding box center [61, 363] width 59 height 11
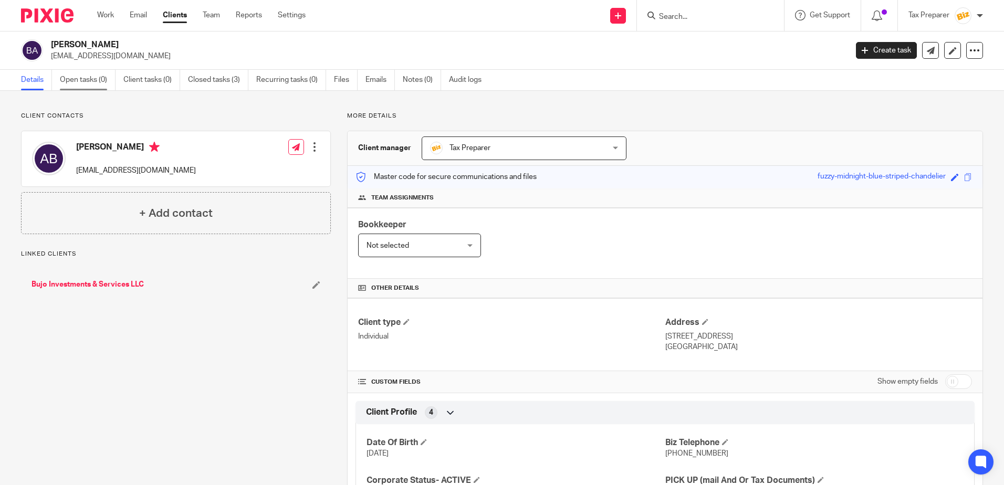
click at [100, 85] on link "Open tasks (0)" at bounding box center [88, 80] width 56 height 20
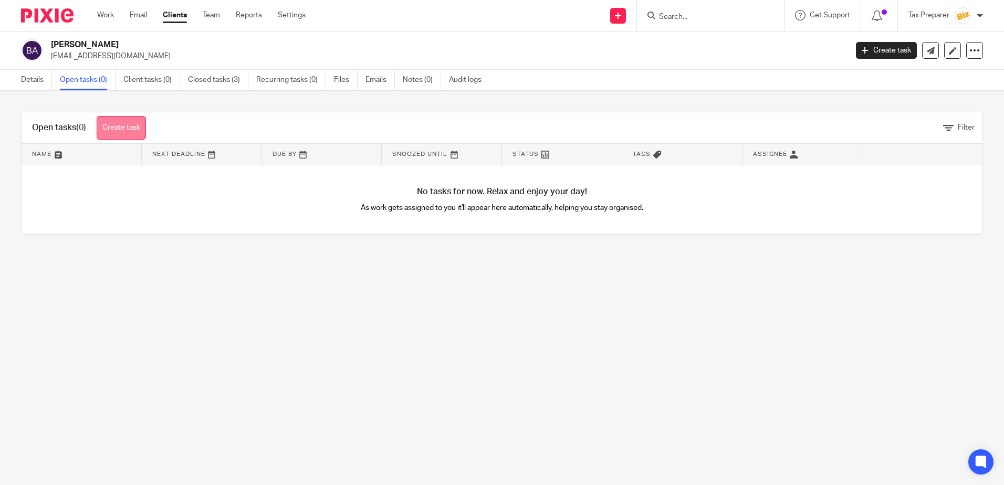
click at [132, 132] on link "Create task" at bounding box center [121, 128] width 49 height 24
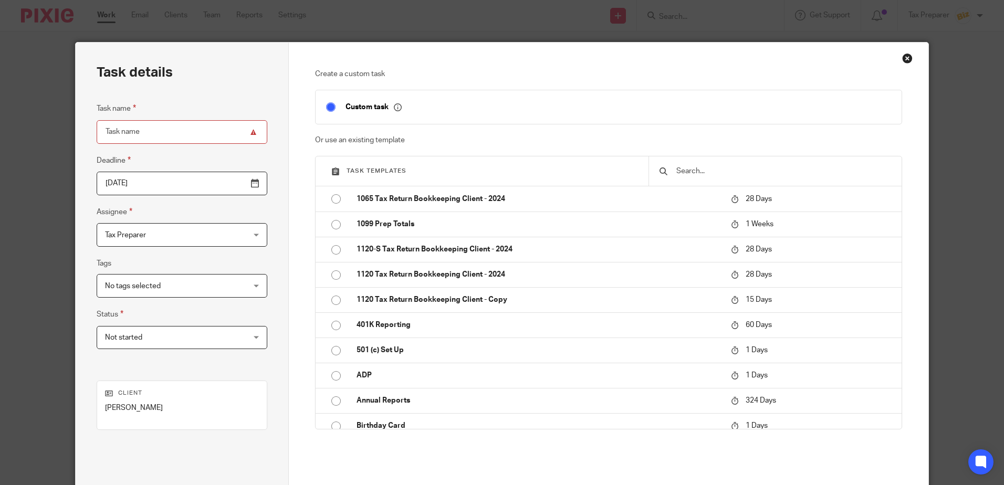
click at [685, 174] on input "text" at bounding box center [784, 171] width 216 height 12
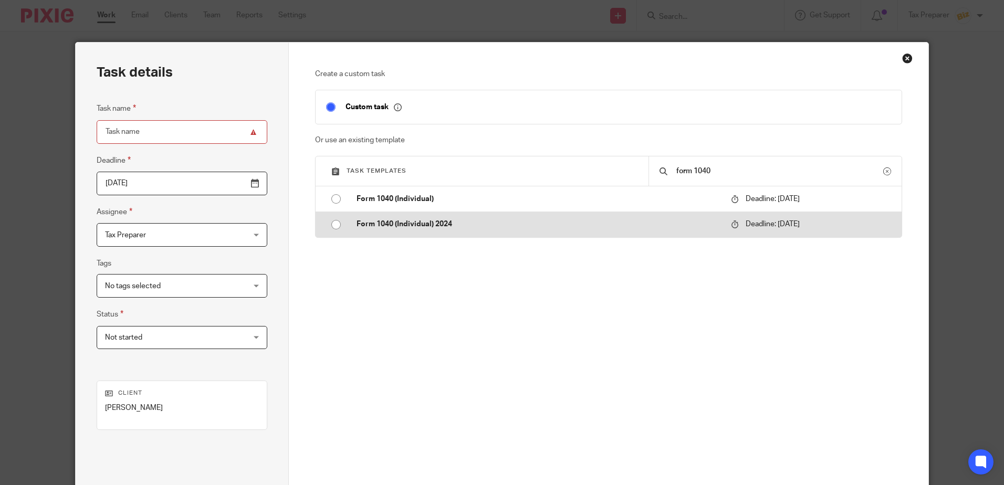
type input "form 1040"
click at [408, 227] on p "Form 1040 (Individual) 2024" at bounding box center [539, 224] width 364 height 11
type input "2026-04-15"
type input "Form 1040 (Individual) 2024"
checkbox input "false"
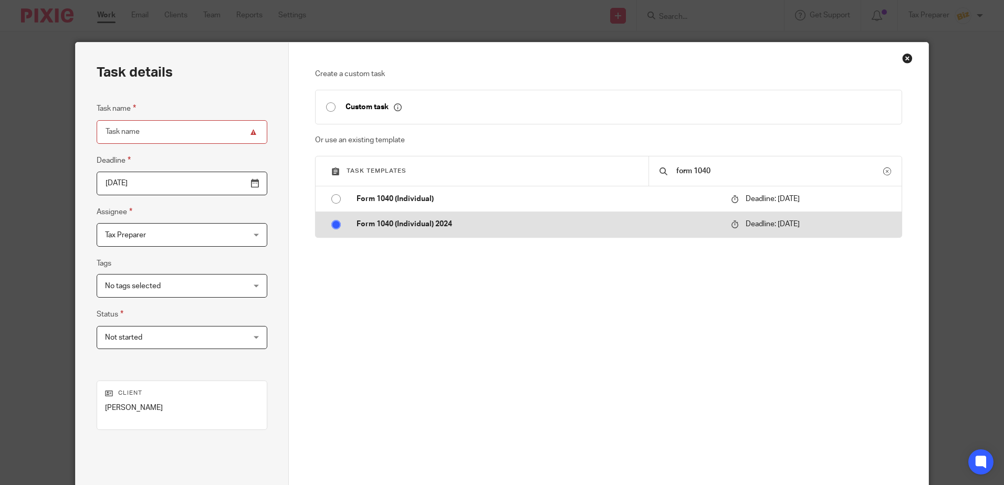
radio input "true"
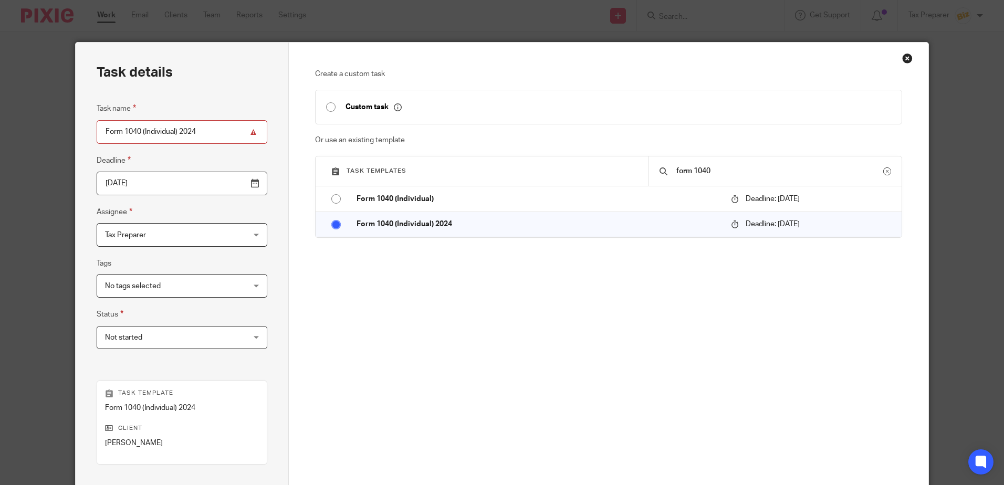
click at [168, 184] on input "2026-04-15" at bounding box center [182, 184] width 171 height 24
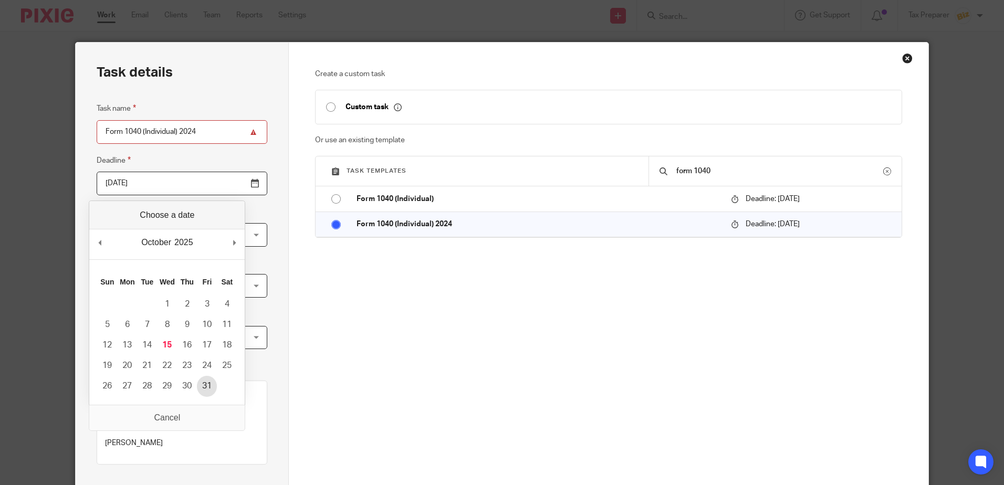
type input "2025-10-31"
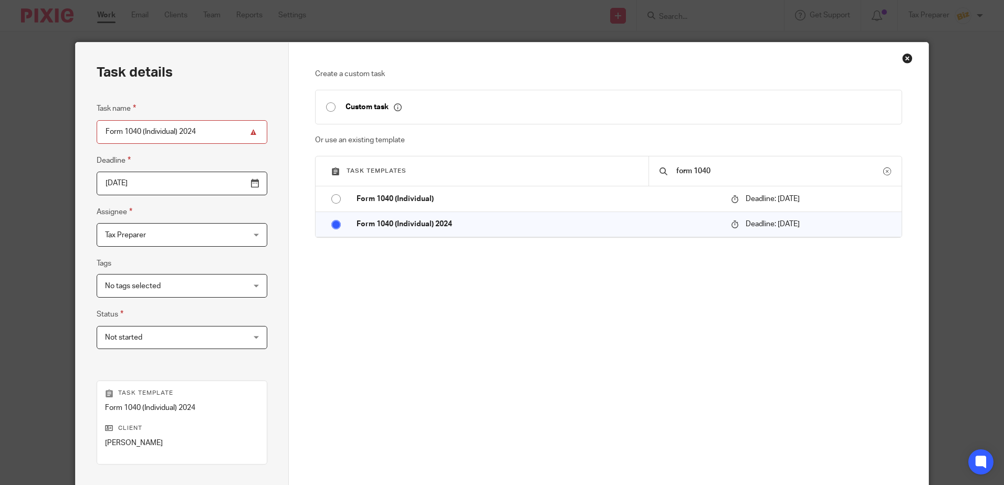
click at [158, 338] on span "Not started" at bounding box center [169, 338] width 129 height 22
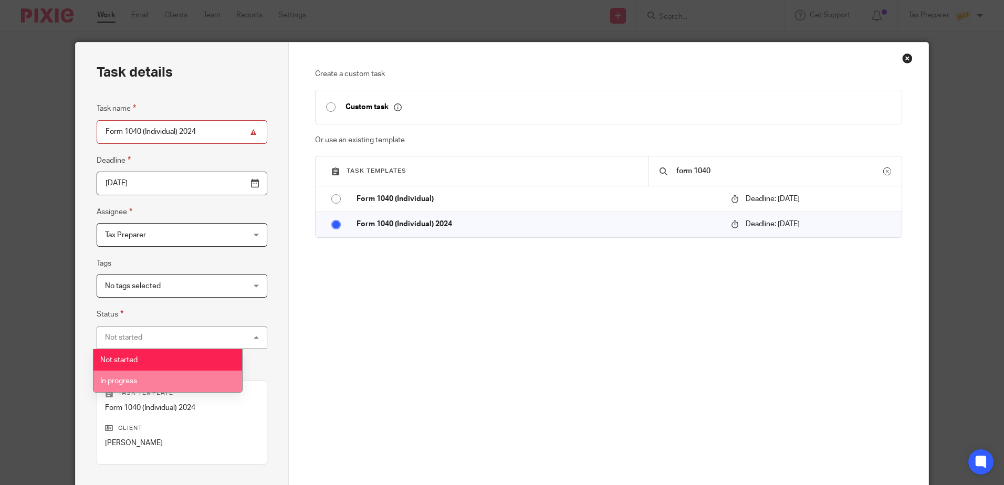
click at [149, 380] on li "In progress" at bounding box center [168, 382] width 149 height 22
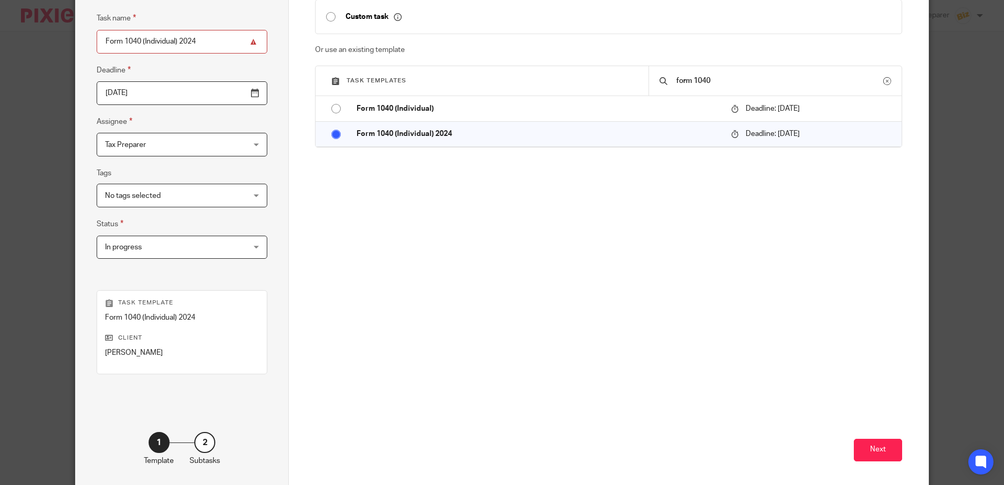
scroll to position [136, 0]
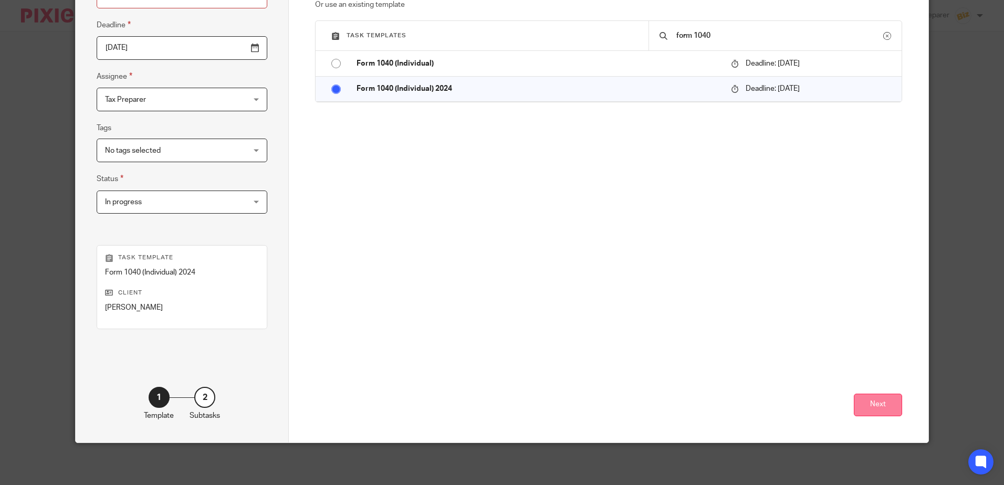
click at [867, 407] on button "Next" at bounding box center [878, 405] width 48 height 23
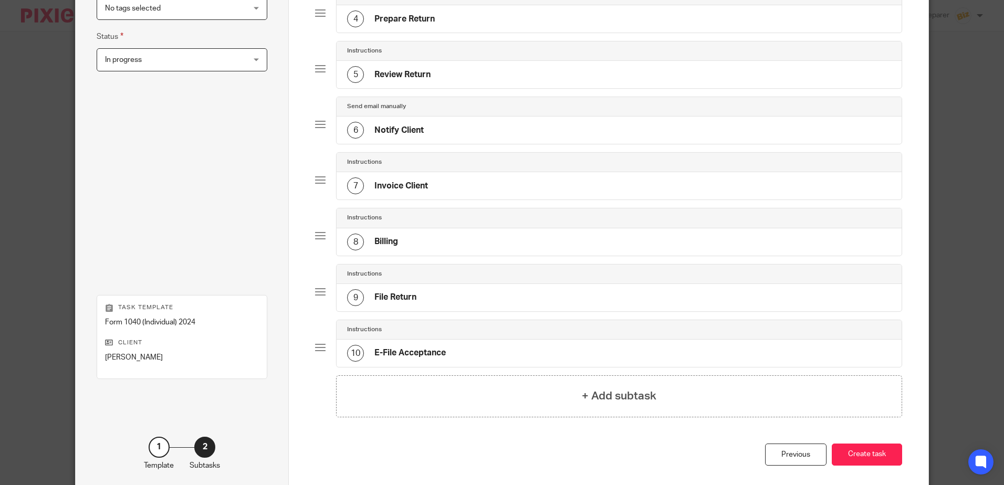
scroll to position [327, 0]
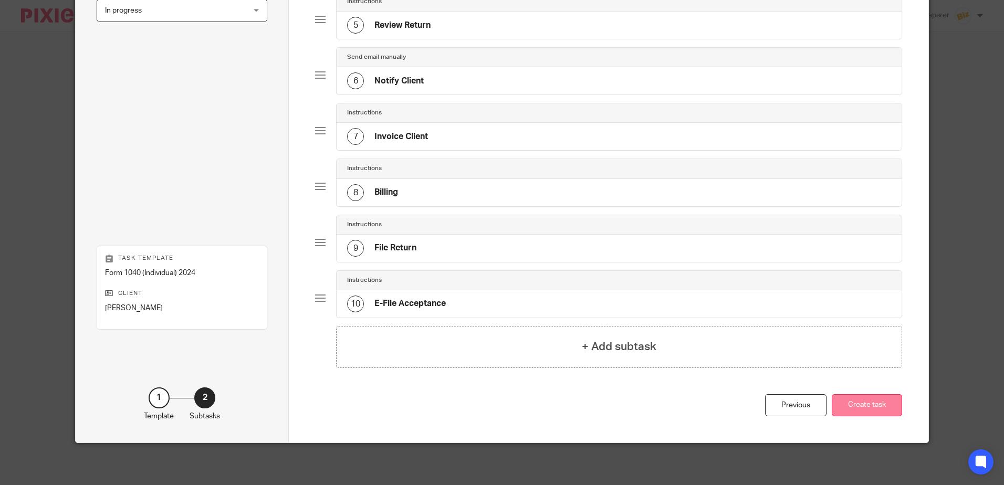
click at [882, 406] on button "Create task" at bounding box center [867, 406] width 70 height 23
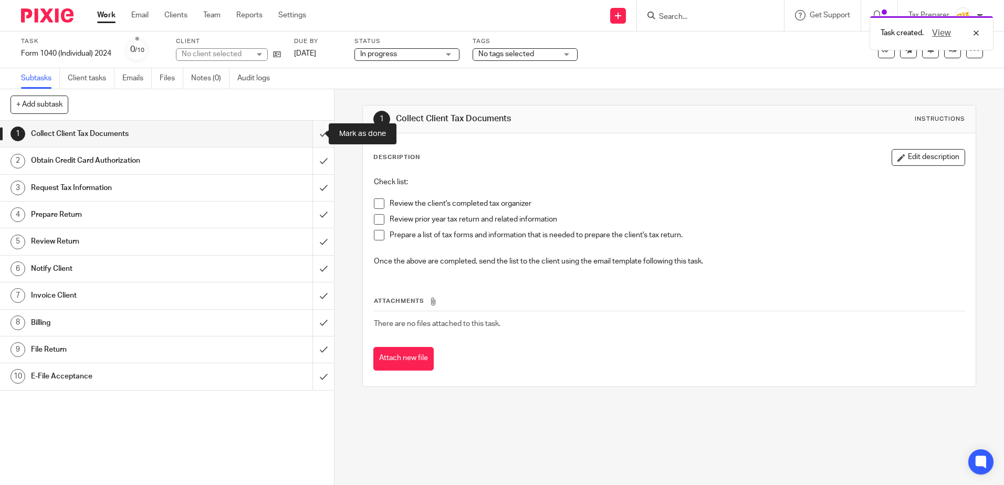
click at [316, 139] on input "submit" at bounding box center [167, 134] width 334 height 26
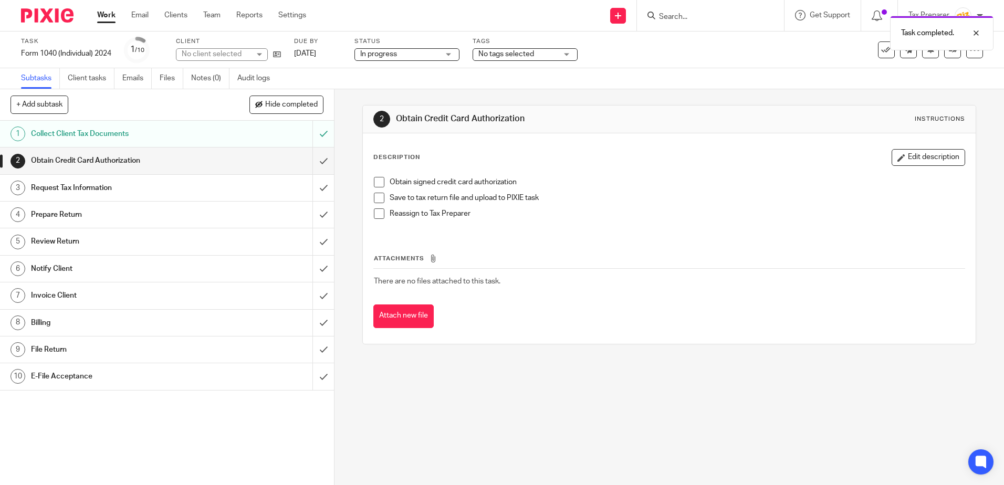
click at [235, 157] on div "Obtain Credit Card Authorization" at bounding box center [167, 161] width 272 height 16
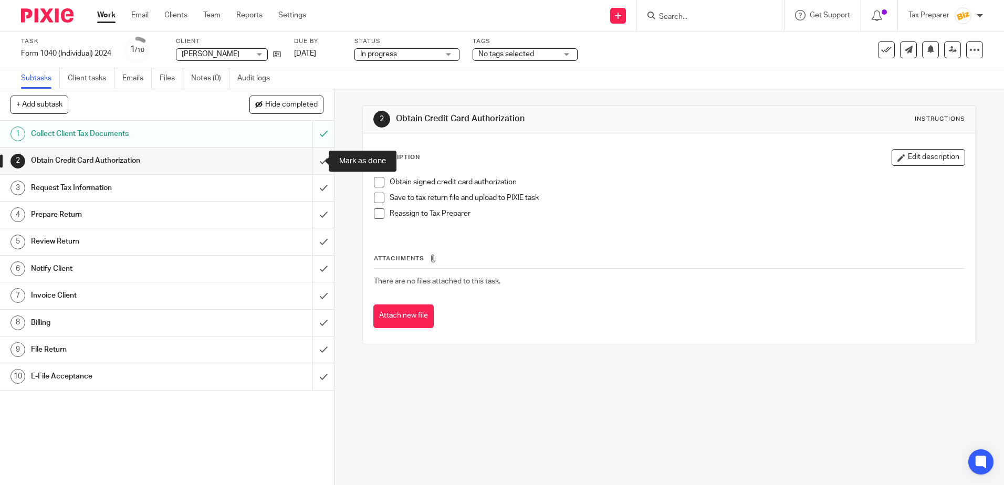
click at [317, 162] on input "submit" at bounding box center [167, 161] width 334 height 26
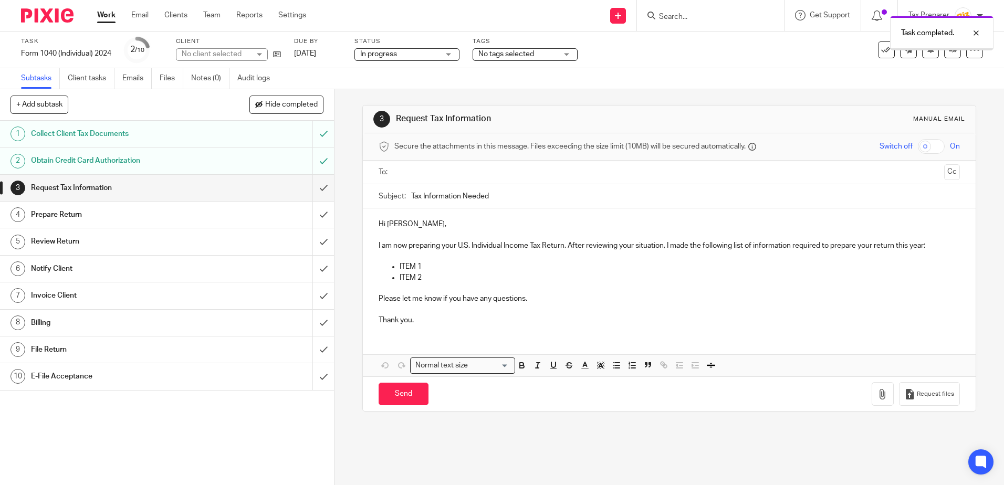
click at [271, 161] on div "Obtain Credit Card Authorization" at bounding box center [167, 161] width 272 height 16
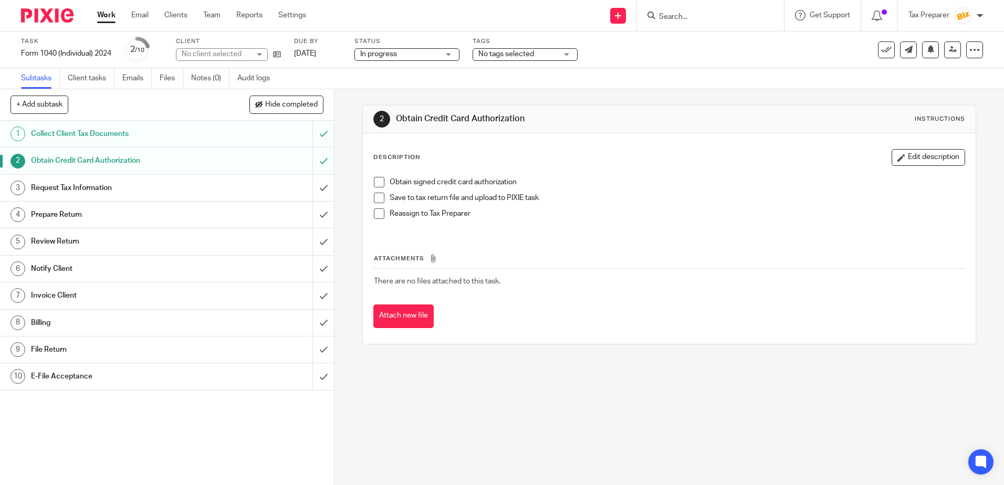
click at [377, 180] on span at bounding box center [379, 182] width 11 height 11
click at [249, 191] on div "Request Tax Information" at bounding box center [167, 188] width 272 height 16
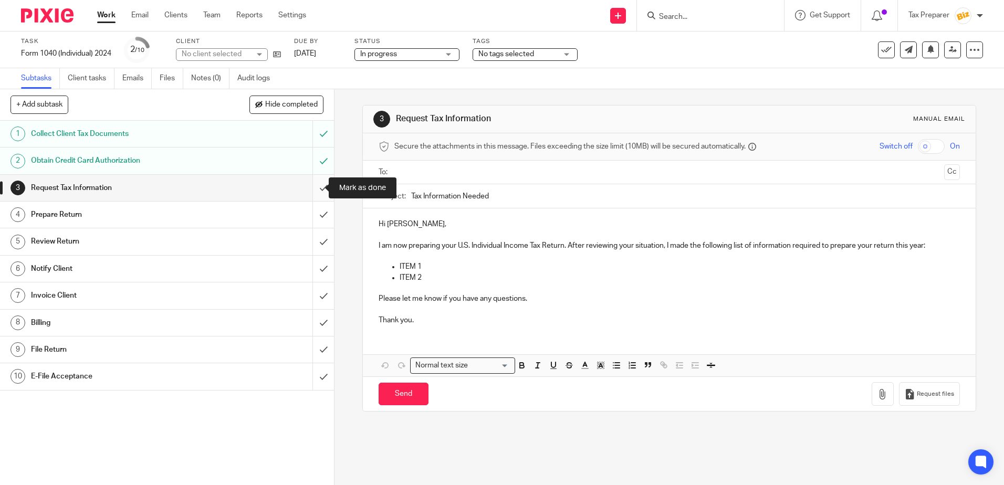
click at [312, 193] on input "submit" at bounding box center [167, 188] width 334 height 26
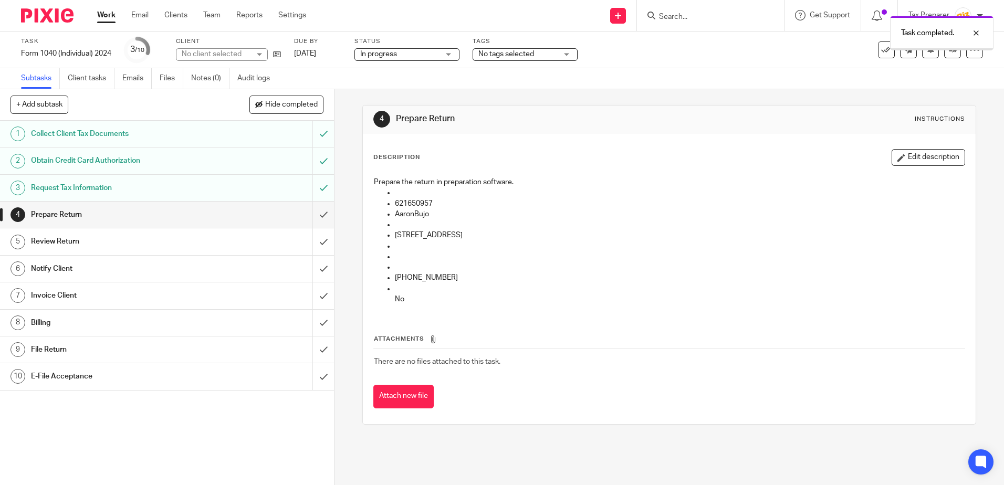
click at [256, 214] on div "Prepare Return" at bounding box center [167, 215] width 272 height 16
click at [312, 219] on input "submit" at bounding box center [167, 215] width 334 height 26
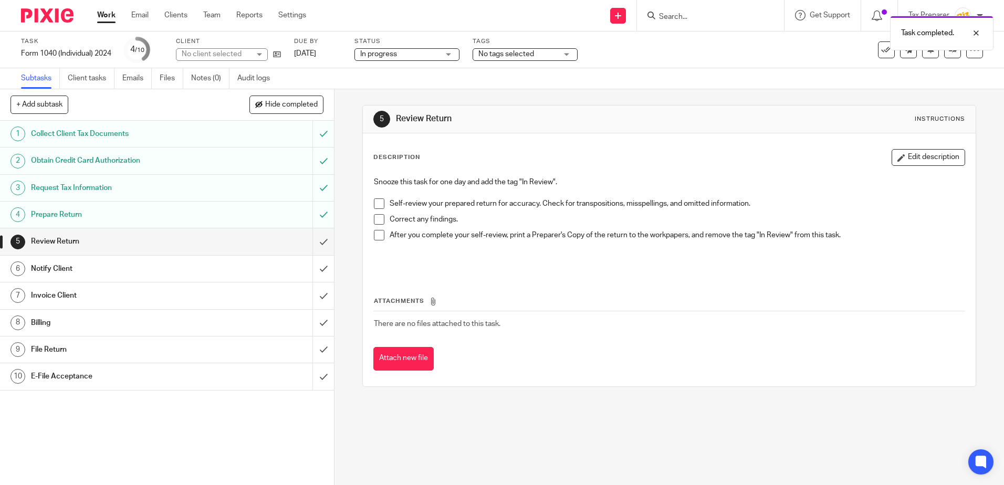
click at [376, 206] on span at bounding box center [379, 204] width 11 height 11
click at [377, 223] on span at bounding box center [379, 219] width 11 height 11
click at [378, 240] on span at bounding box center [379, 235] width 11 height 11
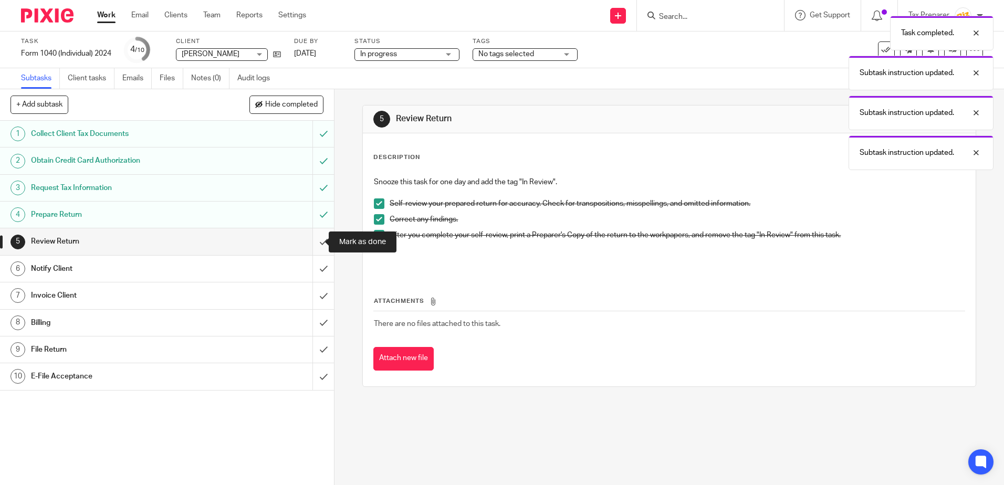
click at [316, 246] on input "submit" at bounding box center [167, 242] width 334 height 26
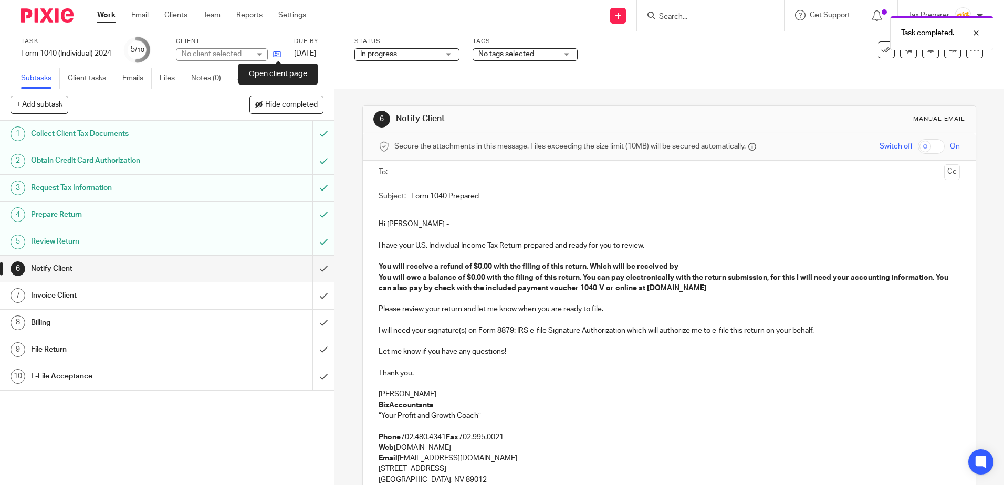
click at [279, 56] on icon at bounding box center [277, 54] width 8 height 8
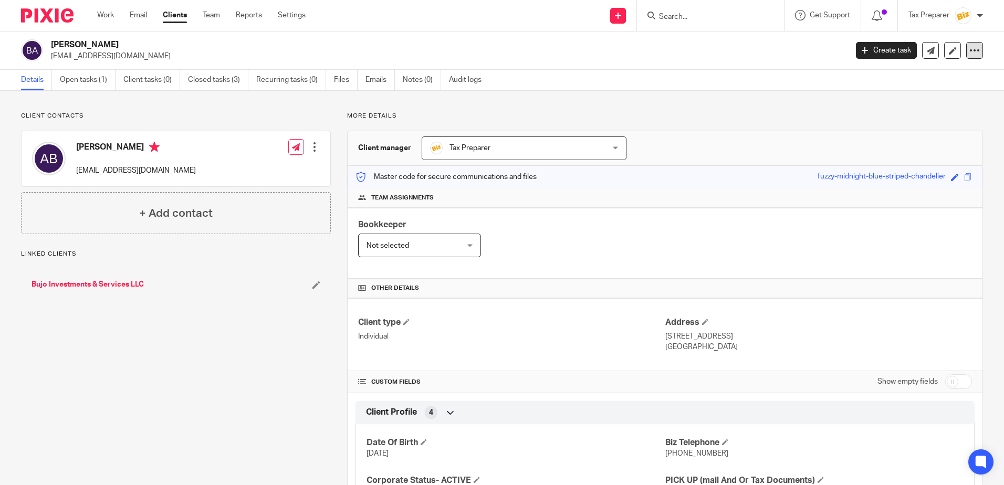
click at [973, 57] on div at bounding box center [975, 50] width 17 height 17
drag, startPoint x: 845, startPoint y: 87, endPoint x: 852, endPoint y: 78, distance: 11.7
click at [845, 87] on div "Details Open tasks (1) Client tasks (0) Closed tasks (3) Recurring tasks (0) Fi…" at bounding box center [502, 80] width 1004 height 21
click at [313, 148] on div at bounding box center [314, 147] width 11 height 11
click at [222, 274] on div "Bujo Investments & Services LLC" at bounding box center [176, 285] width 310 height 32
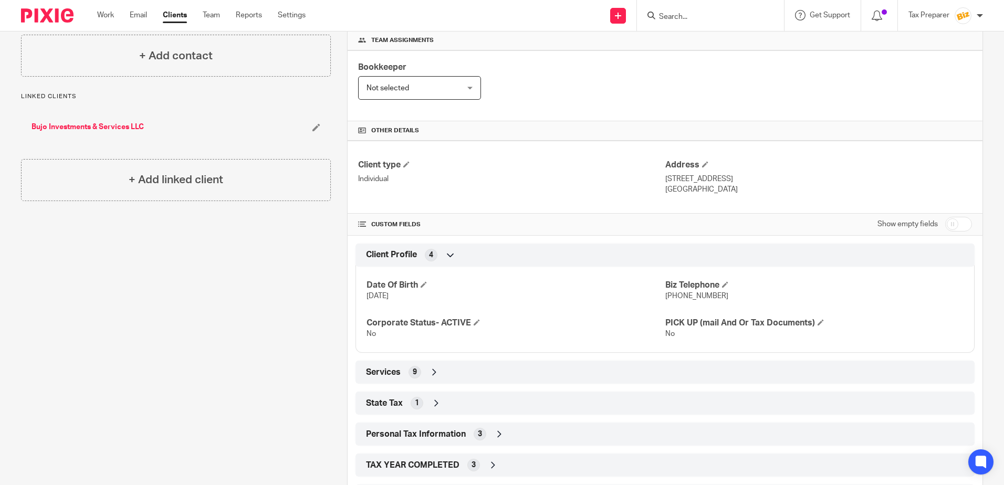
scroll to position [210, 0]
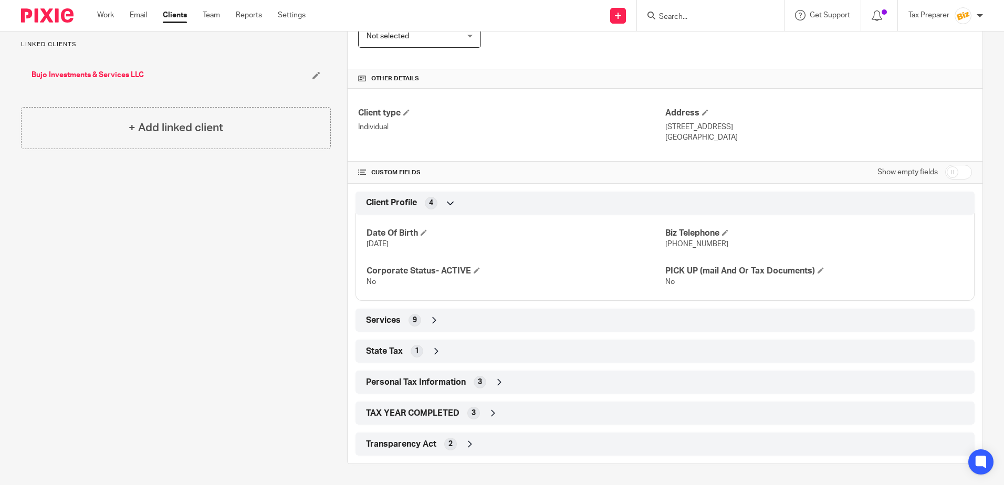
click at [364, 176] on span at bounding box center [362, 173] width 8 height 8
click at [359, 175] on span at bounding box center [362, 173] width 8 height 8
click at [359, 171] on span at bounding box center [362, 173] width 8 height 8
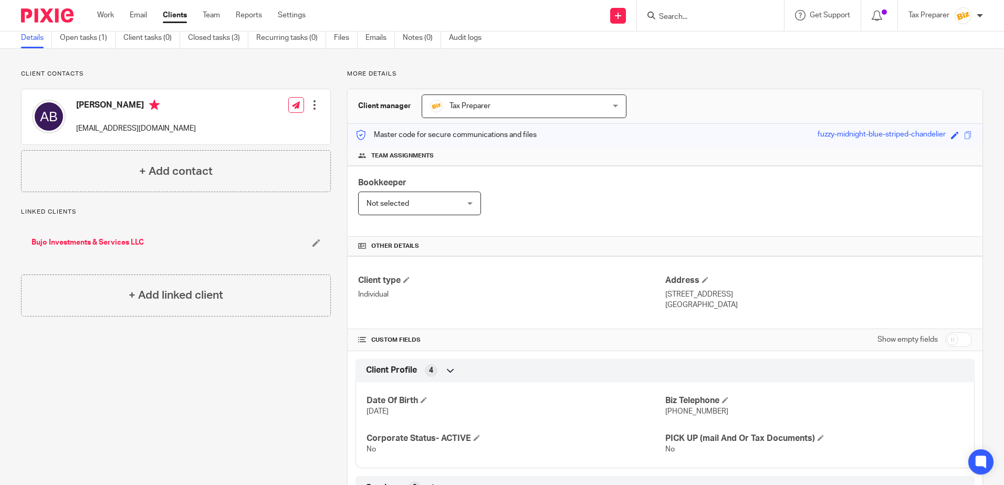
scroll to position [105, 0]
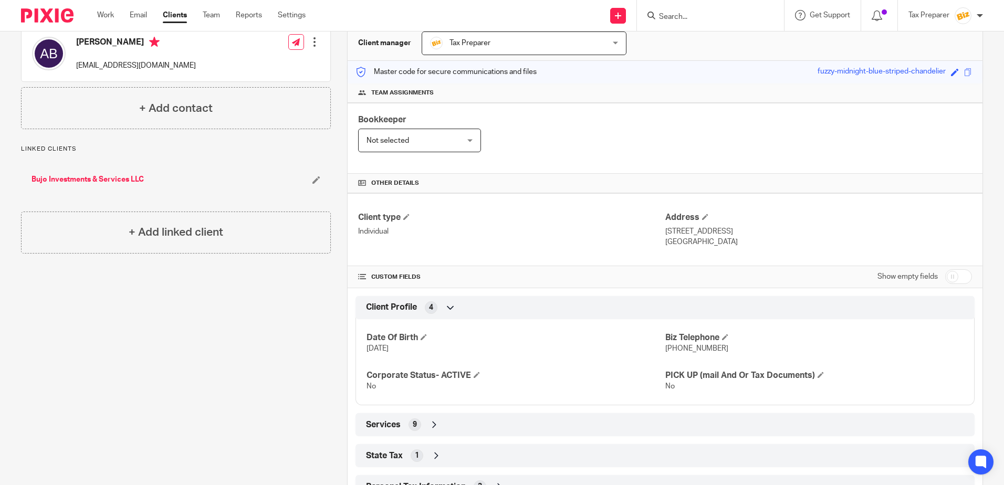
click at [946, 282] on input "checkbox" at bounding box center [959, 277] width 27 height 15
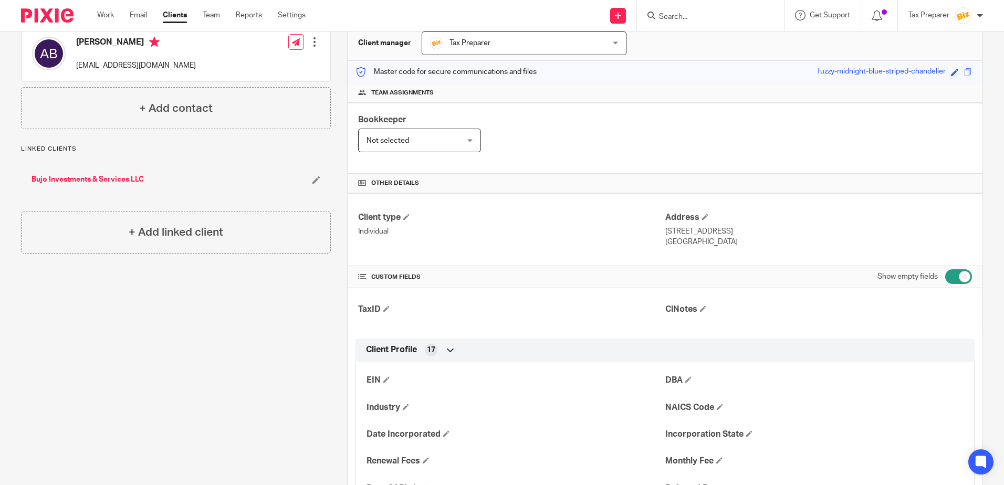
click at [960, 277] on input "checkbox" at bounding box center [959, 277] width 27 height 15
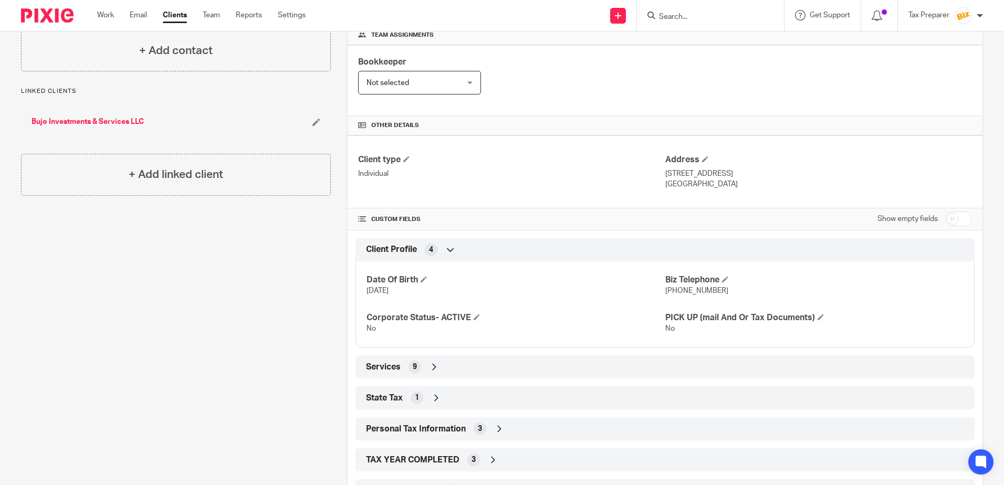
scroll to position [210, 0]
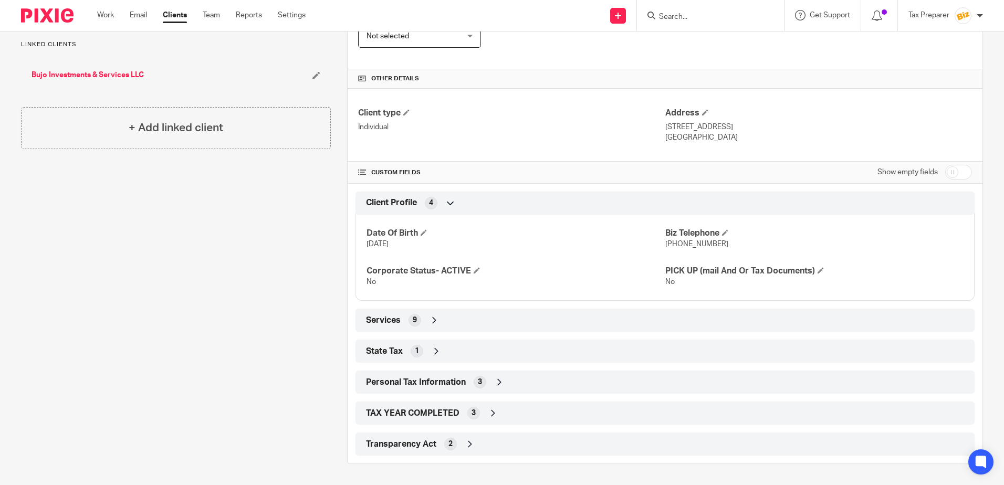
click at [949, 176] on input "checkbox" at bounding box center [959, 172] width 27 height 15
checkbox input "true"
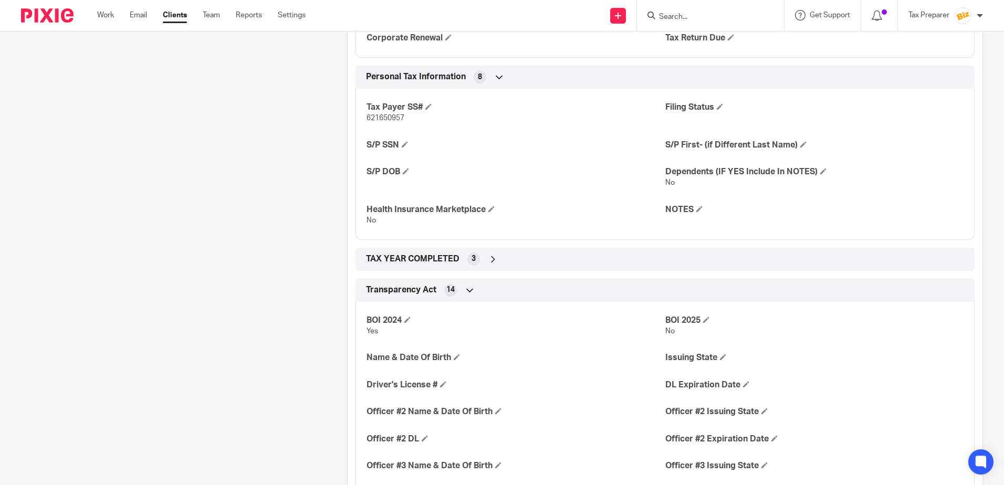
scroll to position [1739, 0]
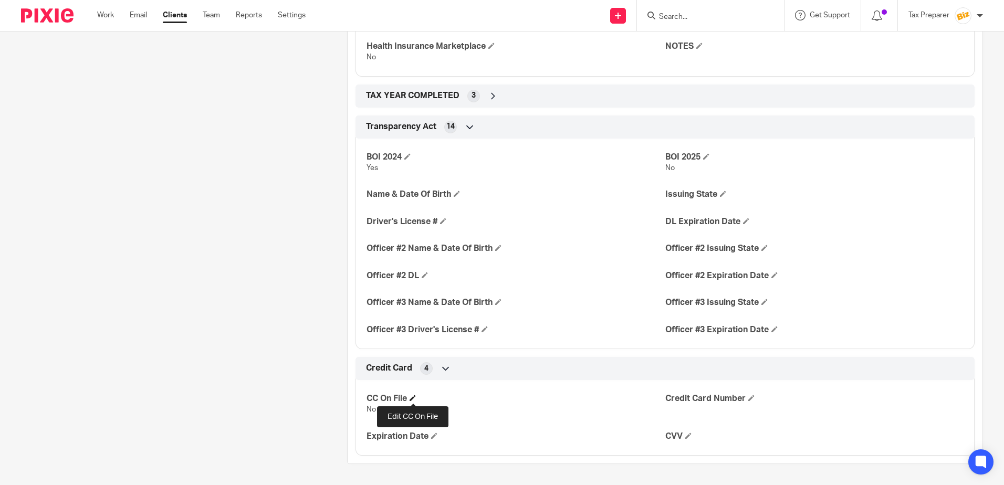
click at [413, 400] on span at bounding box center [413, 398] width 6 height 6
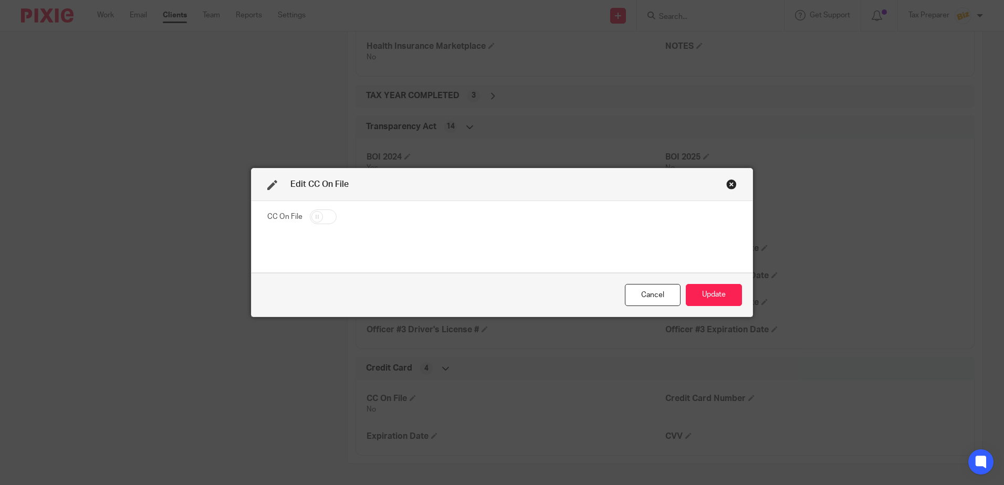
click at [310, 219] on input "checkbox" at bounding box center [323, 217] width 27 height 15
checkbox input "true"
click at [707, 297] on button "Update" at bounding box center [714, 295] width 56 height 23
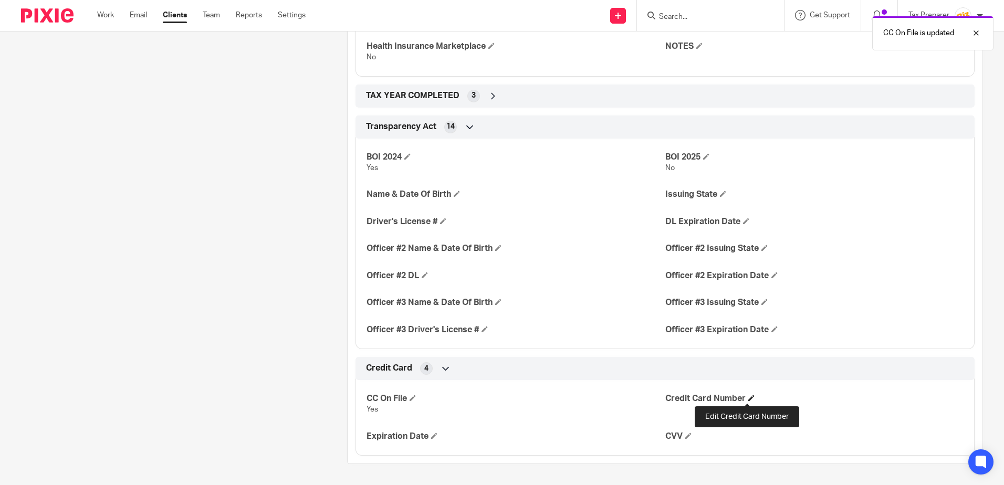
click at [749, 395] on span at bounding box center [752, 398] width 6 height 6
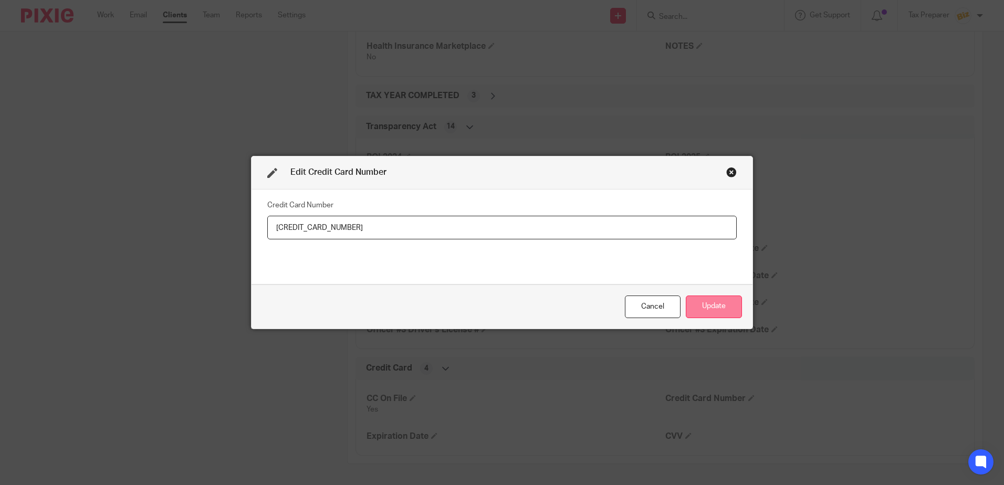
type input "[CREDIT_CARD_NUMBER]"
click at [706, 305] on button "Update" at bounding box center [714, 307] width 56 height 23
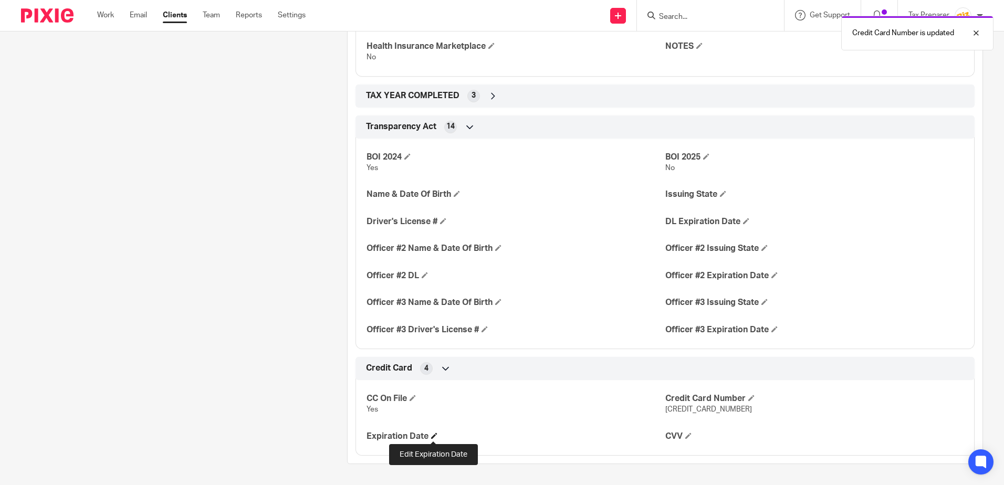
click at [433, 438] on span at bounding box center [434, 436] width 6 height 6
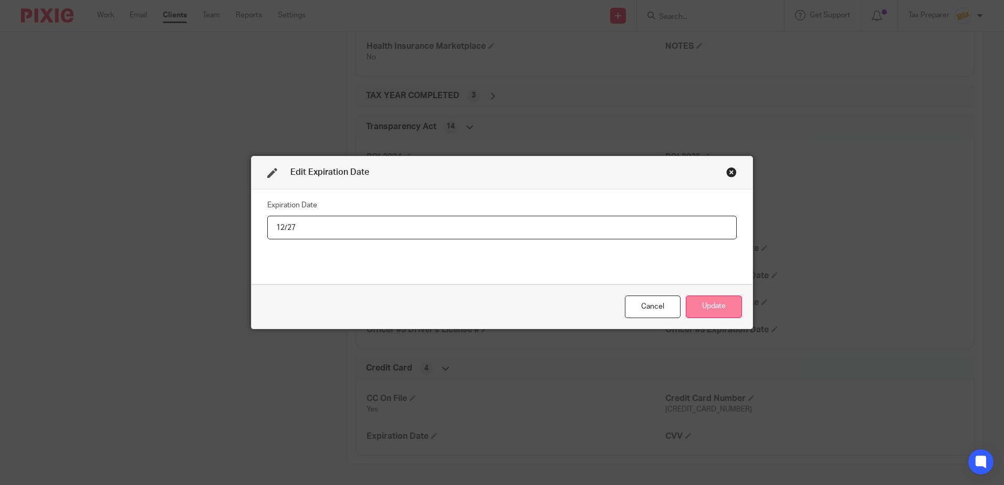
type input "12/27"
click at [721, 304] on button "Update" at bounding box center [714, 307] width 56 height 23
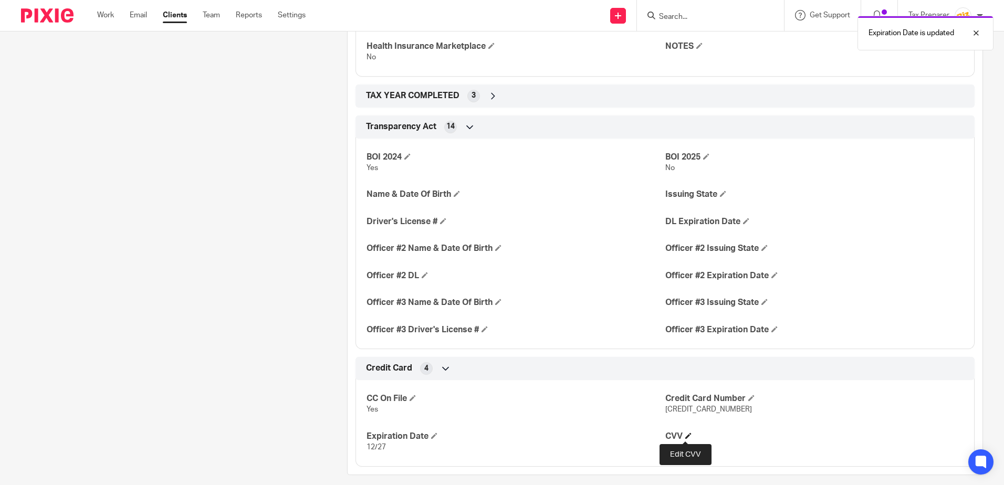
click at [686, 436] on span at bounding box center [689, 436] width 6 height 6
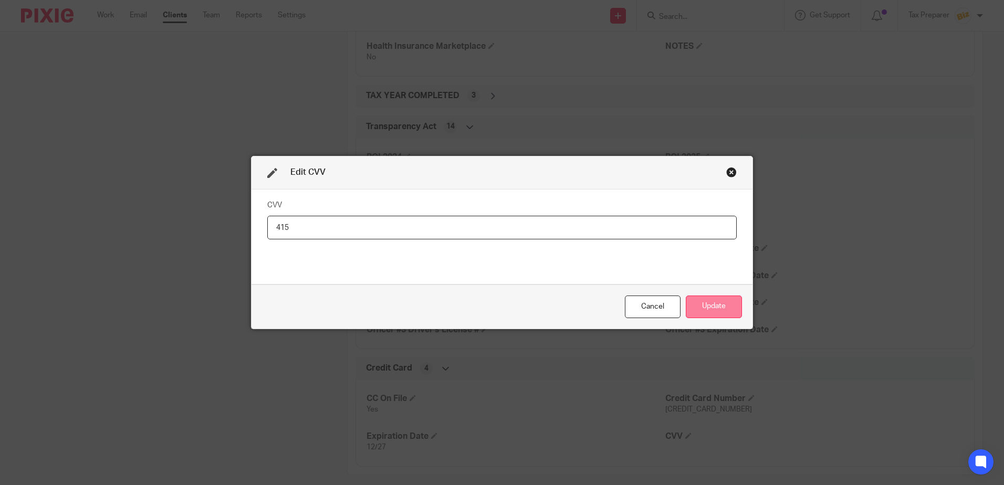
type input "415"
click at [704, 304] on button "Update" at bounding box center [714, 307] width 56 height 23
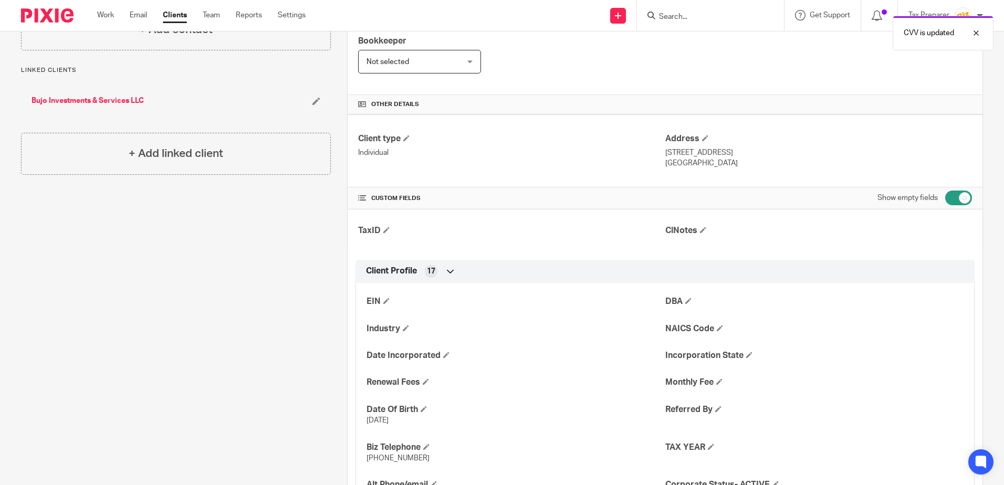
scroll to position [121, 0]
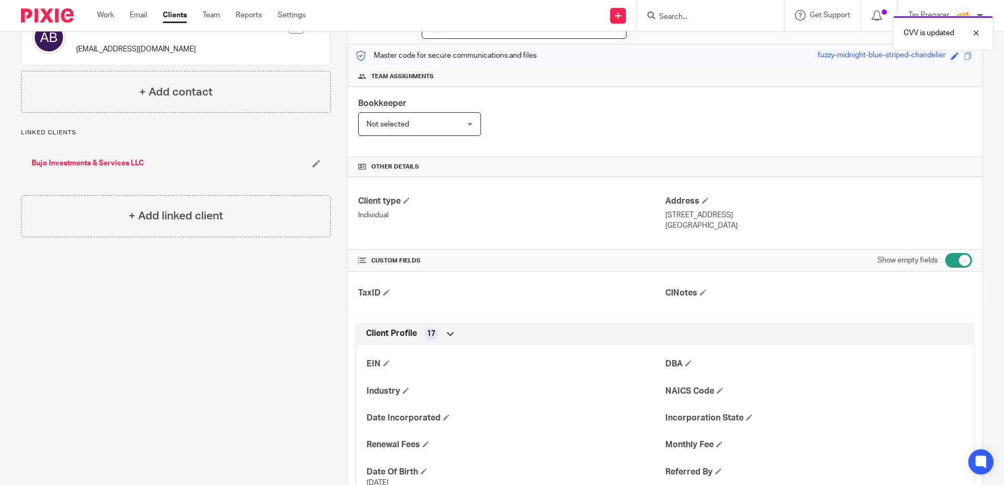
click at [959, 261] on input "checkbox" at bounding box center [959, 260] width 27 height 15
checkbox input "false"
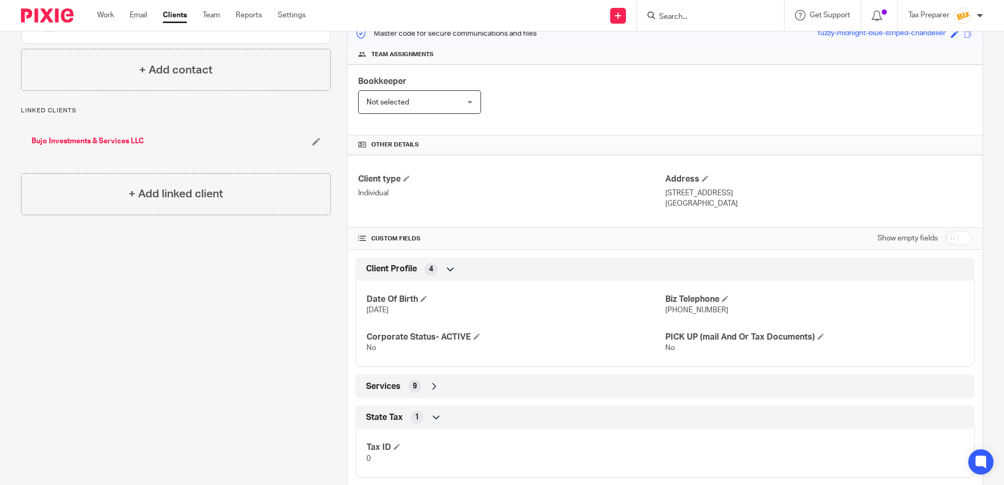
scroll to position [0, 0]
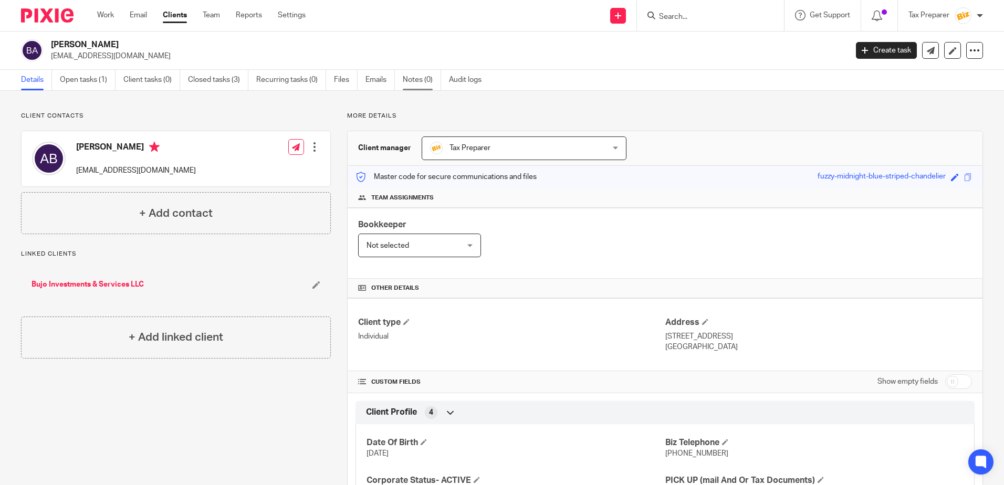
click at [413, 83] on link "Notes (0)" at bounding box center [422, 80] width 38 height 20
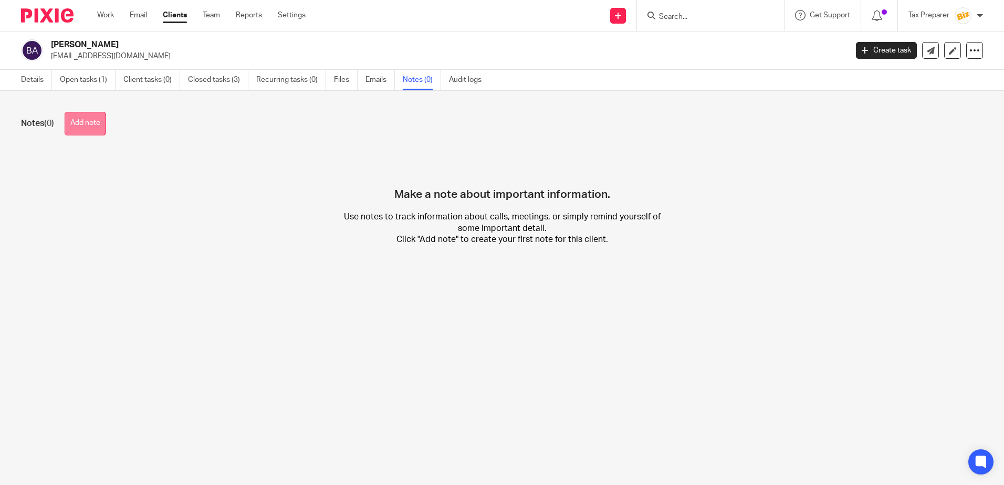
click at [101, 127] on button "Add note" at bounding box center [86, 124] width 42 height 24
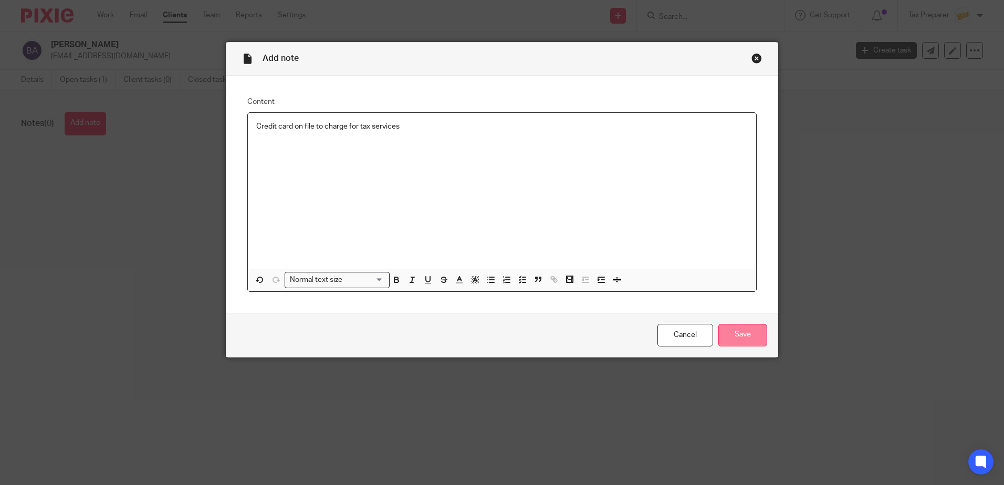
click at [733, 338] on input "Save" at bounding box center [743, 335] width 49 height 23
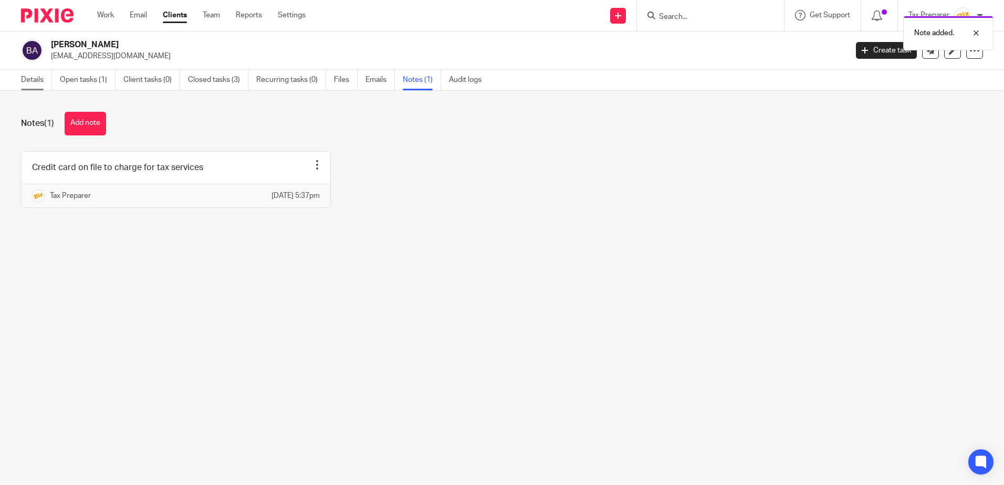
click at [44, 85] on link "Details" at bounding box center [36, 80] width 31 height 20
